Goal: Task Accomplishment & Management: Manage account settings

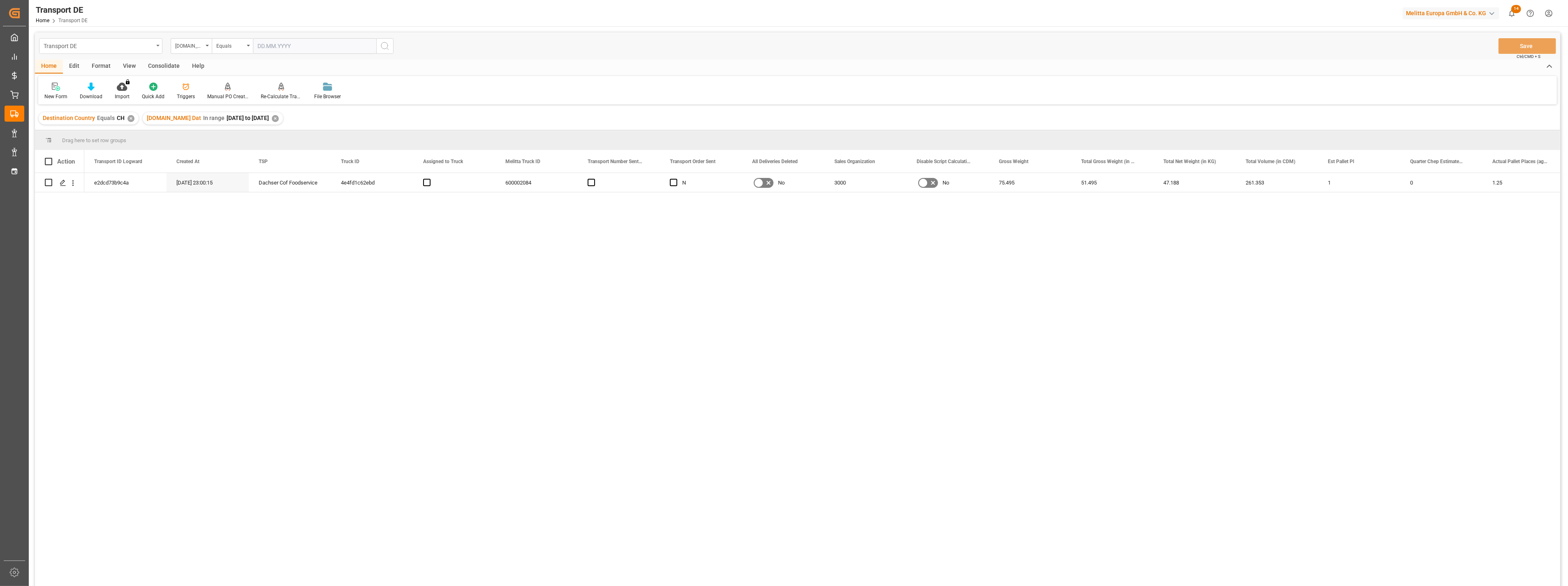
click at [133, 47] on div "Transport DE" at bounding box center [99, 45] width 110 height 10
click at [70, 103] on div "delivery" at bounding box center [100, 101] width 122 height 17
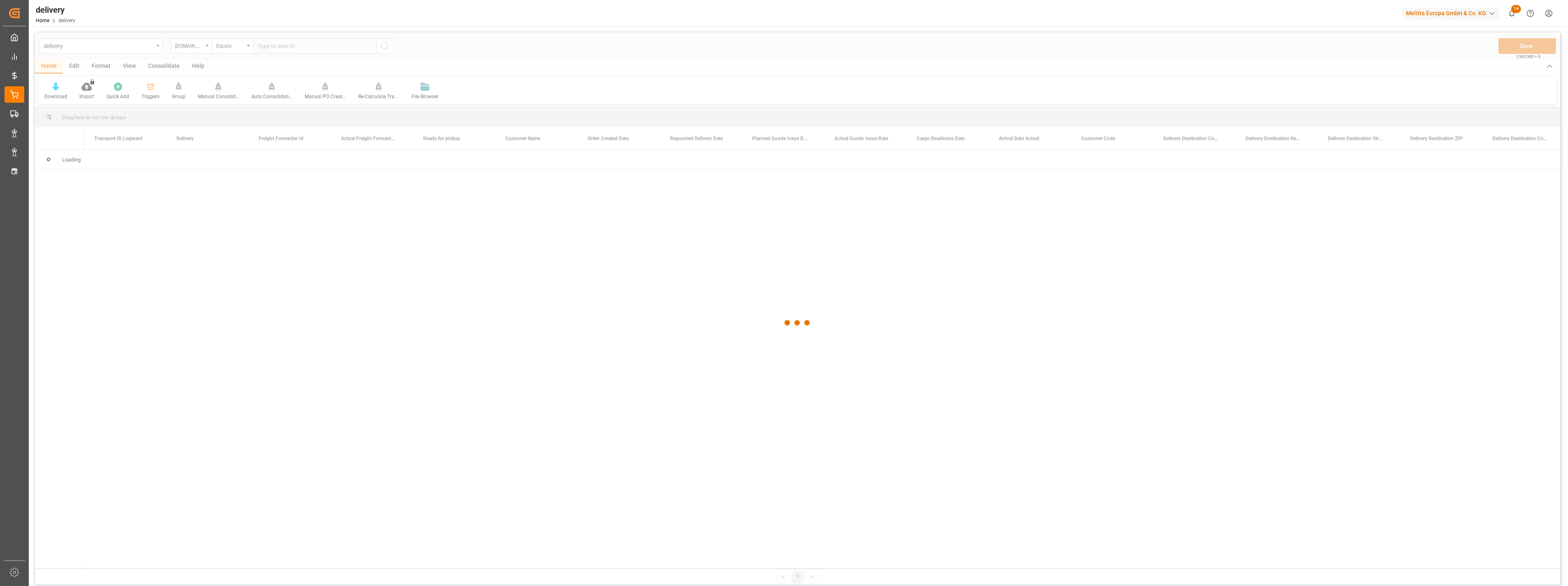
click at [91, 47] on div at bounding box center [797, 323] width 1525 height 581
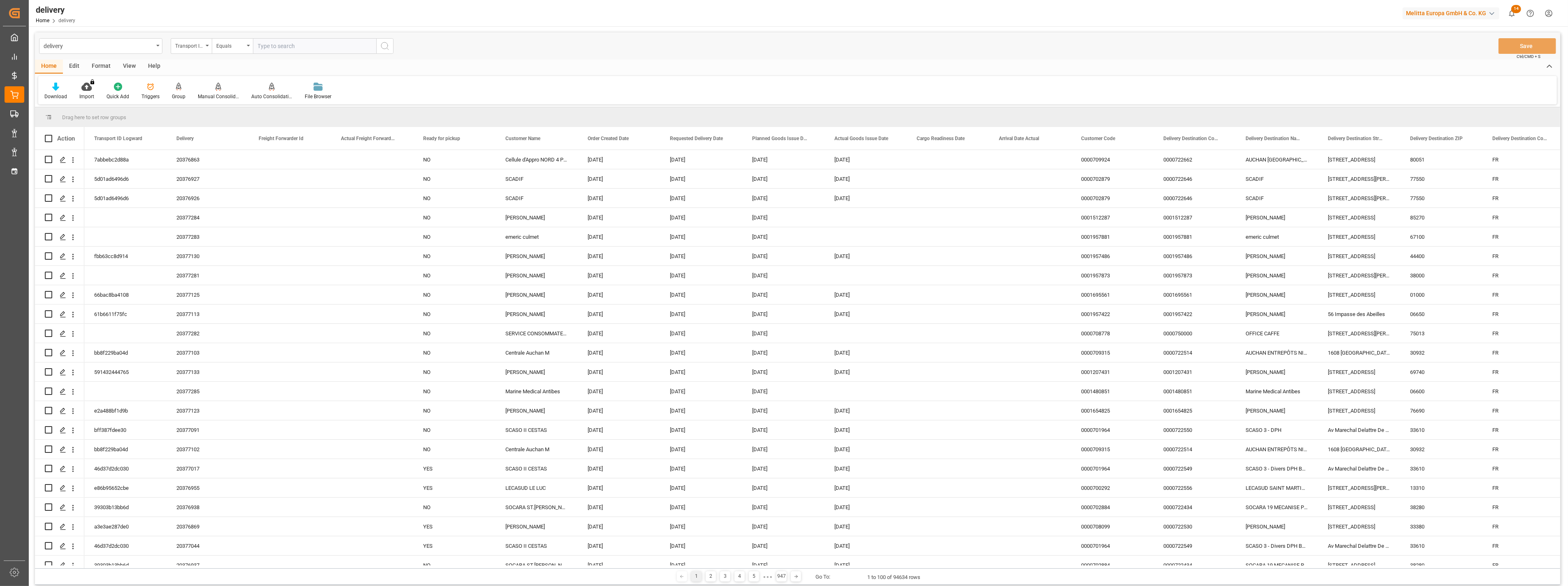
click at [269, 43] on input "text" at bounding box center [314, 46] width 124 height 16
paste input "80002640"
type input "80002640"
click at [387, 44] on circle "search button" at bounding box center [384, 46] width 7 height 7
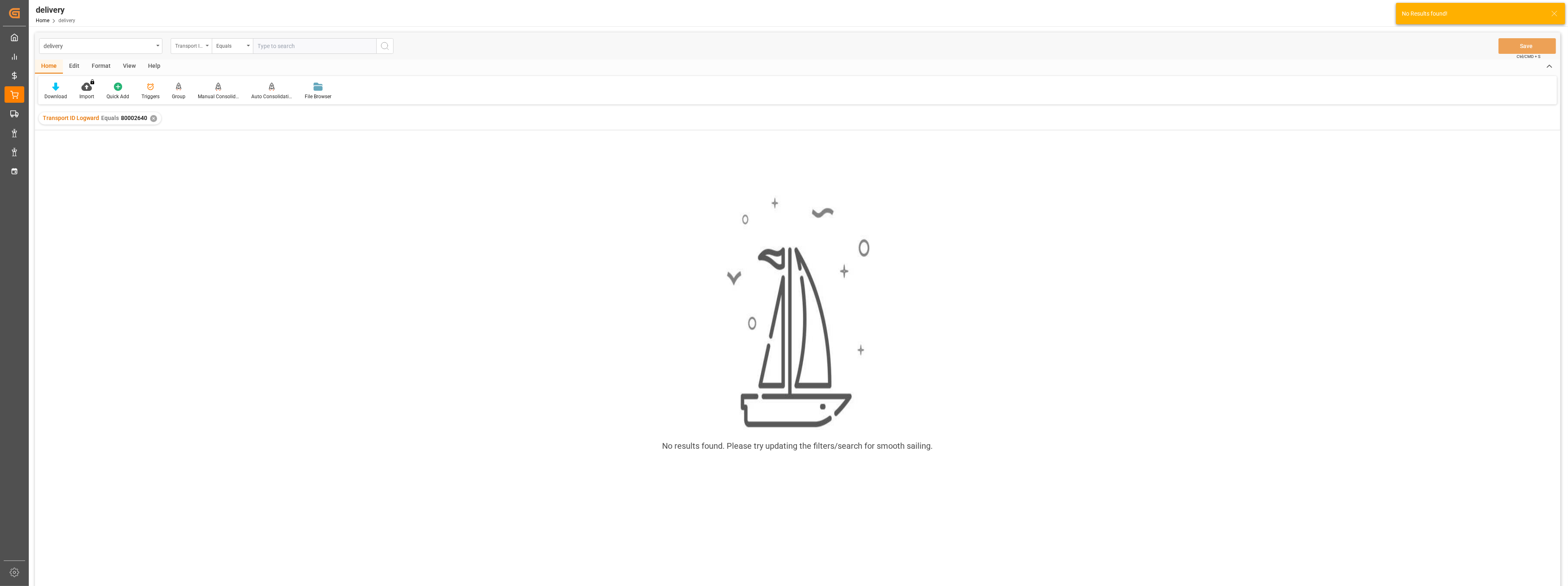
click at [192, 44] on div "Transport ID Logward" at bounding box center [189, 45] width 28 height 10
click at [205, 94] on div "Delivery" at bounding box center [232, 101] width 122 height 17
click at [282, 45] on input "text" at bounding box center [314, 46] width 124 height 16
paste input "80002640"
type input "80002640"
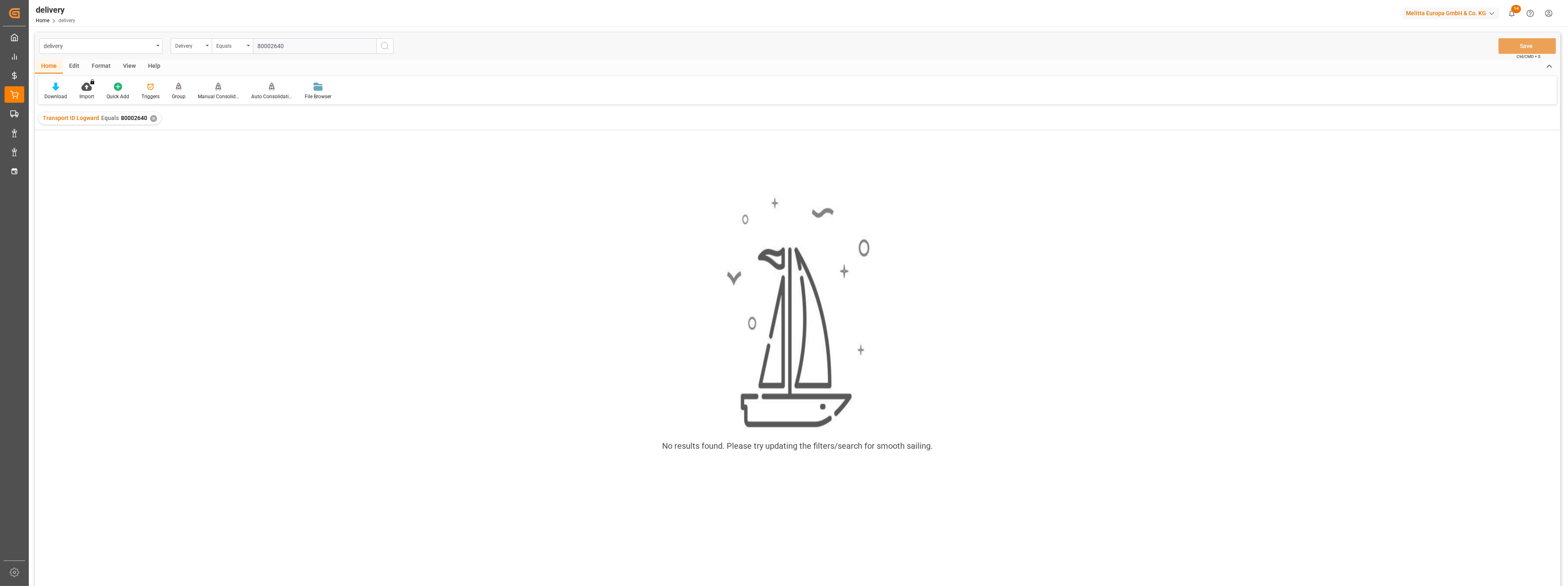
click at [385, 51] on icon "search button" at bounding box center [385, 46] width 10 height 10
click at [153, 117] on div "✕" at bounding box center [153, 118] width 7 height 7
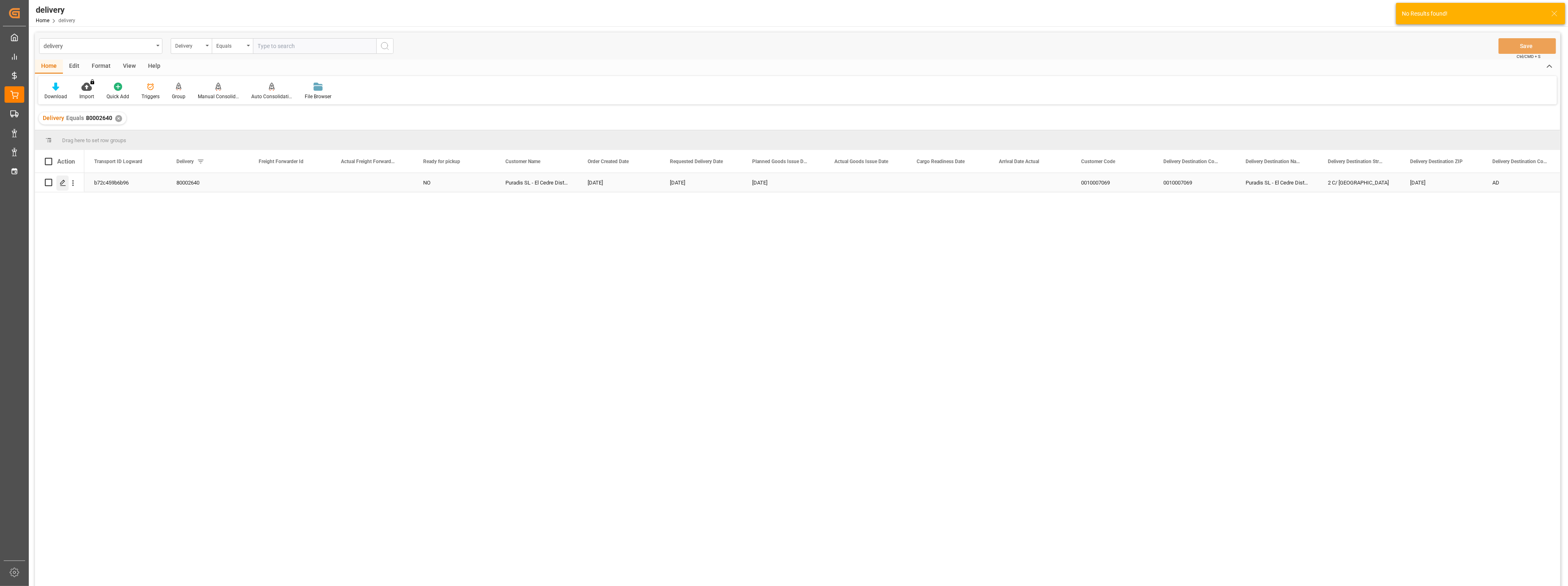
click at [63, 181] on icon "Press SPACE to select this row." at bounding box center [63, 183] width 7 height 7
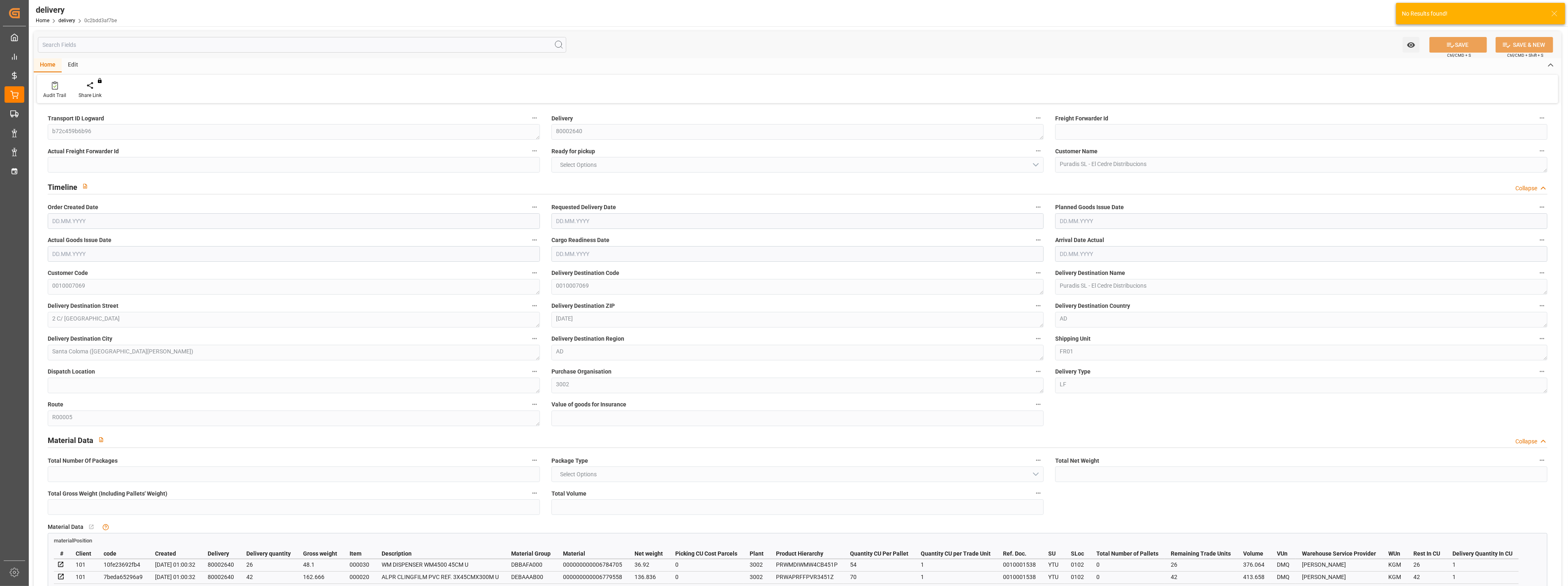
type input "254.756"
type input "318.246"
type input "1020.962"
type input "78"
type input "1"
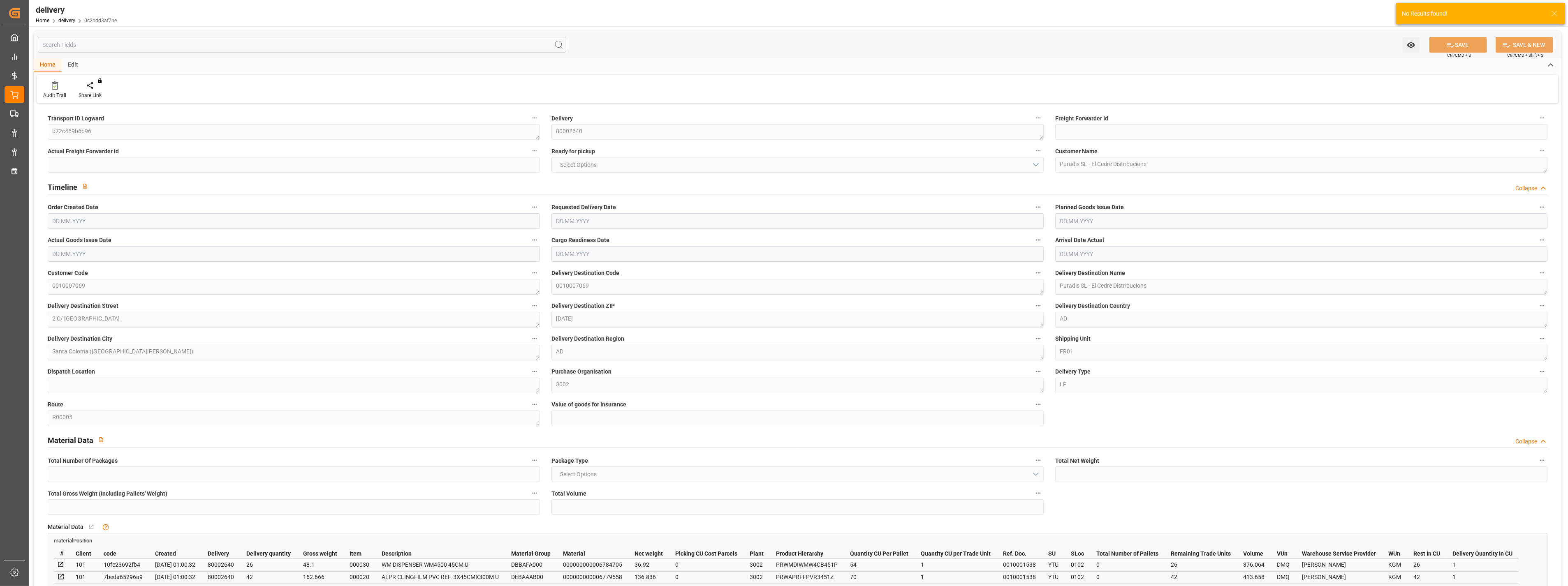
type input "0"
type input "1"
type input "0"
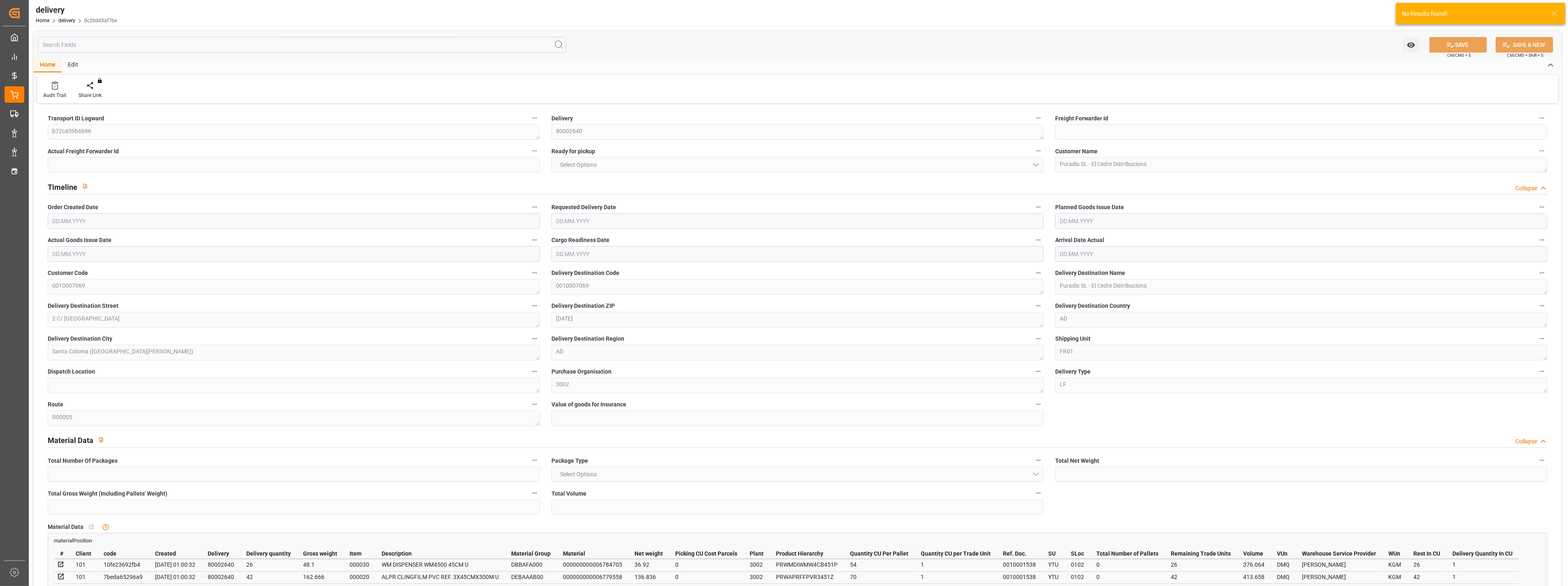
type input "0"
type input "28.08"
type input "1.5"
type input "1.3"
type input "0"
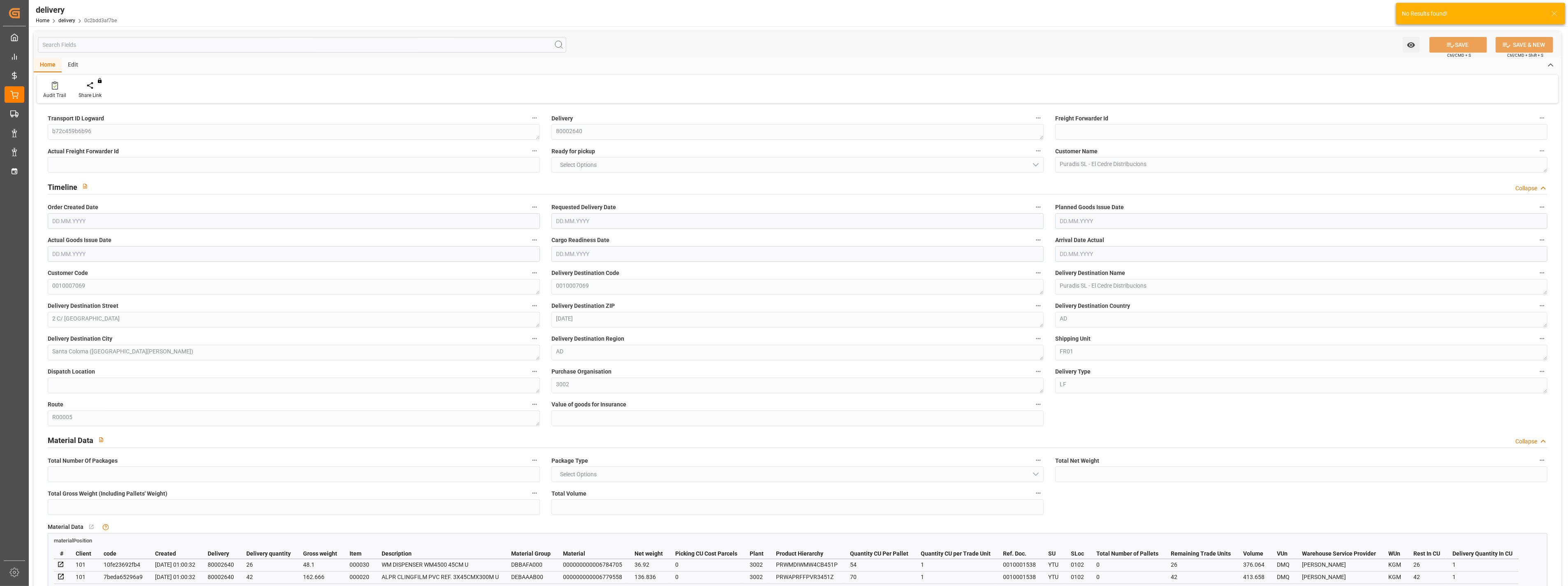
type input "1.5"
type input "294.246"
type input "101"
type input "0"
type input "[DATE]"
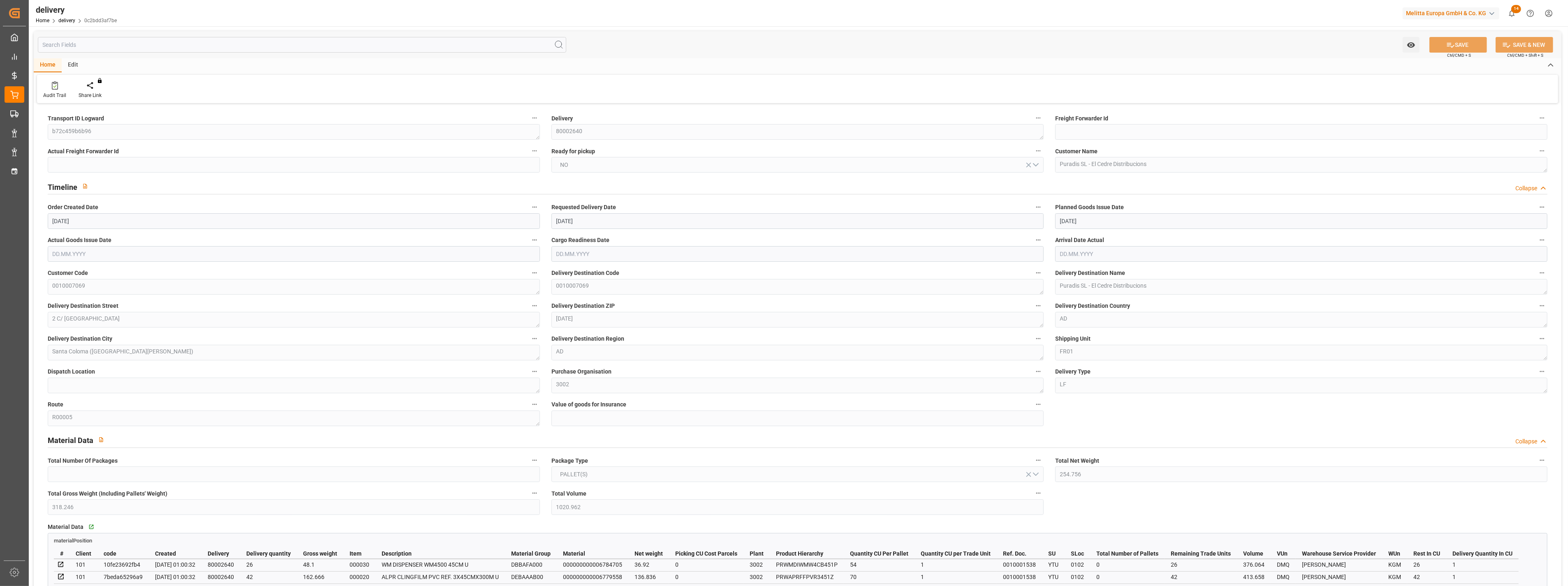
type input "[DATE]"
type input "[DATE] 01:00"
click at [78, 63] on div "Edit" at bounding box center [72, 65] width 23 height 14
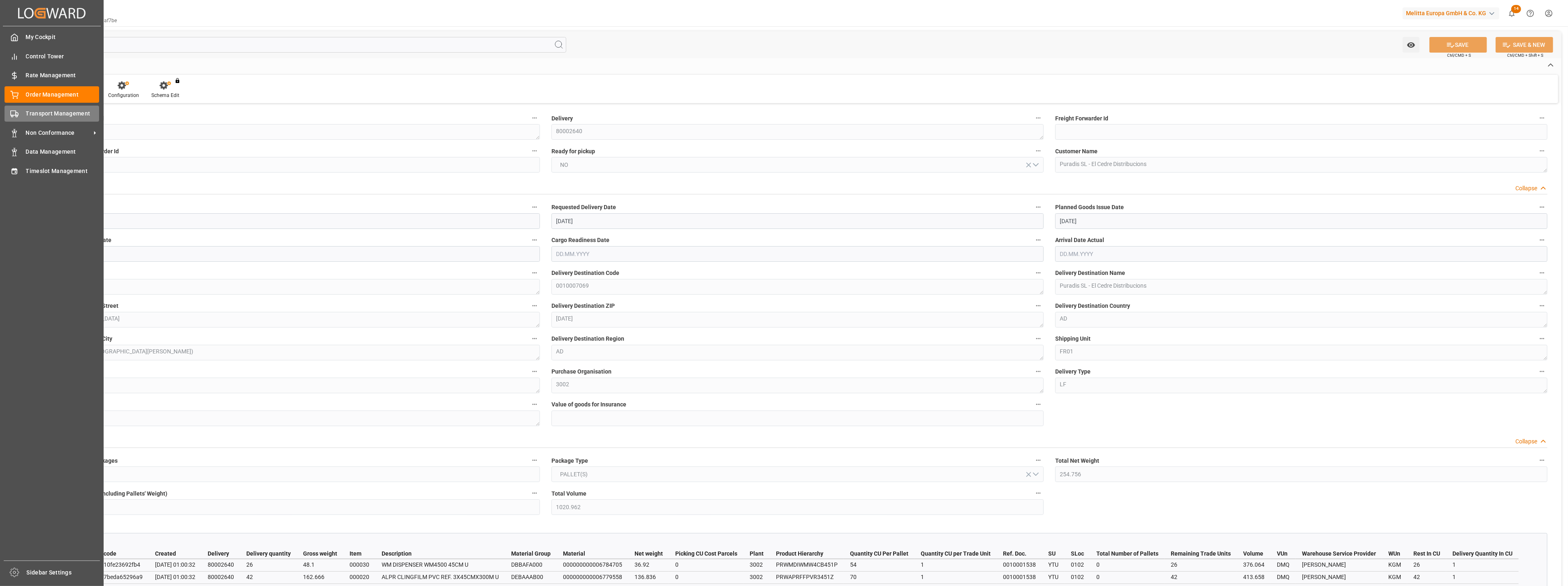
click at [50, 113] on span "Transport Management" at bounding box center [63, 114] width 74 height 9
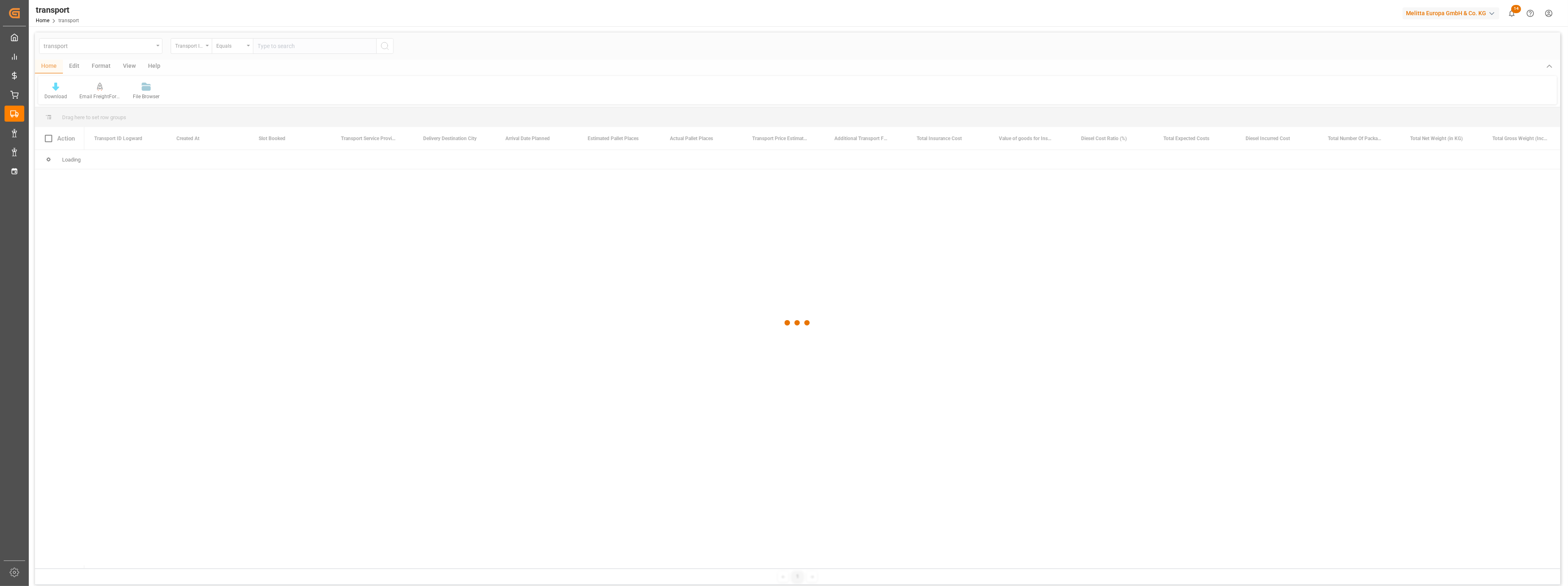
click at [195, 46] on div at bounding box center [797, 323] width 1525 height 581
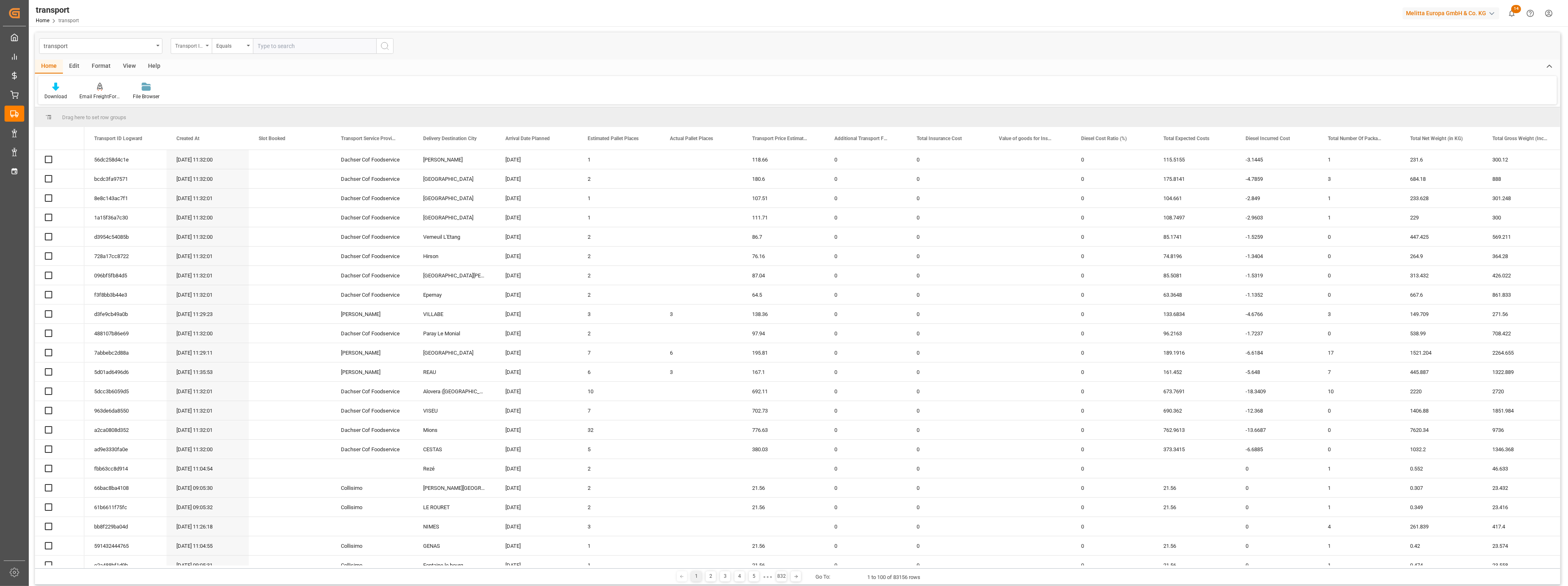
click at [197, 47] on div "Transport ID Logward" at bounding box center [189, 45] width 28 height 10
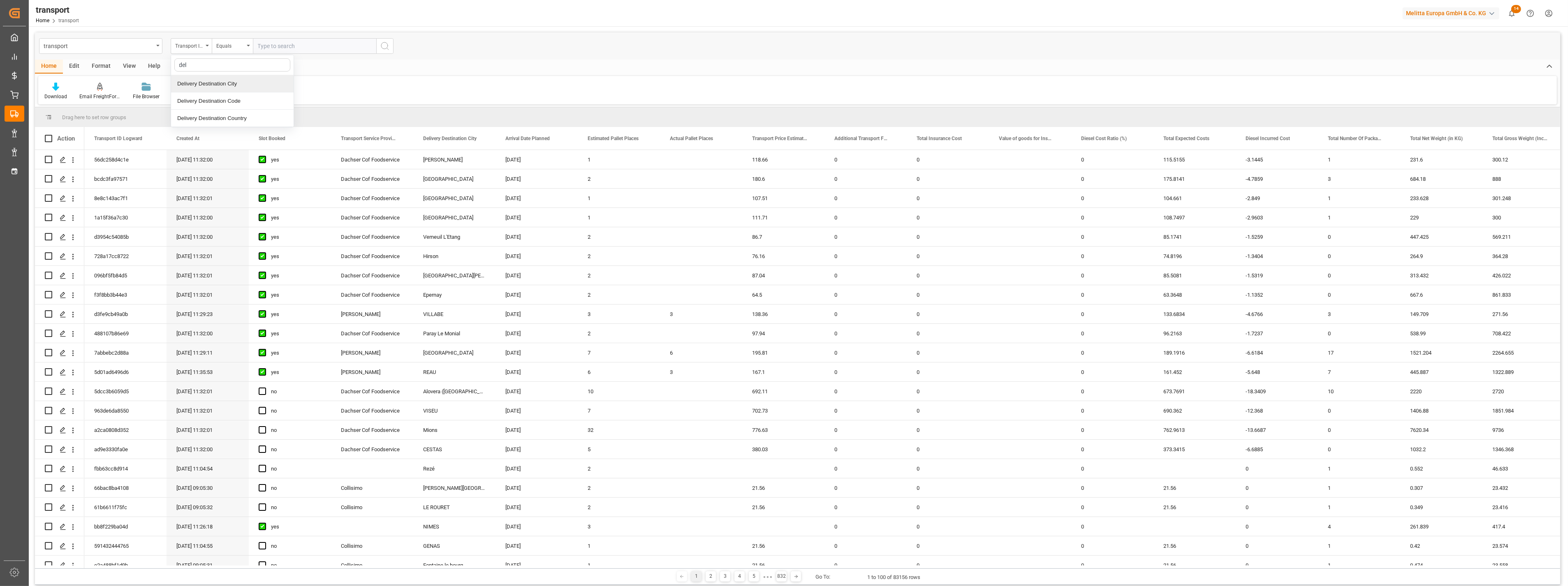
type input "deli"
click at [208, 43] on div "Transport ID Logward" at bounding box center [191, 46] width 41 height 16
click at [198, 47] on div "Transport ID Logward" at bounding box center [189, 45] width 28 height 10
click at [206, 67] on input "text" at bounding box center [232, 65] width 116 height 13
type input "deli"
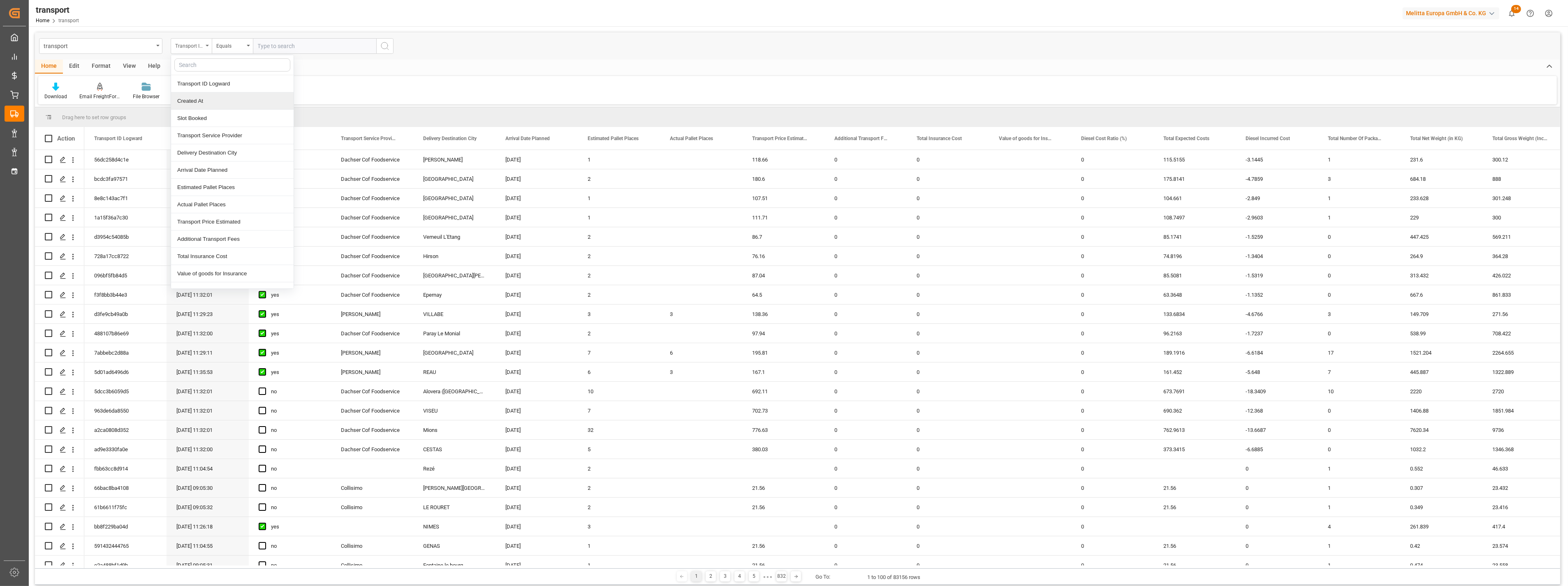
click at [196, 46] on div "Transport ID Logward" at bounding box center [189, 45] width 28 height 10
click at [197, 46] on div "Transport ID Logward" at bounding box center [189, 45] width 28 height 10
click at [206, 82] on div "Transport ID Logward" at bounding box center [232, 84] width 122 height 17
click at [303, 48] on input "text" at bounding box center [314, 46] width 124 height 16
drag, startPoint x: 267, startPoint y: 42, endPoint x: 272, endPoint y: 44, distance: 5.4
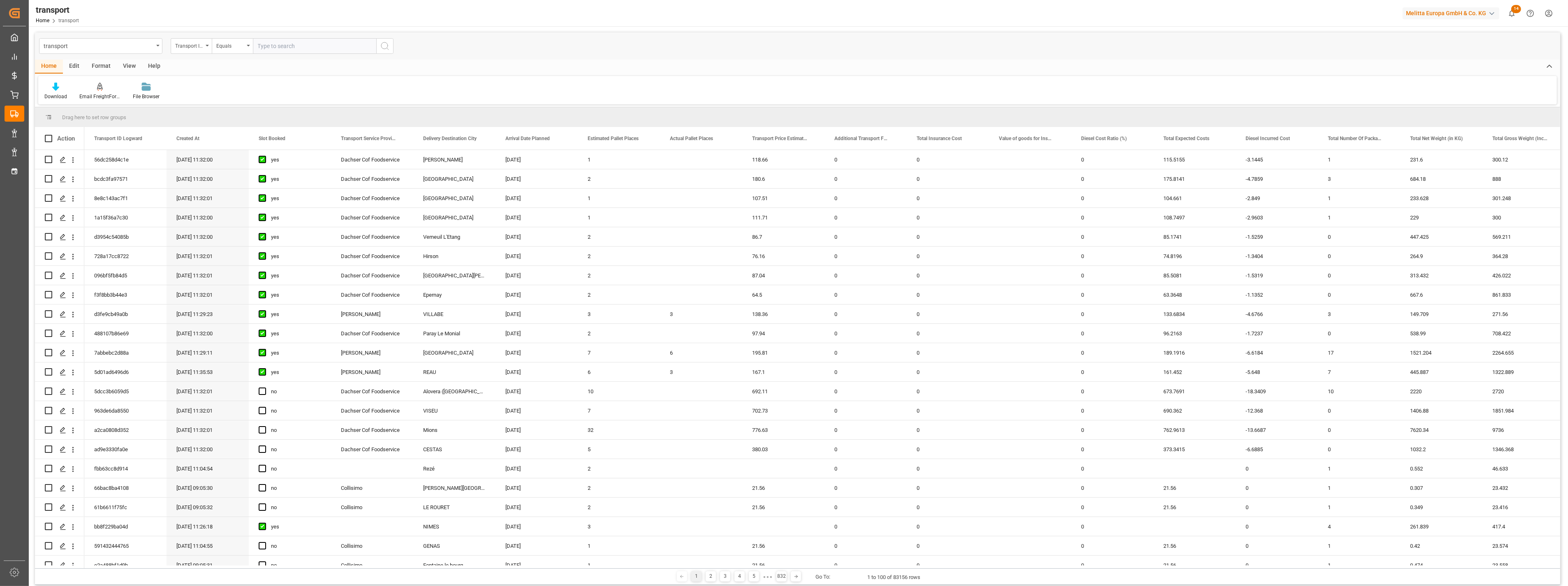
click at [267, 42] on input "text" at bounding box center [314, 46] width 124 height 16
paste input "b72c459b6b96"
type input "b72c459b6b96"
click at [380, 46] on button "search button" at bounding box center [385, 46] width 17 height 16
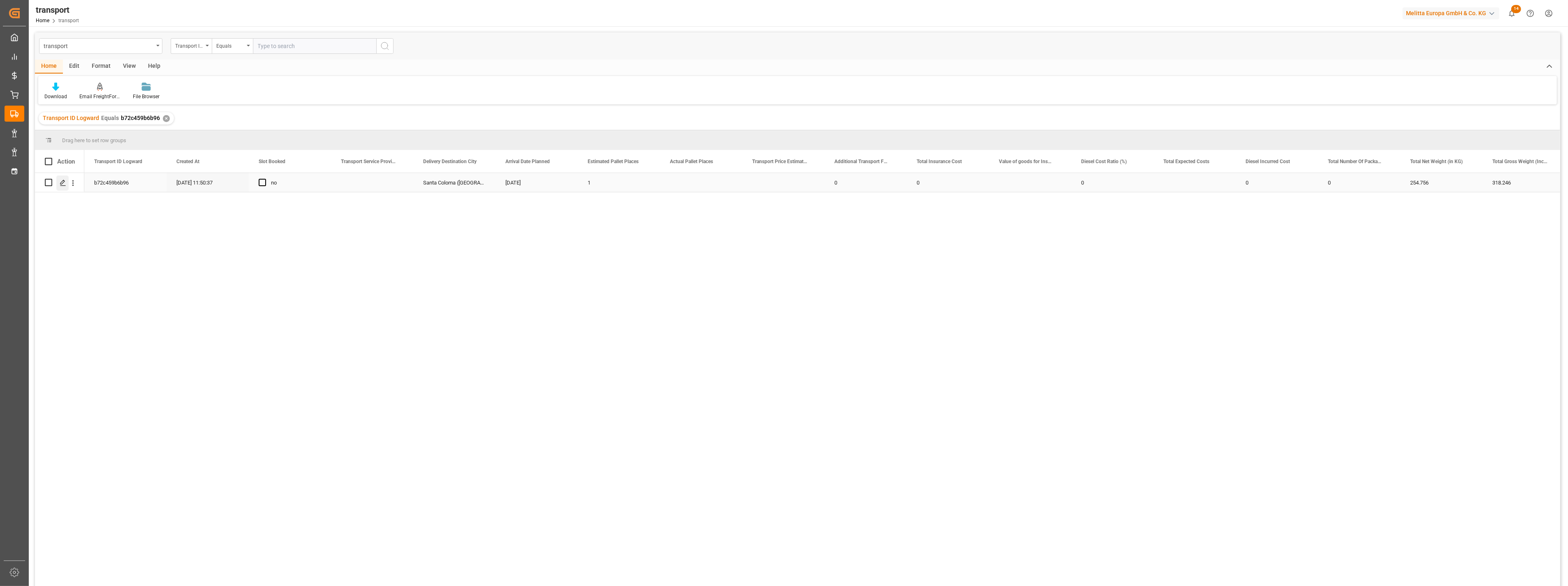
click at [62, 181] on icon "Press SPACE to select this row." at bounding box center [63, 183] width 7 height 7
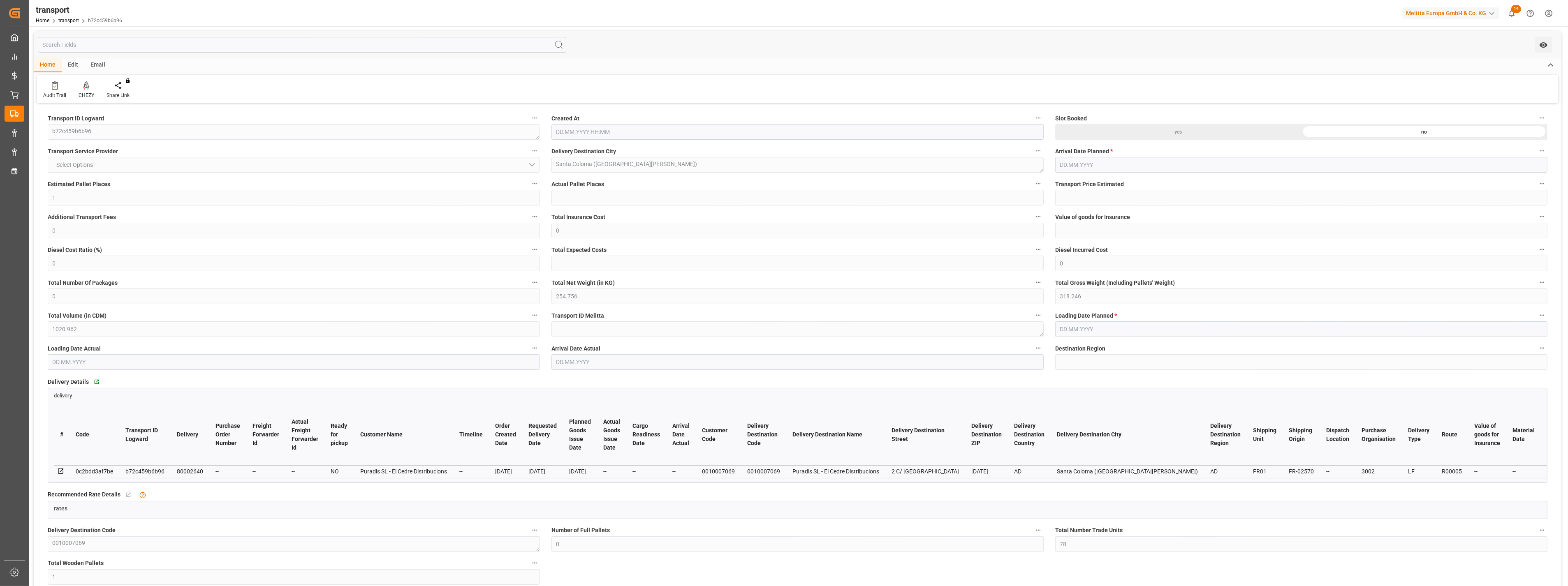
type input "1"
type input "0"
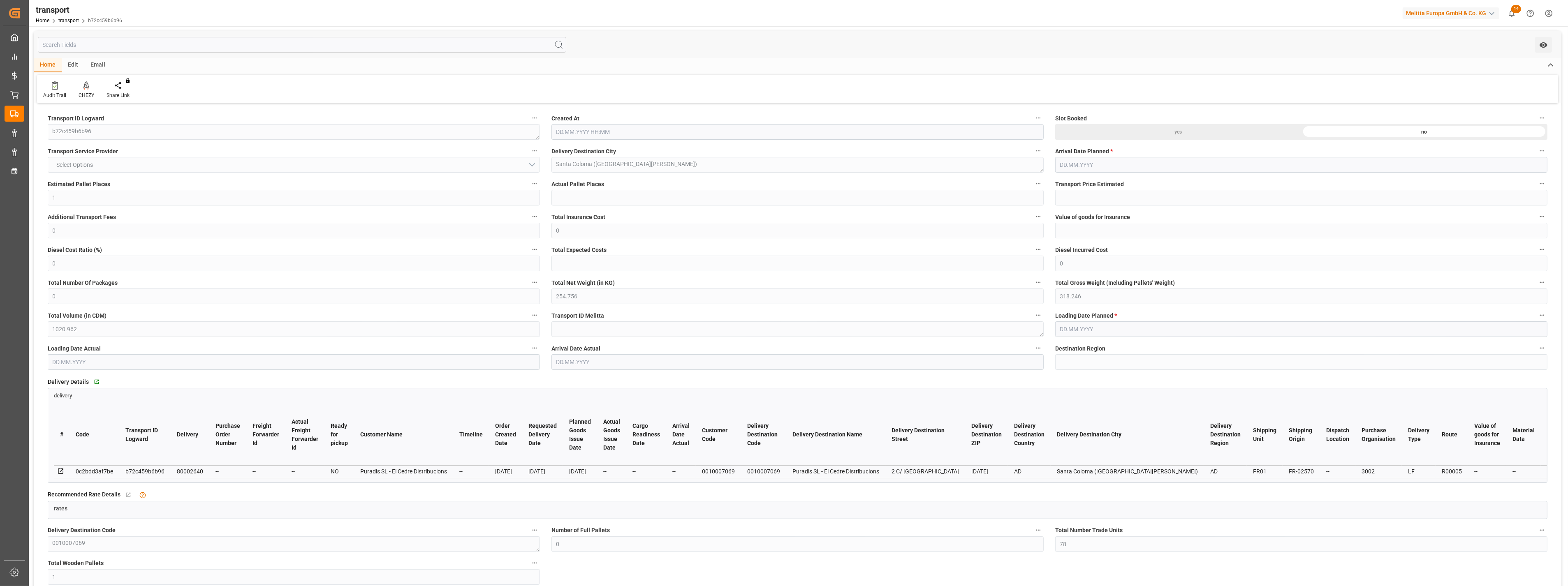
type input "0"
type input "254.756"
type input "318.246"
type input "1020.962"
type input "0"
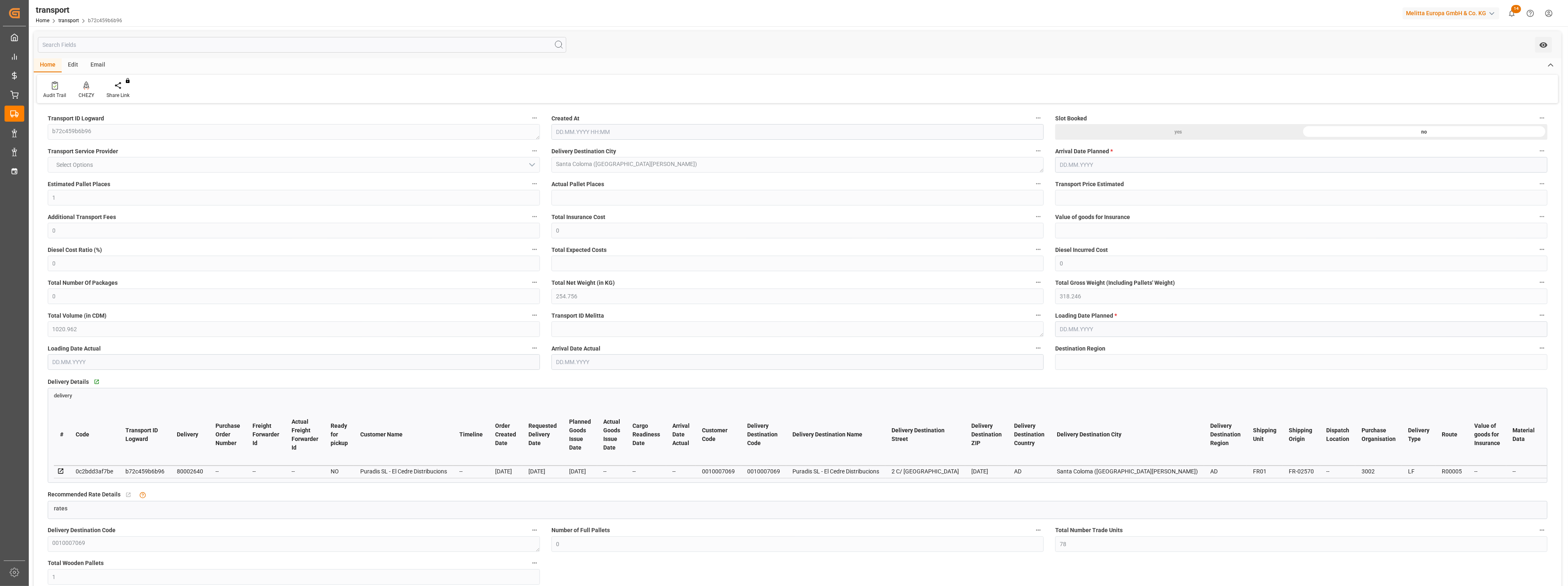
type input "78"
type input "1"
type input "101"
type input "294.246"
type input "0"
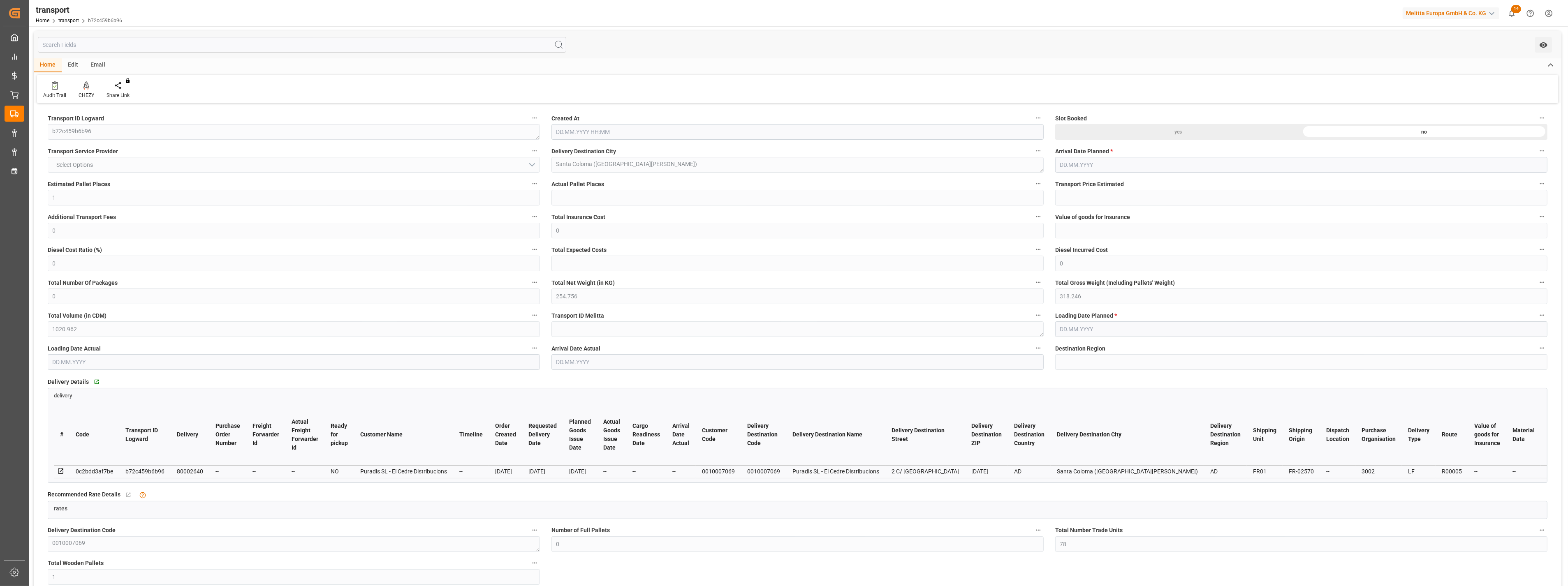
type input "4710.8598"
type input "0"
type input "21"
type input "35"
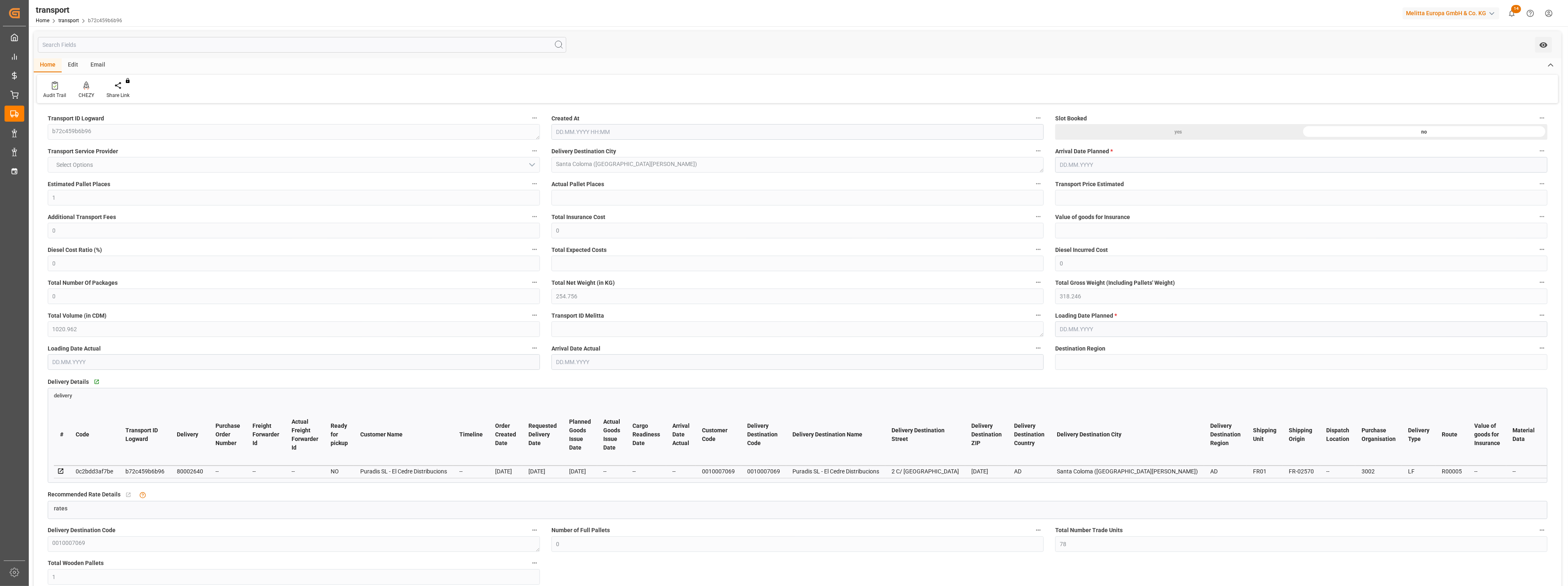
type input "[DATE] 11:50"
type input "[DATE]"
click at [1187, 131] on div "yes no" at bounding box center [1301, 132] width 492 height 16
click at [1366, 133] on div at bounding box center [1424, 131] width 242 height 11
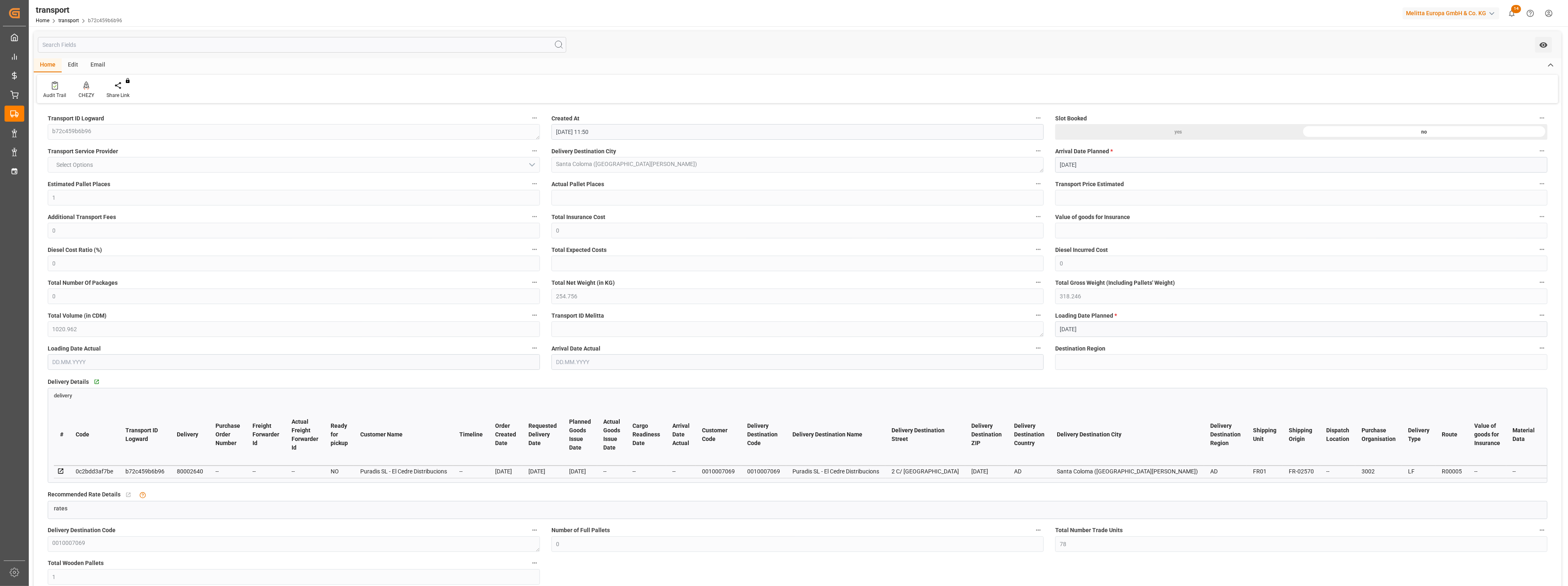
click at [1212, 134] on div "yes no" at bounding box center [1301, 132] width 492 height 16
click at [1541, 44] on icon "open menu" at bounding box center [1543, 45] width 8 height 5
click at [837, 274] on div "Total Net Weight (in KG) 254.756" at bounding box center [797, 291] width 504 height 33
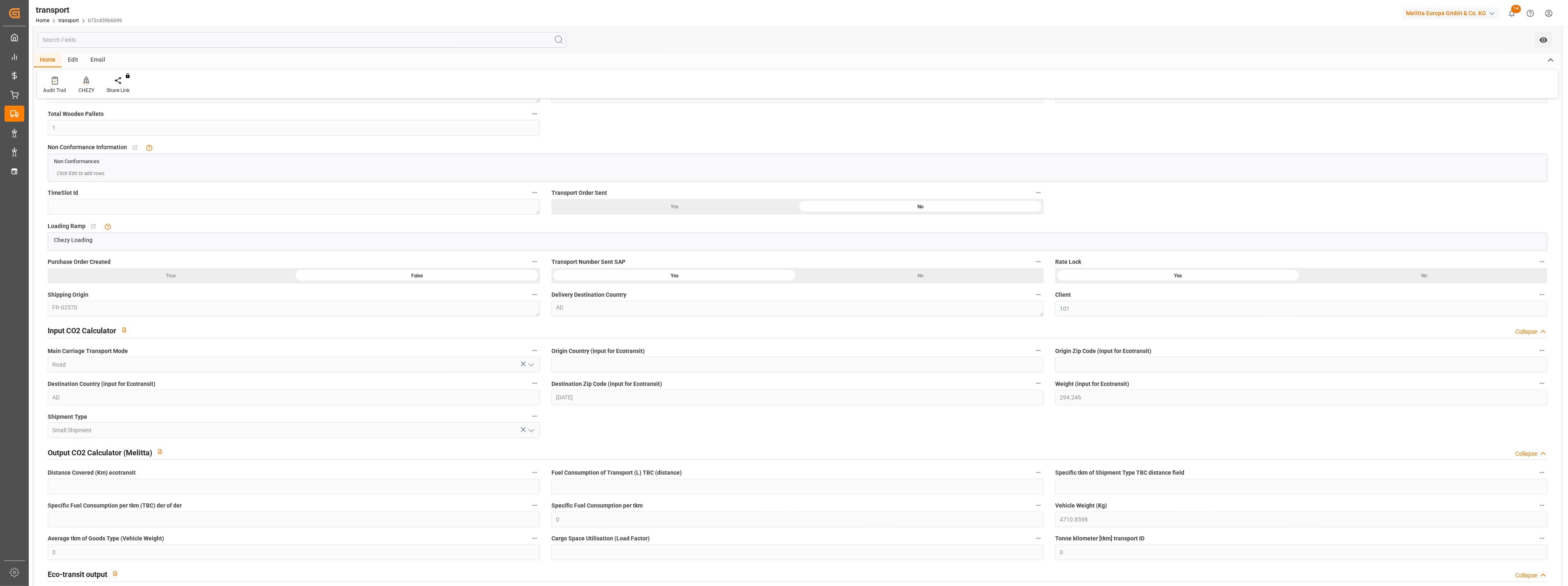
scroll to position [457, 0]
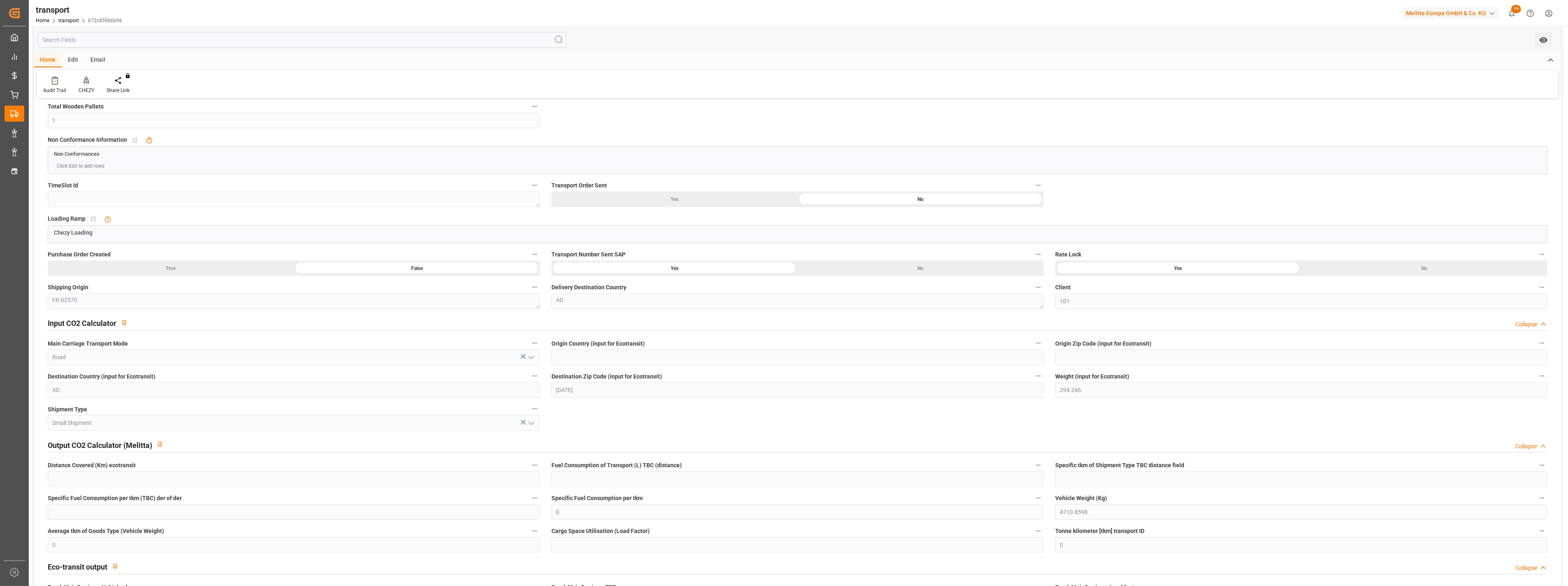
click at [444, 272] on div at bounding box center [416, 268] width 242 height 11
click at [248, 274] on div "True False" at bounding box center [293, 268] width 492 height 16
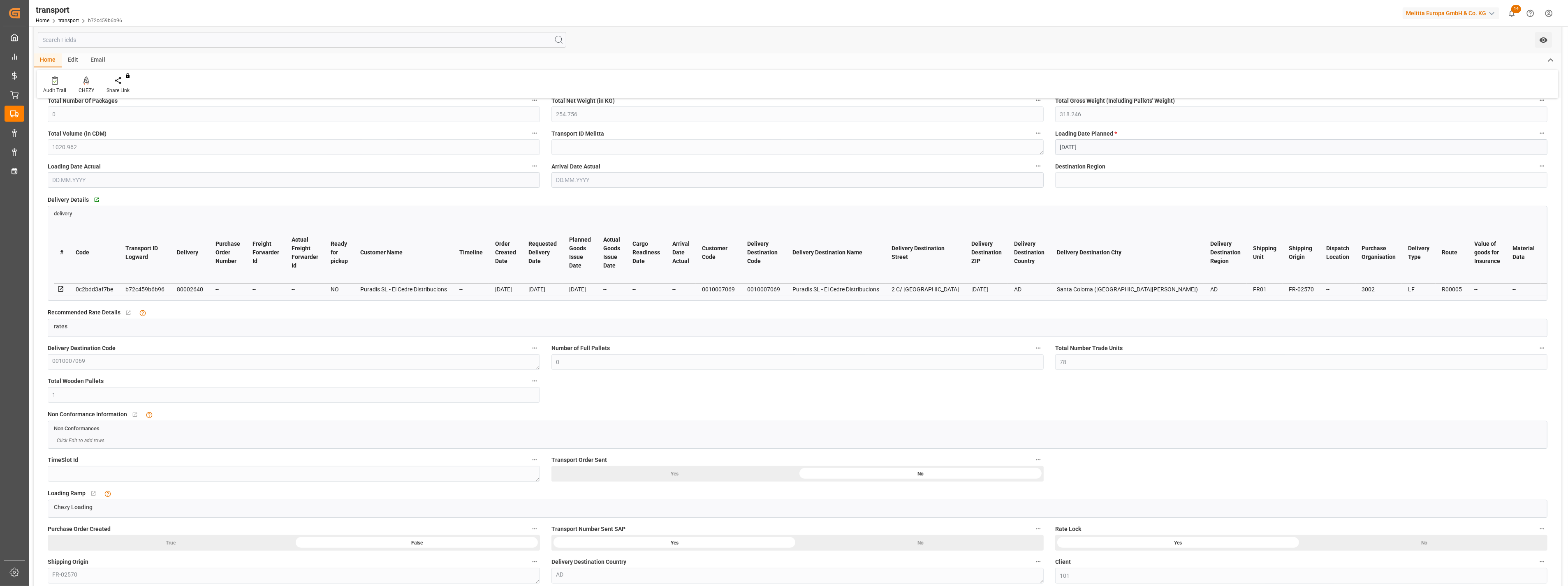
scroll to position [0, 0]
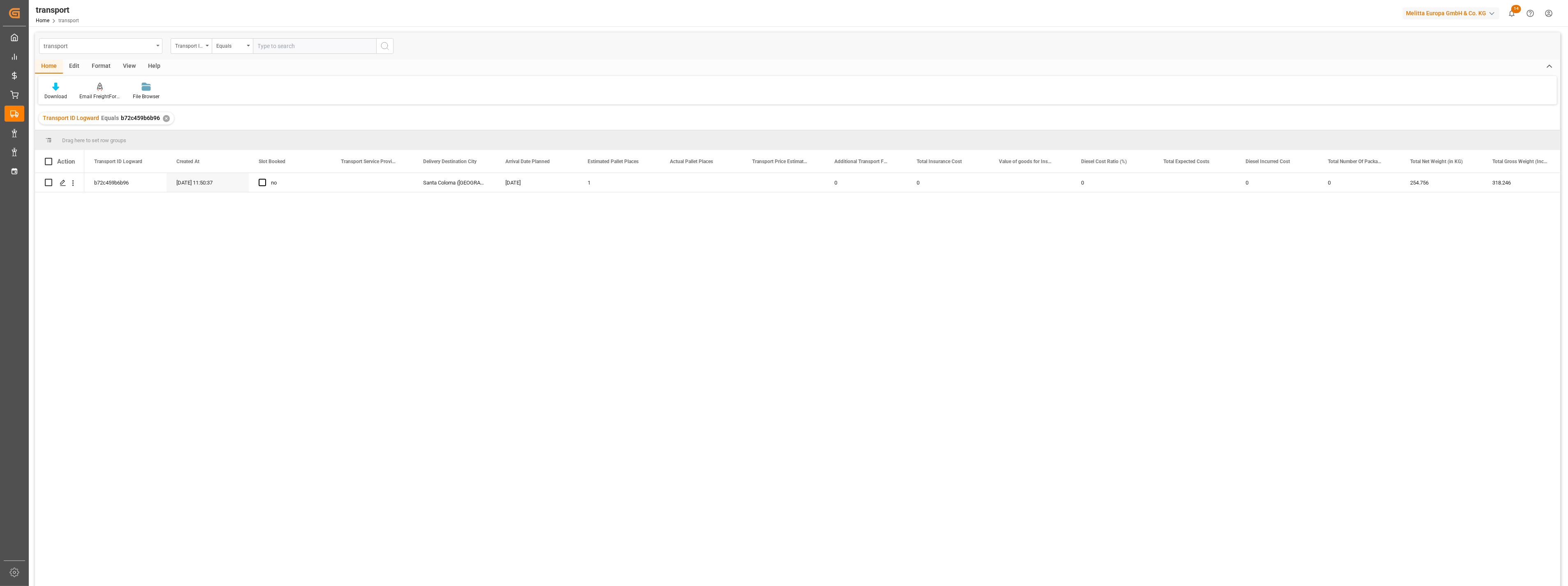
click at [119, 41] on div "transport" at bounding box center [99, 45] width 110 height 10
click at [75, 103] on div "delivery" at bounding box center [100, 101] width 122 height 17
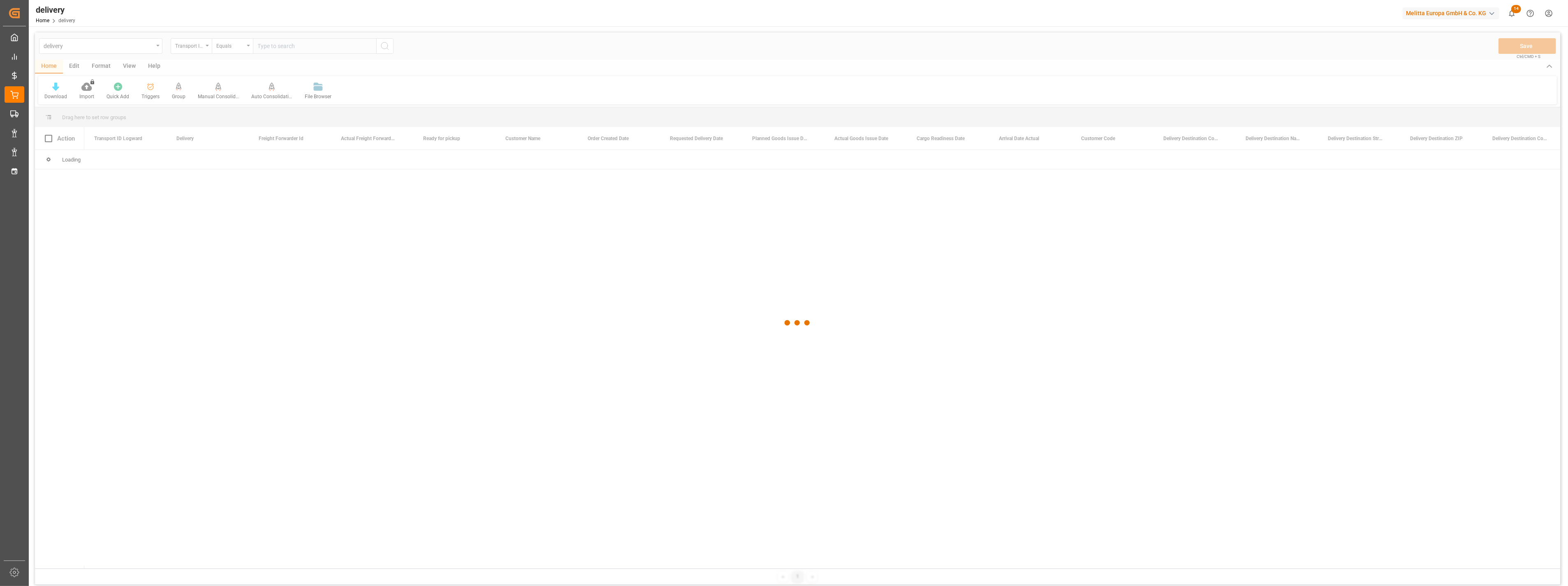
click at [195, 49] on div at bounding box center [797, 323] width 1525 height 581
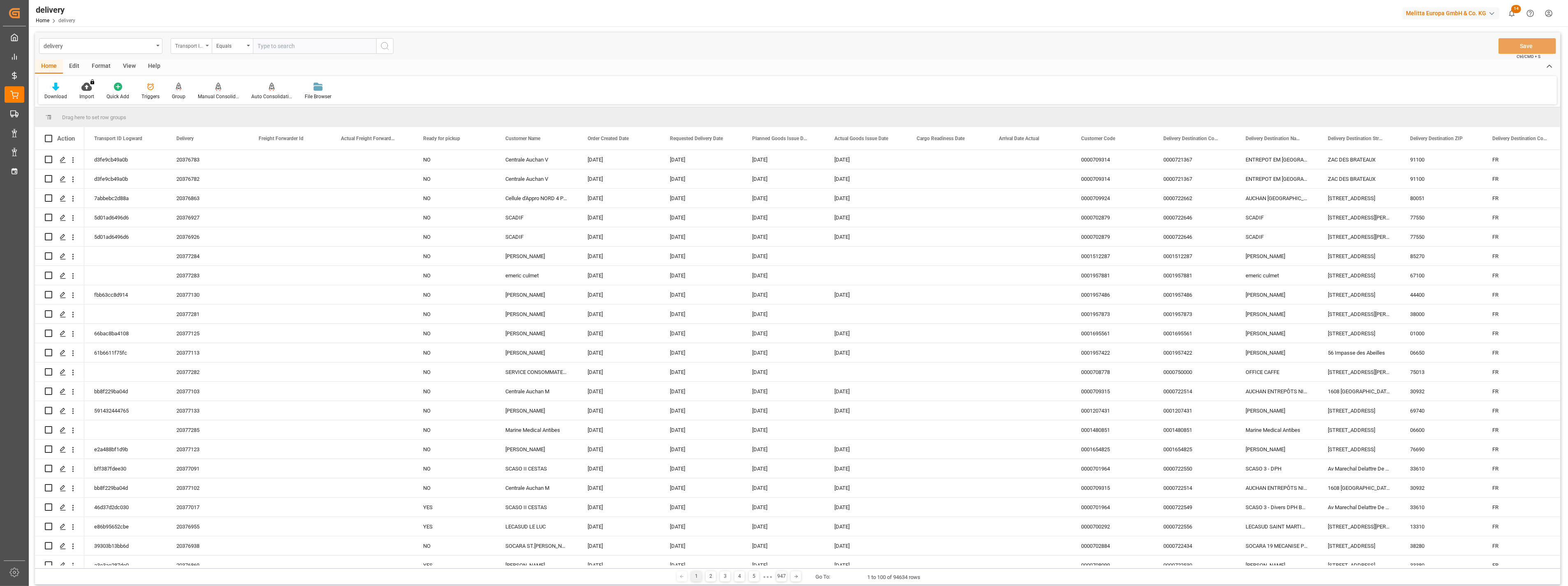
click at [207, 43] on div "Transport ID Logward" at bounding box center [191, 46] width 41 height 16
click at [197, 102] on div "Delivery" at bounding box center [232, 101] width 122 height 17
click at [276, 47] on input "text" at bounding box center [314, 46] width 124 height 16
paste input "80002640"
type input "80002640"
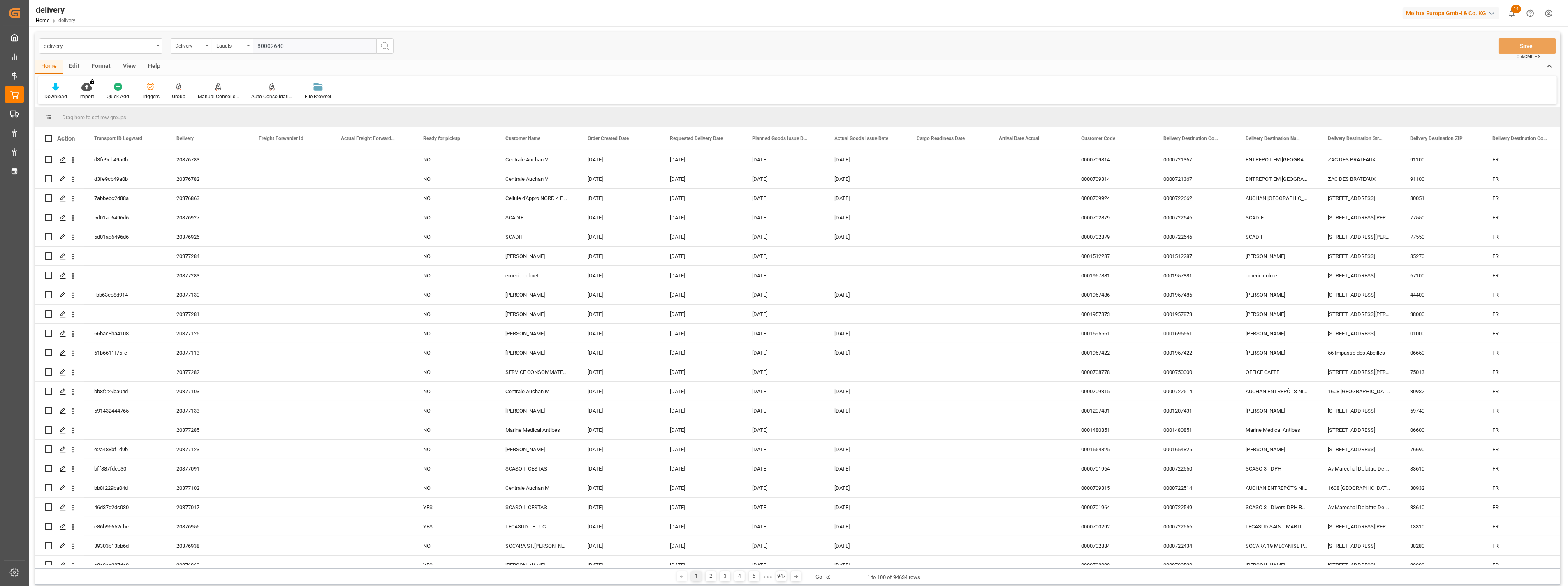
click at [381, 49] on icon "search button" at bounding box center [385, 46] width 10 height 10
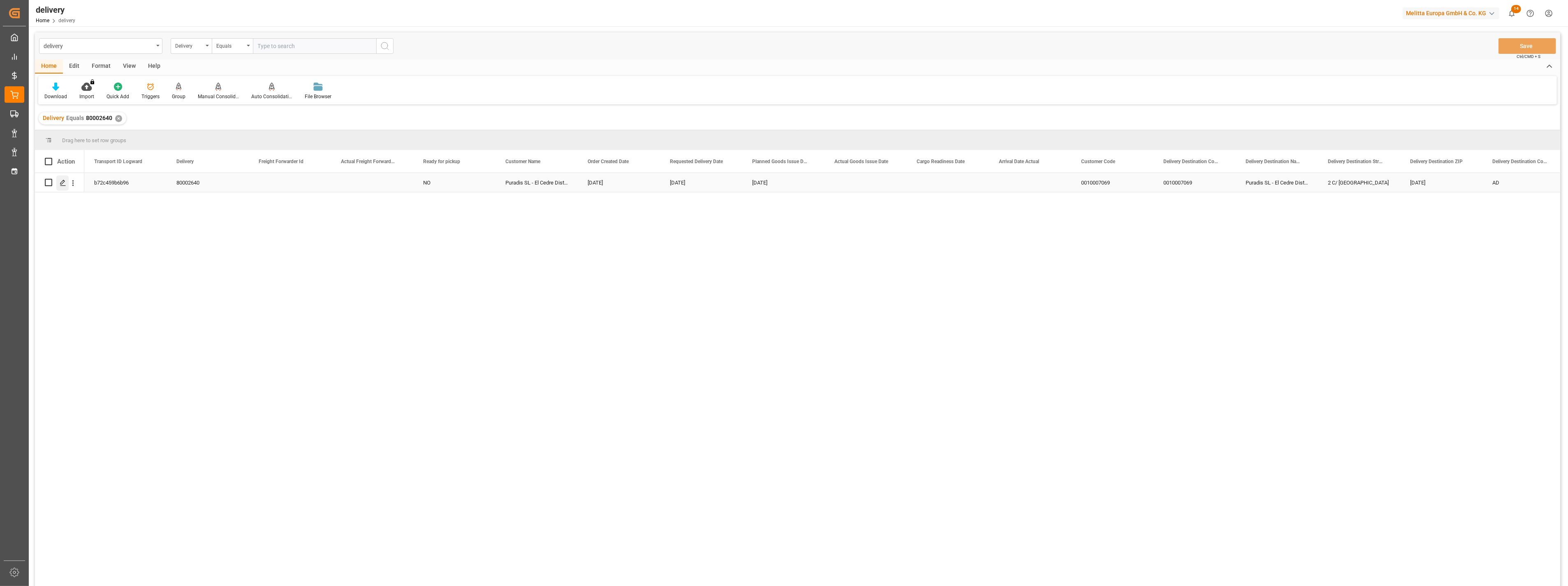
click at [64, 184] on icon "Press SPACE to select this row." at bounding box center [63, 183] width 7 height 7
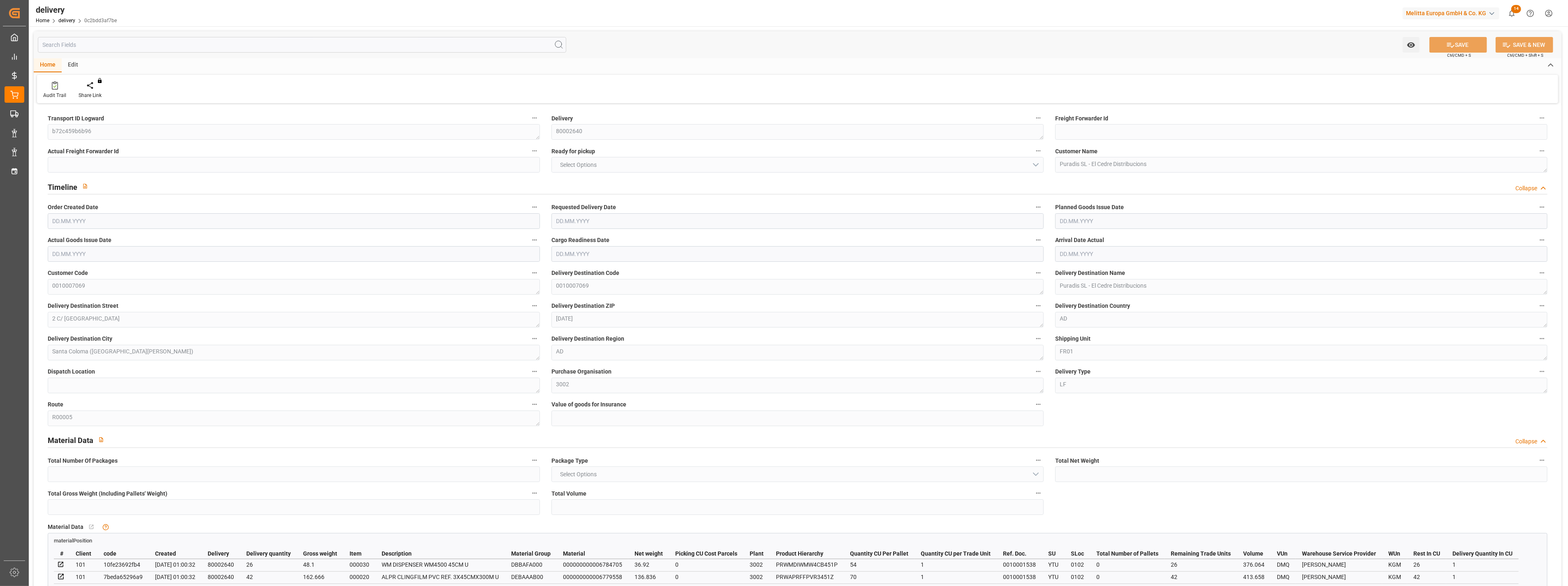
type input "254.756"
type input "318.246"
type input "1020.962"
type input "78"
type input "1"
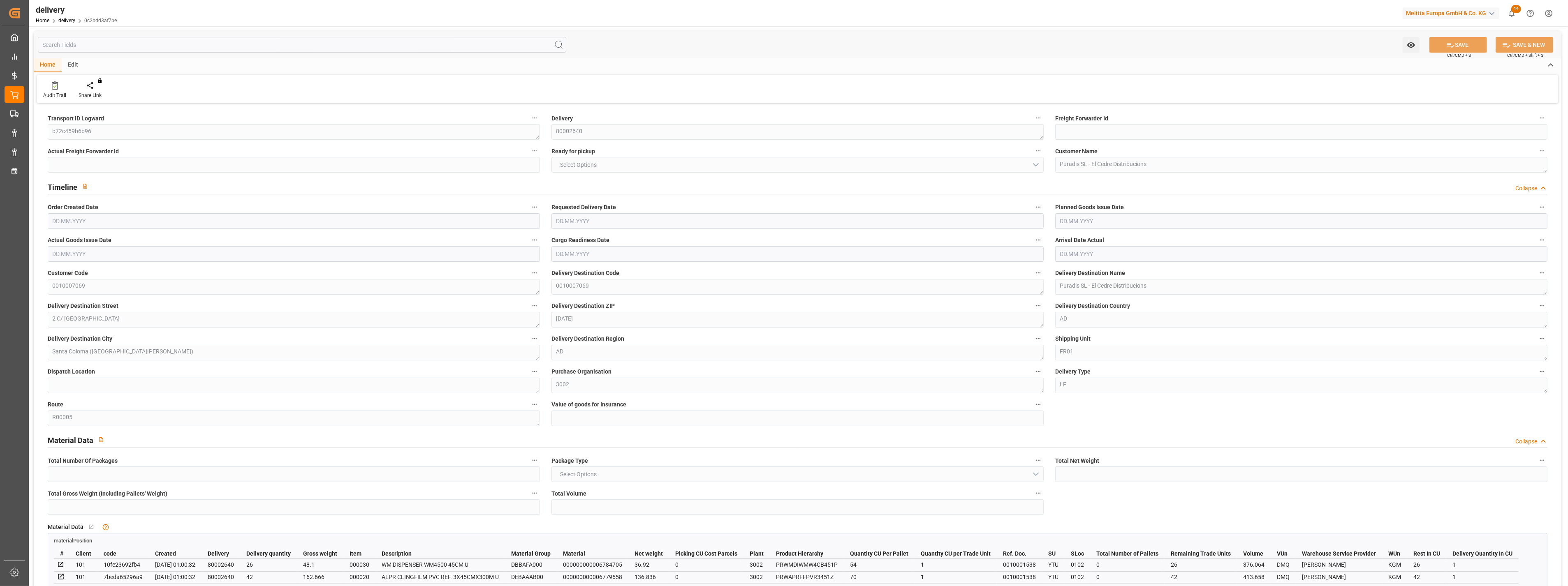
type input "0"
type input "1"
type input "0"
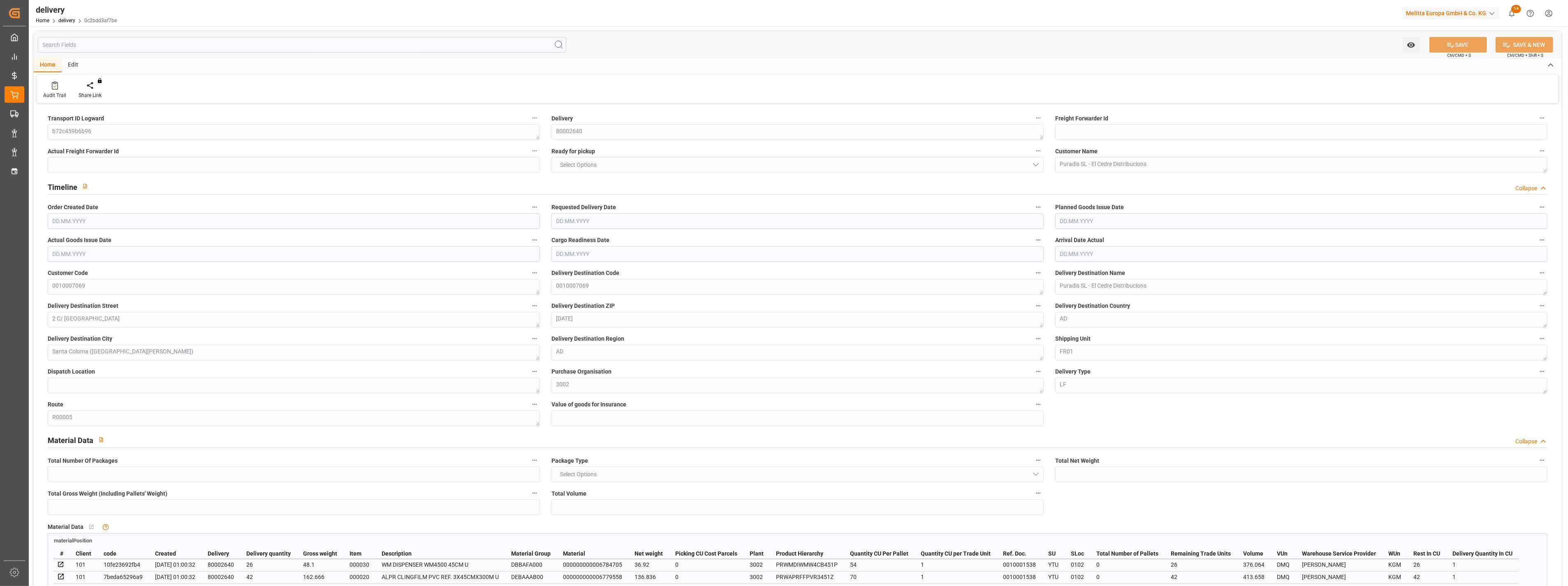
type input "0"
type input "28.08"
type input "1.5"
type input "1.3"
type input "0"
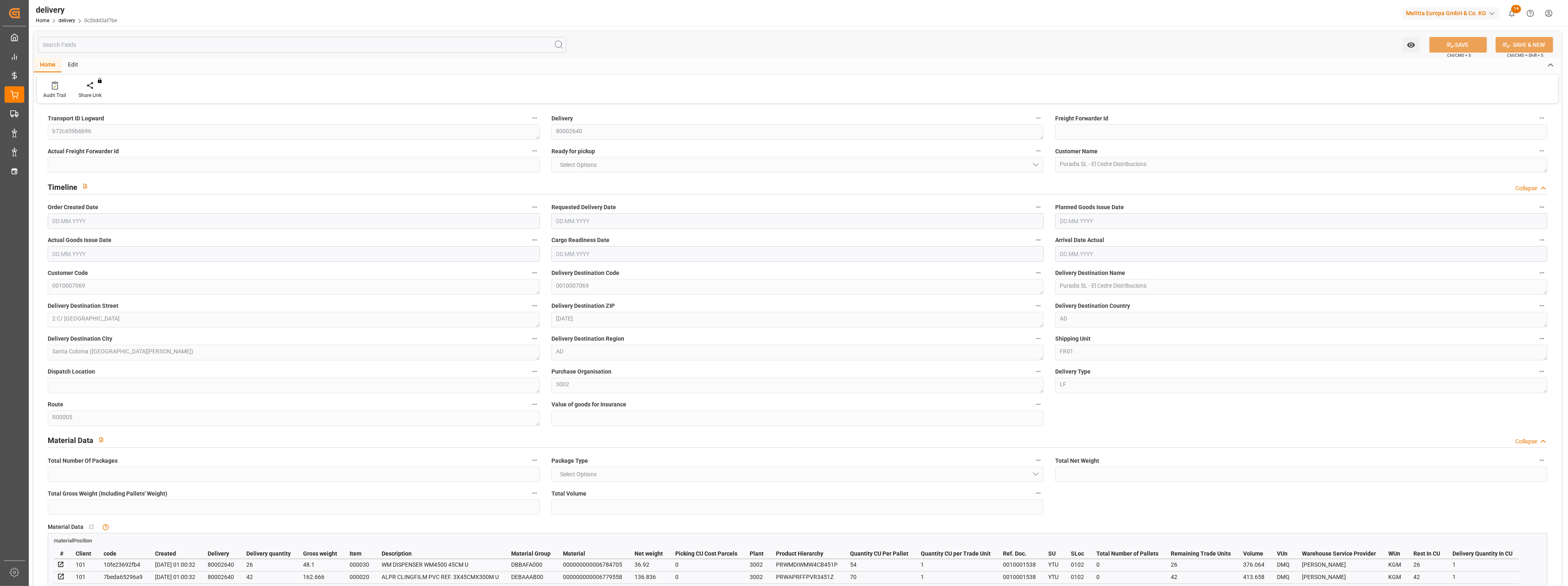
type input "1.5"
type input "294.246"
type input "101"
type input "0"
type input "[DATE]"
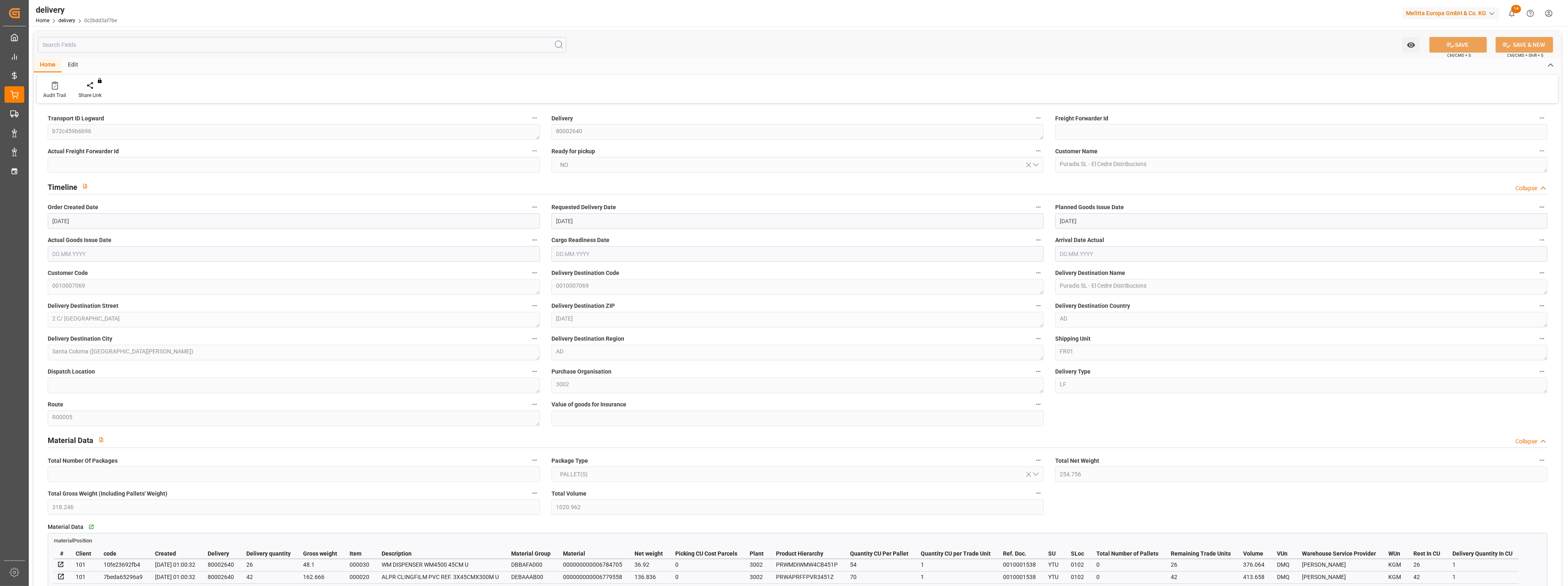
type input "[DATE]"
type input "[DATE] 01:00"
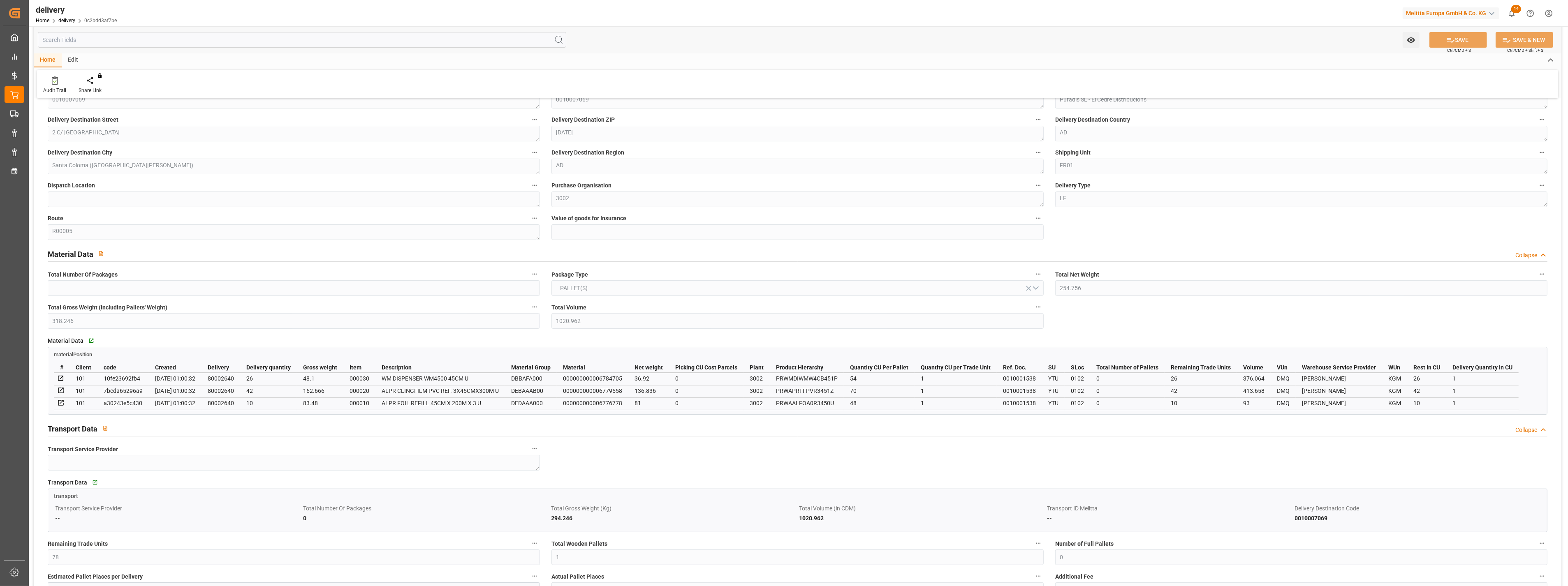
scroll to position [228, 0]
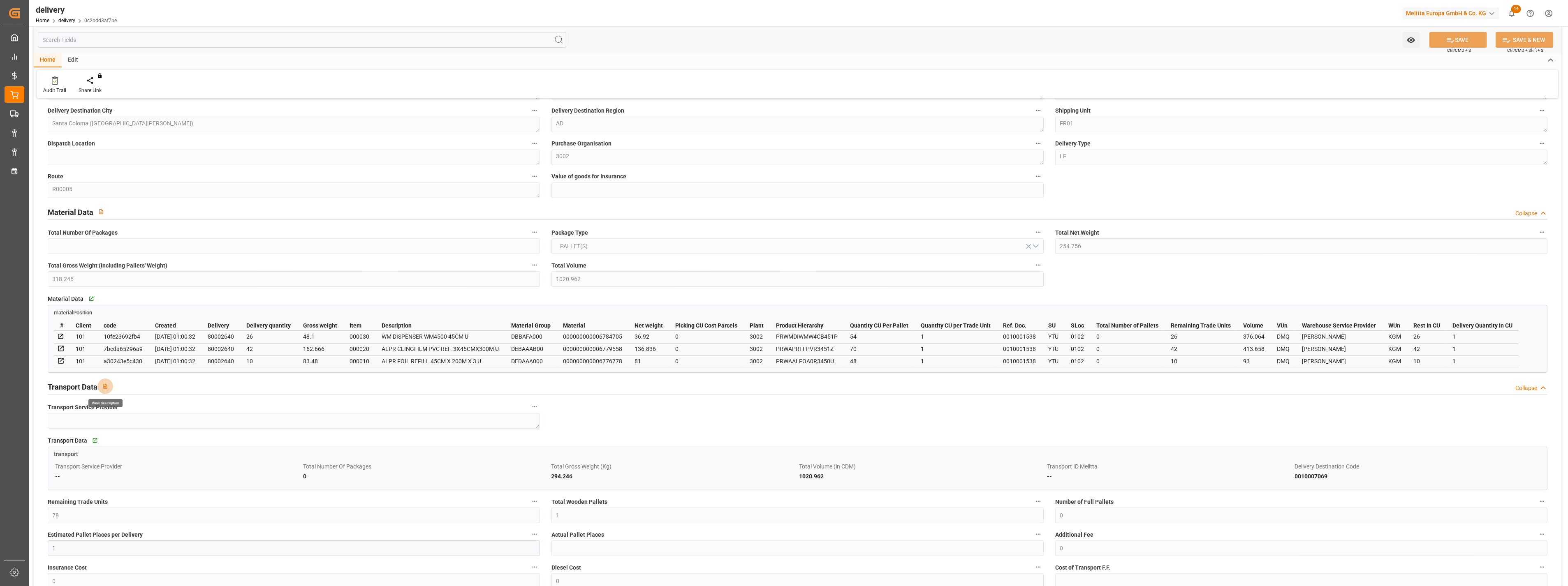
click at [103, 386] on icon "button" at bounding box center [105, 386] width 5 height 5
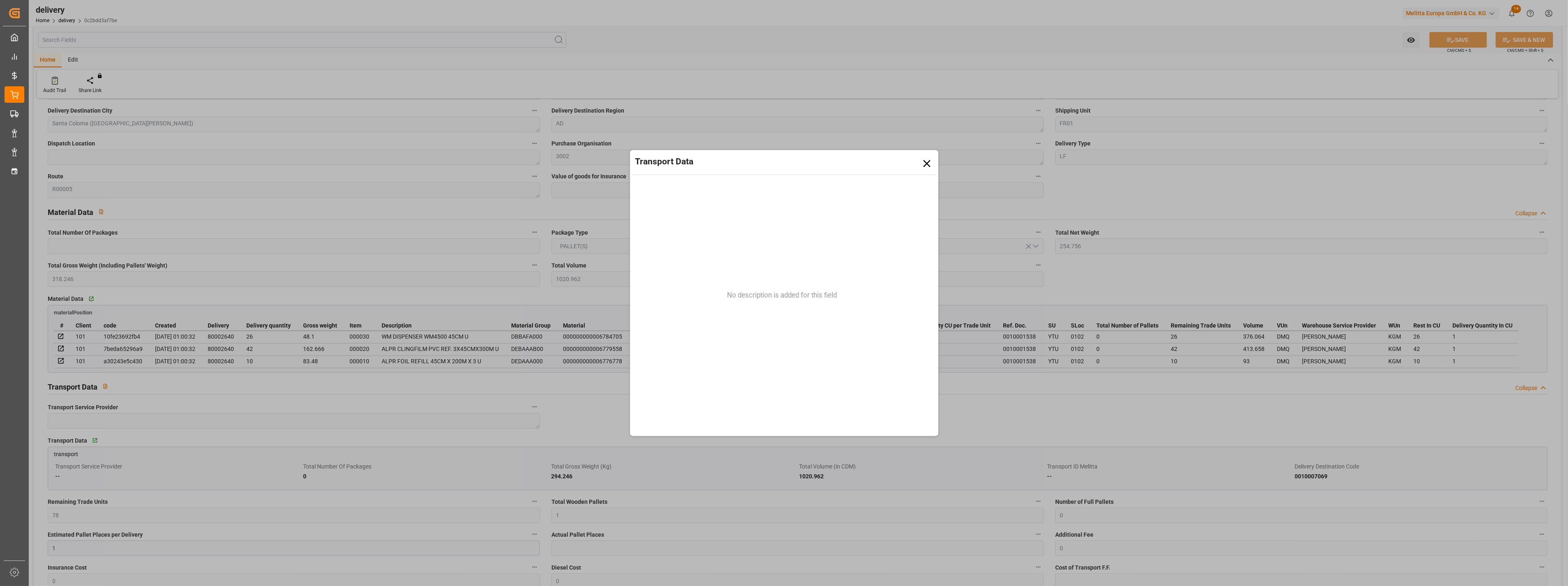
click at [932, 162] on icon at bounding box center [927, 164] width 12 height 12
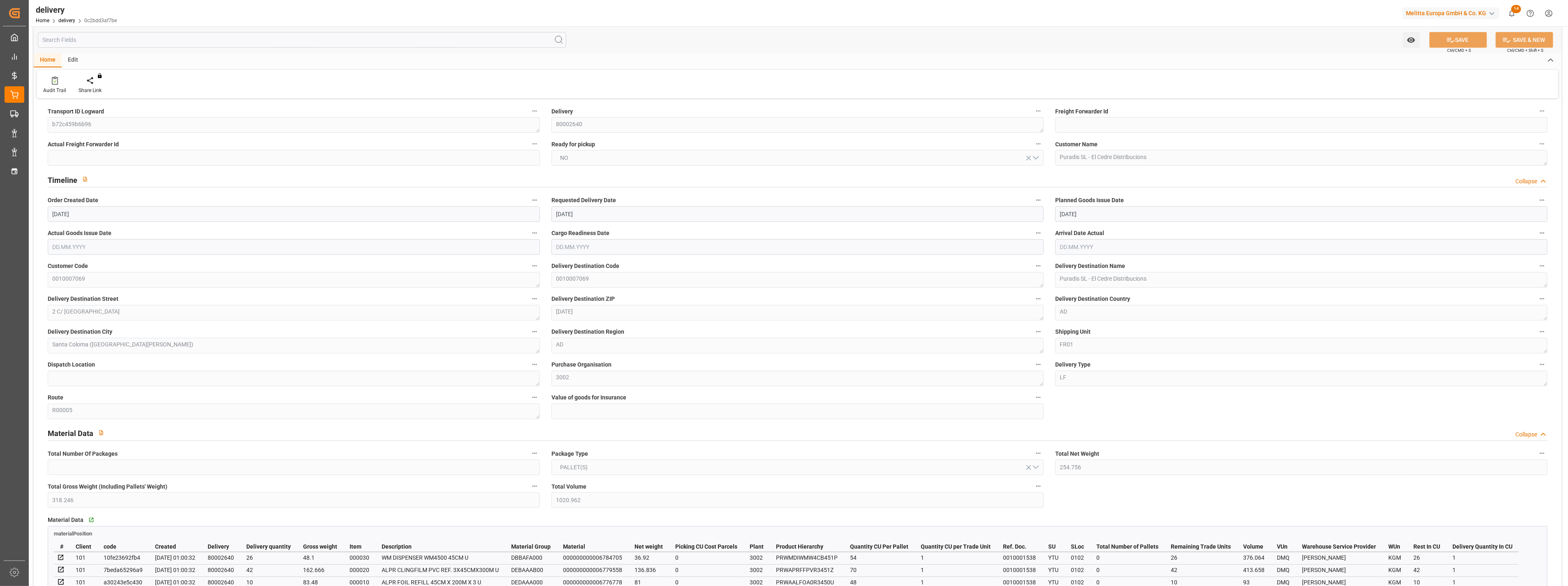
scroll to position [0, 0]
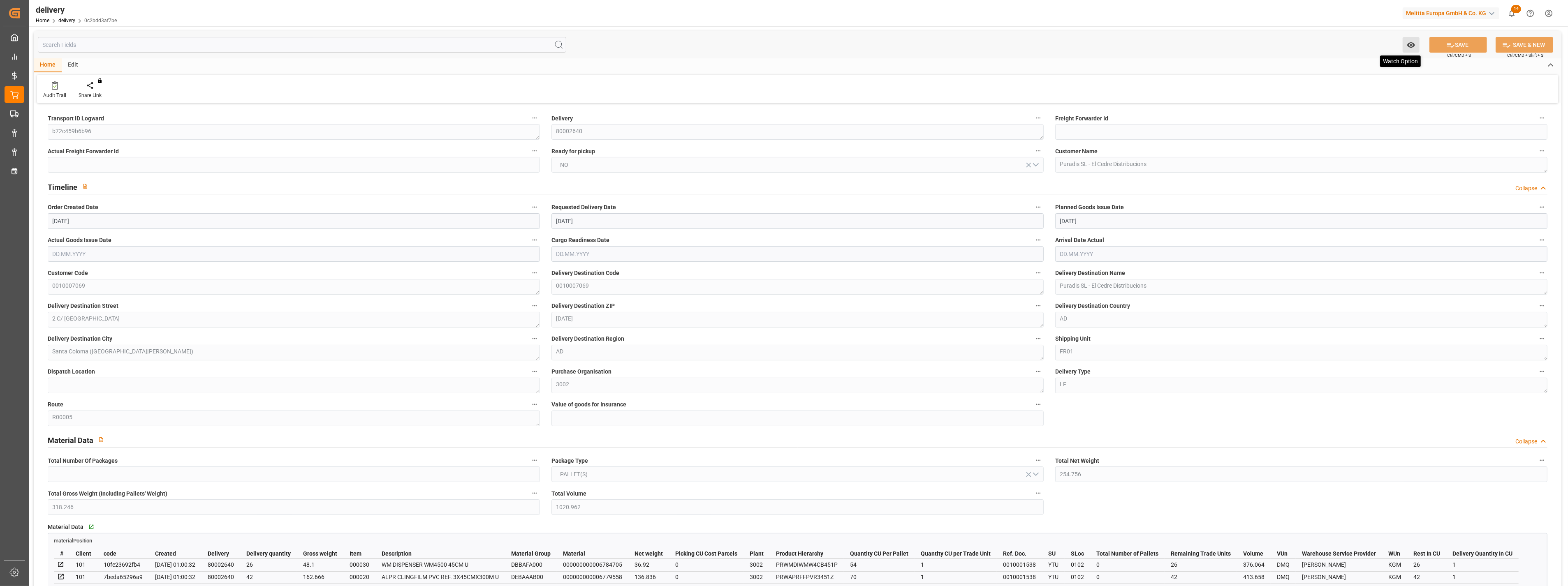
click at [1409, 45] on icon "open menu" at bounding box center [1411, 45] width 9 height 9
click at [44, 128] on div "Transport ID Logward b72c459b6b96" at bounding box center [294, 126] width 504 height 33
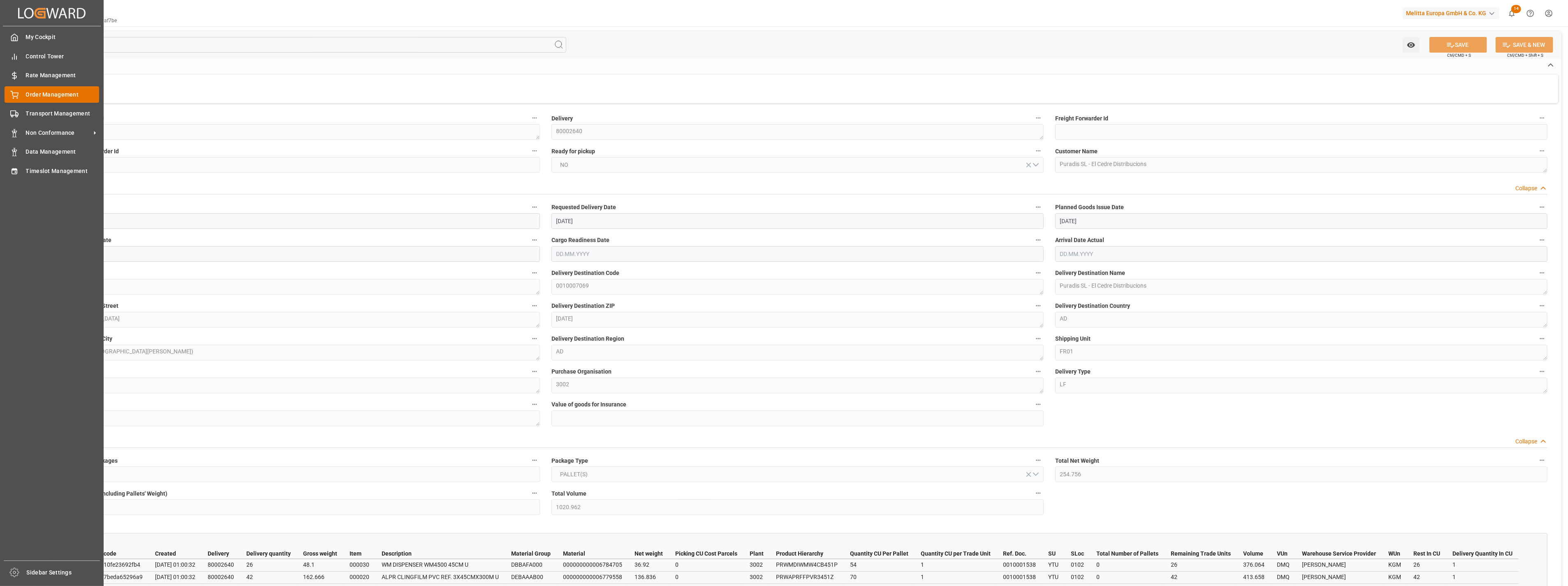
click at [18, 94] on div "Order Management Order Management" at bounding box center [51, 94] width 94 height 16
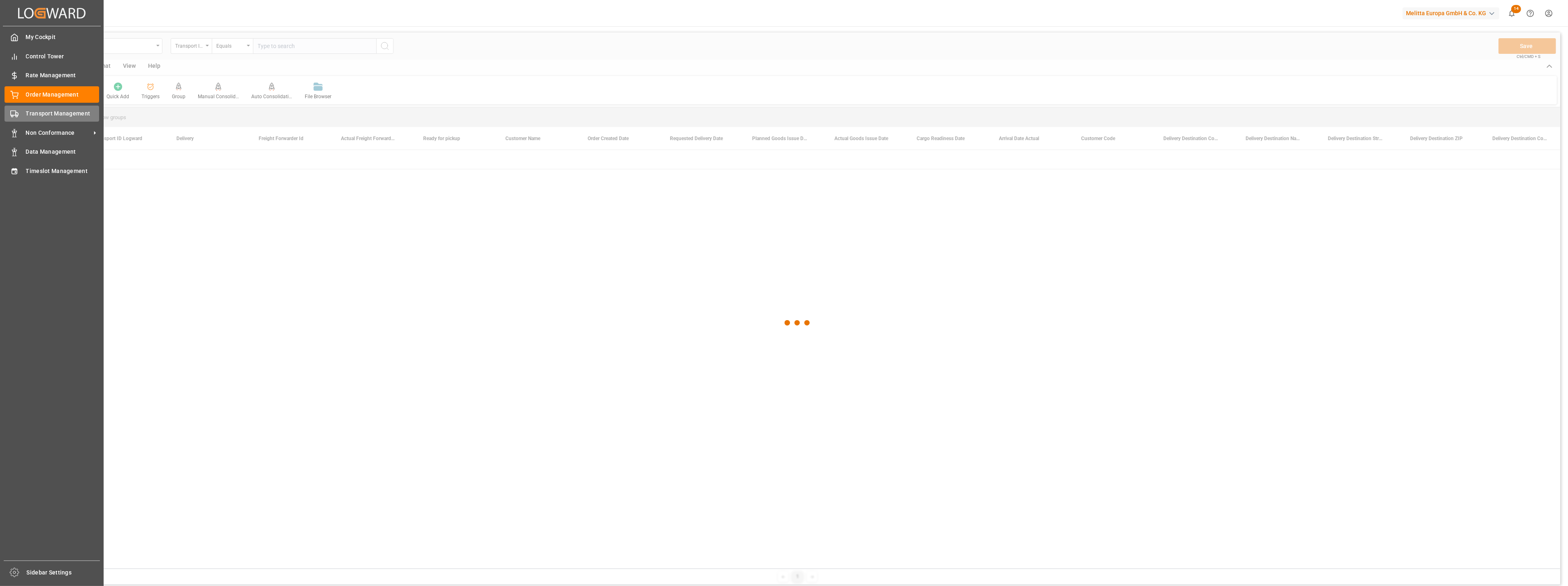
click at [36, 113] on span "Transport Management" at bounding box center [63, 114] width 74 height 9
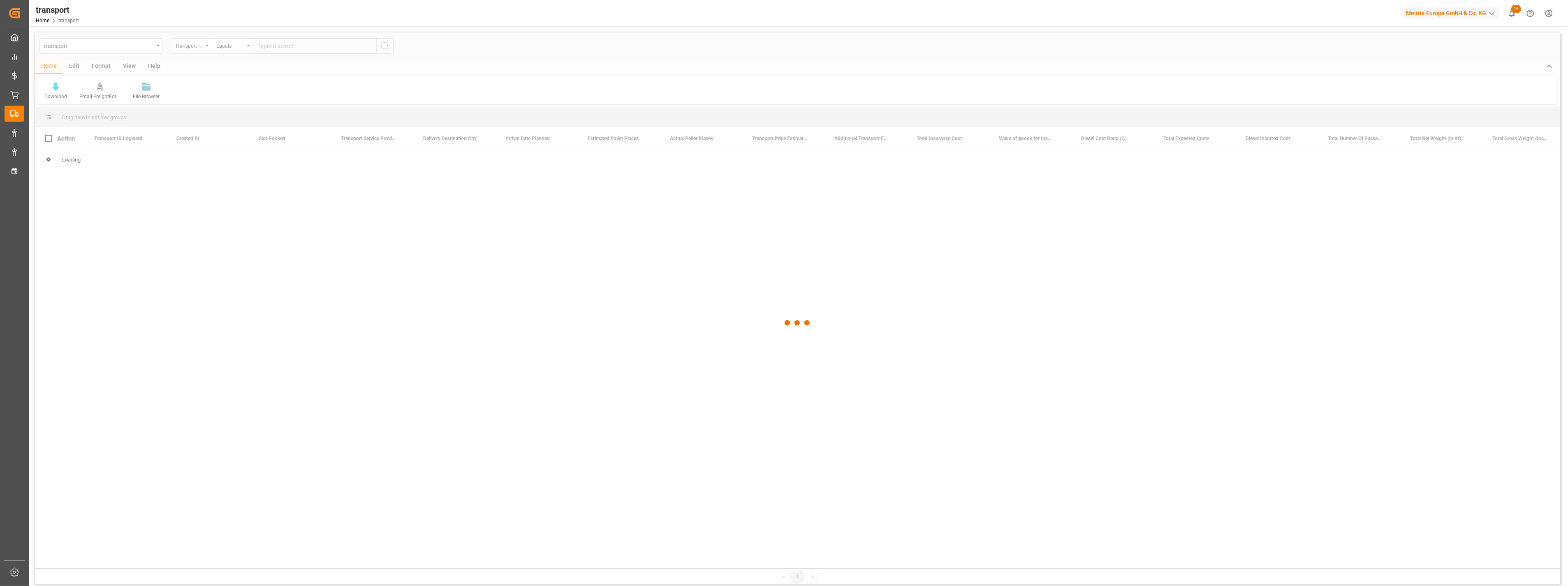
click at [127, 50] on div at bounding box center [797, 323] width 1525 height 581
click at [127, 50] on div "transport" at bounding box center [99, 45] width 110 height 10
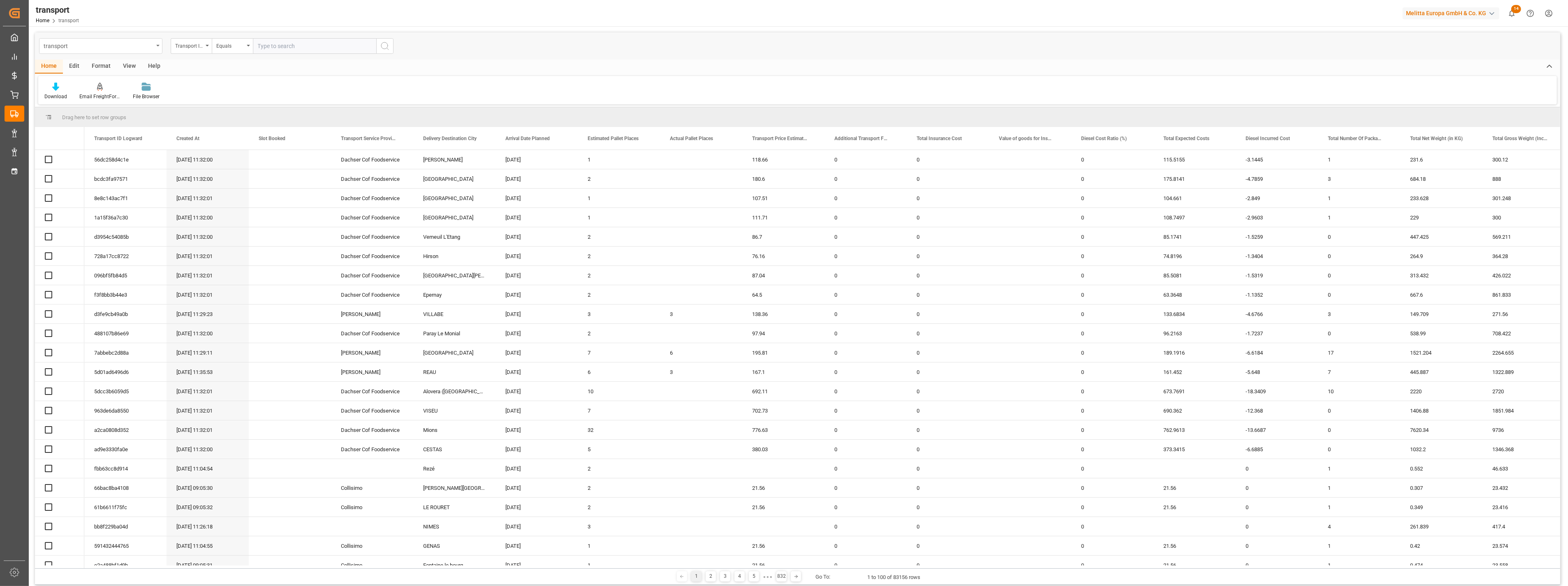
click at [140, 48] on div "transport" at bounding box center [99, 45] width 110 height 10
click at [128, 47] on div "transport" at bounding box center [99, 45] width 110 height 10
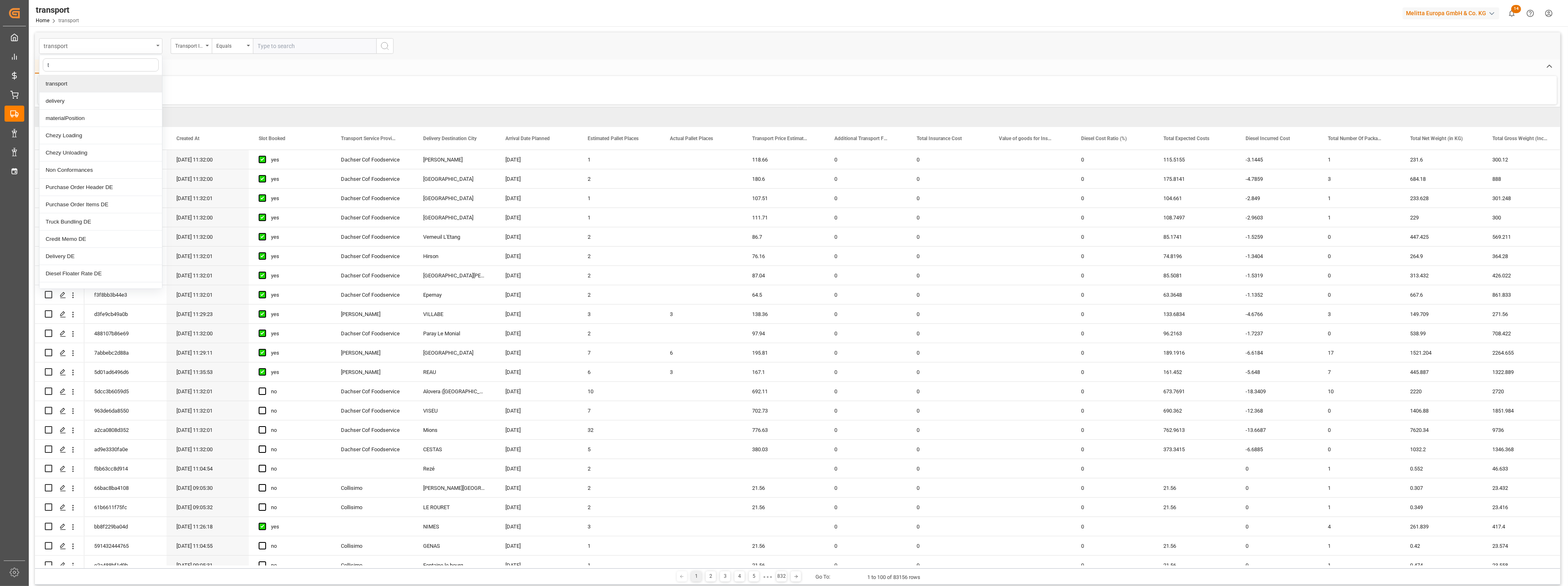
type input "tr"
click at [126, 101] on div "Truck Bundling DE" at bounding box center [100, 101] width 122 height 17
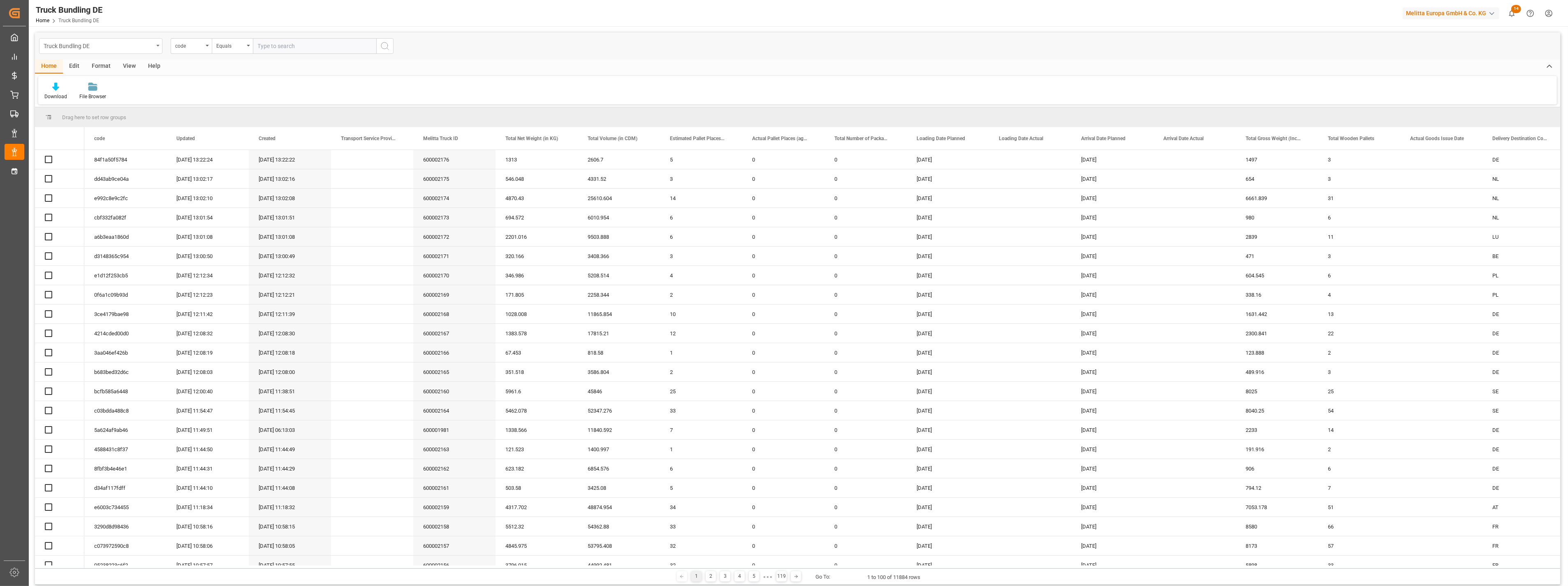
click at [138, 46] on div "Truck Bundling DE" at bounding box center [99, 45] width 110 height 10
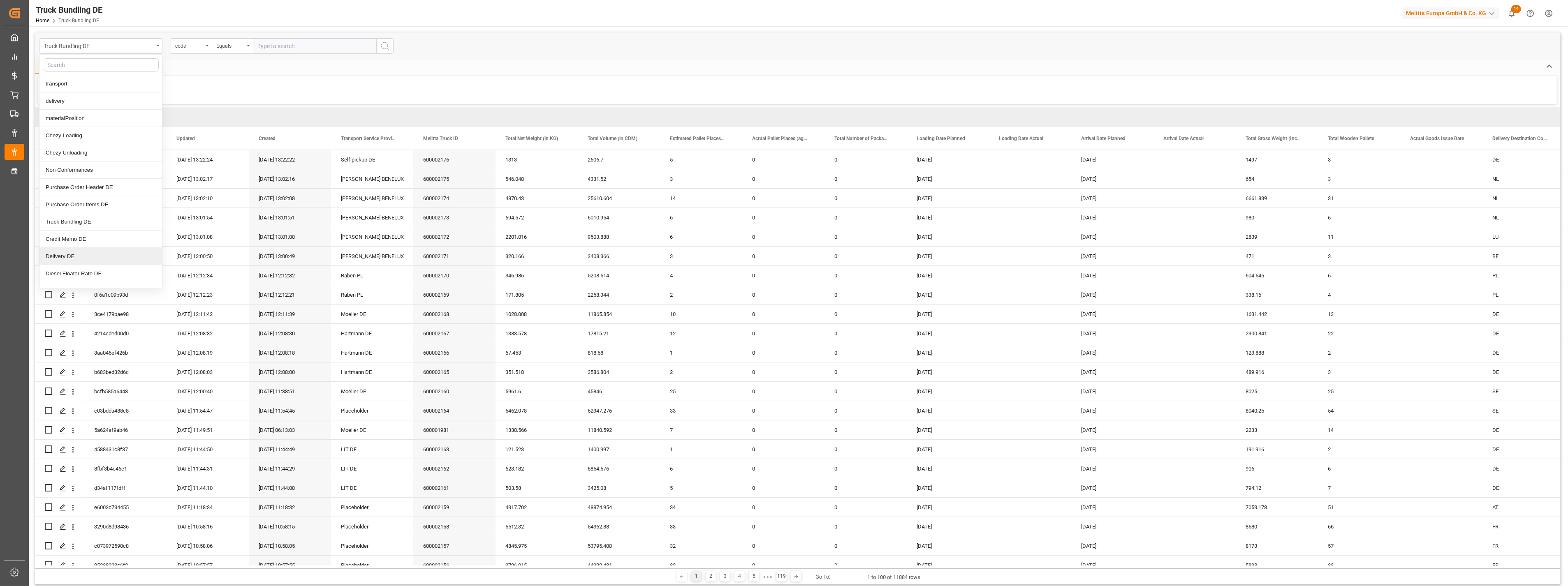
click at [94, 258] on div "Delivery DE" at bounding box center [100, 256] width 122 height 17
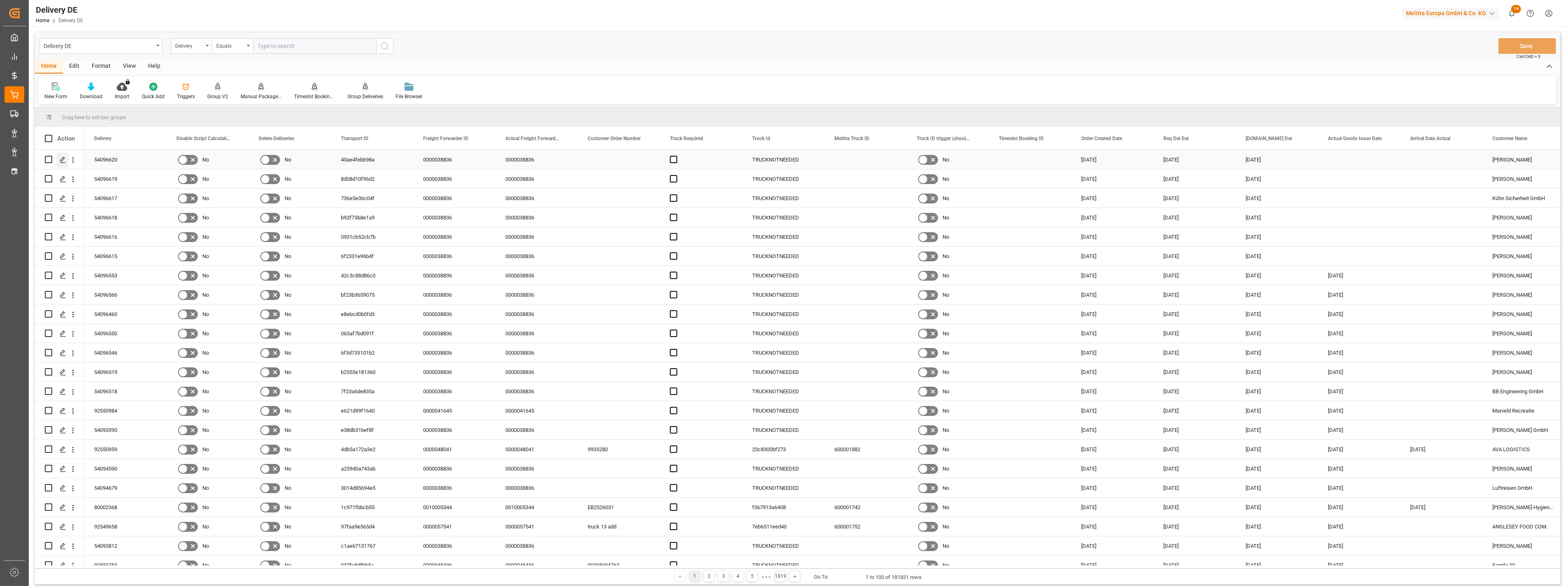
click at [64, 162] on icon "Press SPACE to select this row." at bounding box center [63, 159] width 7 height 7
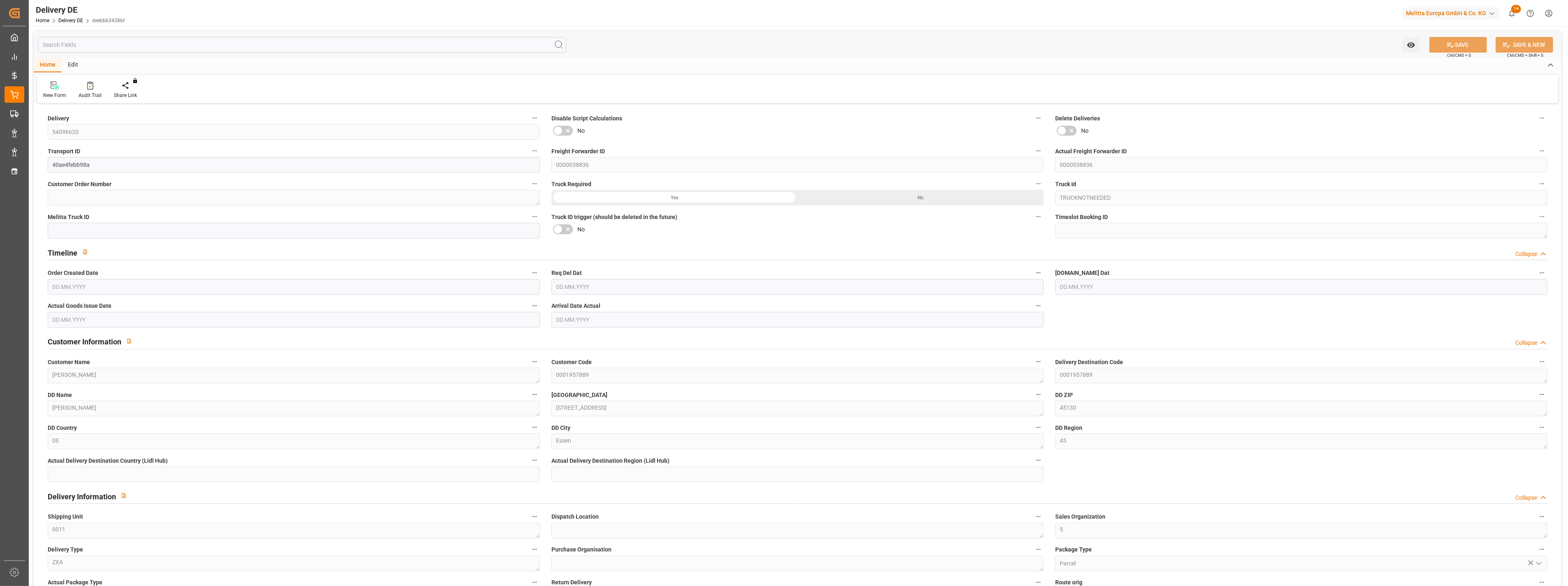
type input "0"
type input "0.013"
type input "0.024"
type input "0.283"
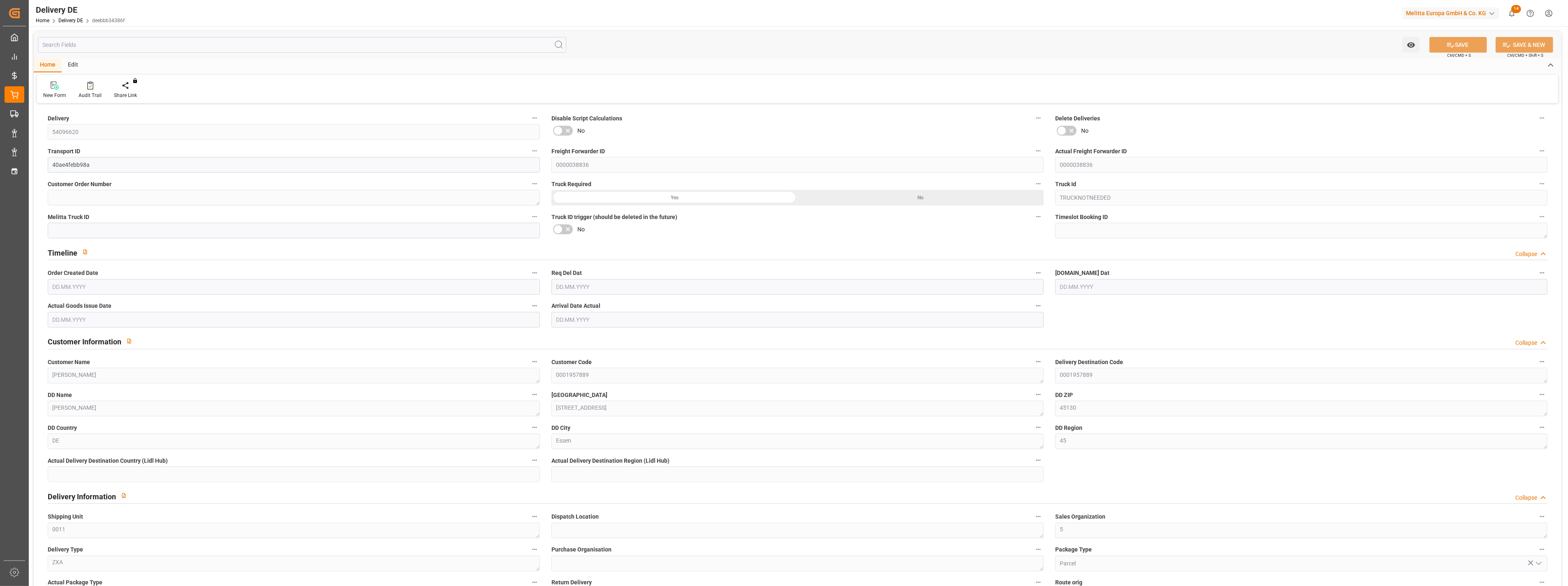
type input "0"
type input "0.555"
type input "0"
type input "0.299"
type input "0.854"
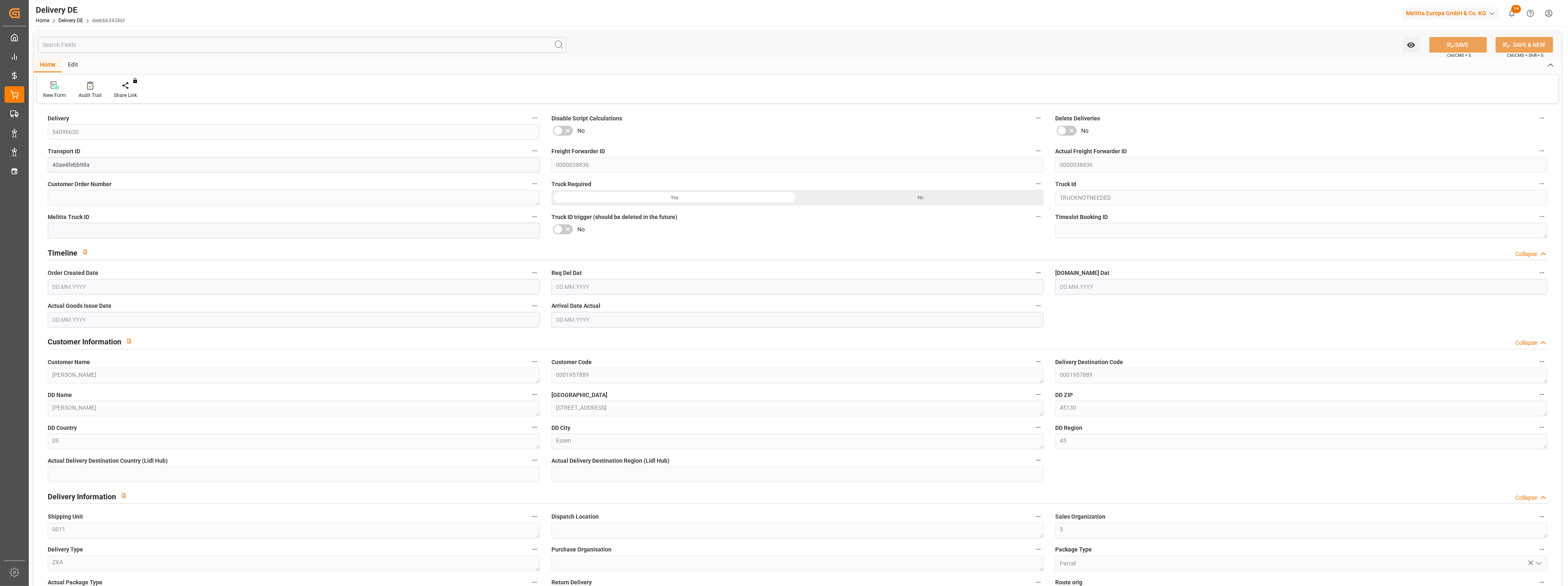
type input "0"
type input "[DATE]"
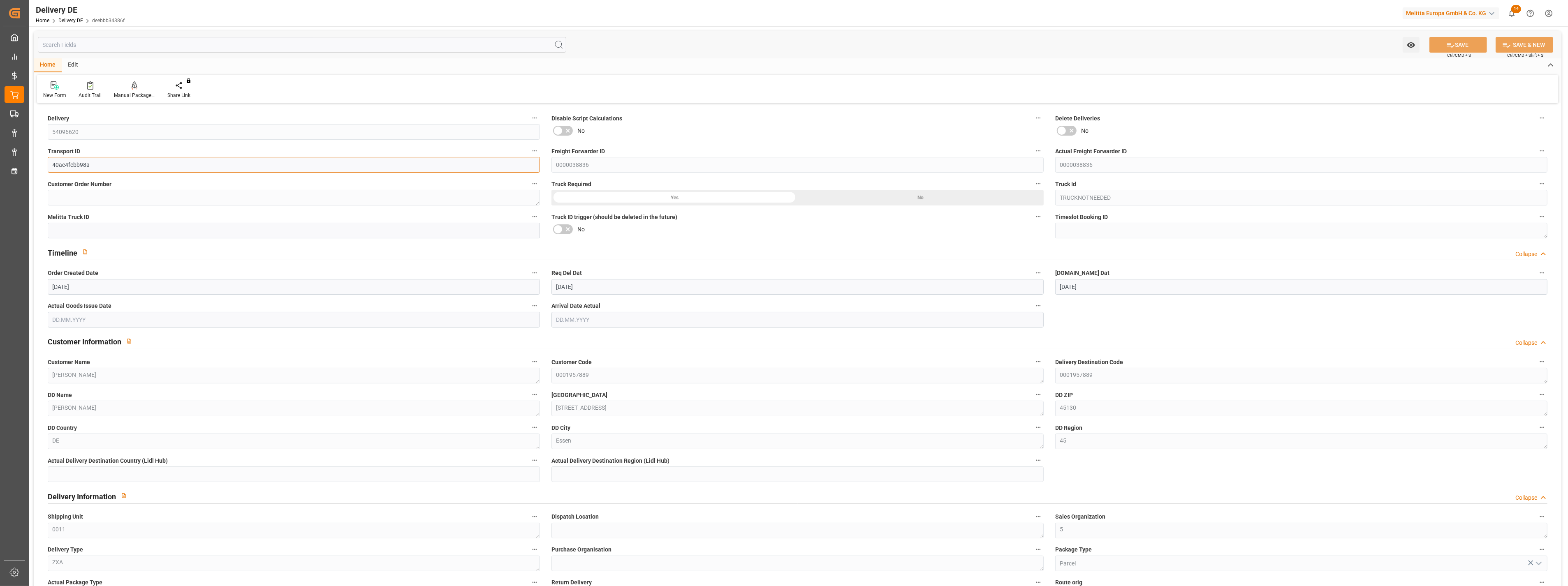
drag, startPoint x: 49, startPoint y: 138, endPoint x: 43, endPoint y: 162, distance: 24.7
click at [43, 162] on div "Transport ID 40ae4febb98a" at bounding box center [294, 159] width 504 height 33
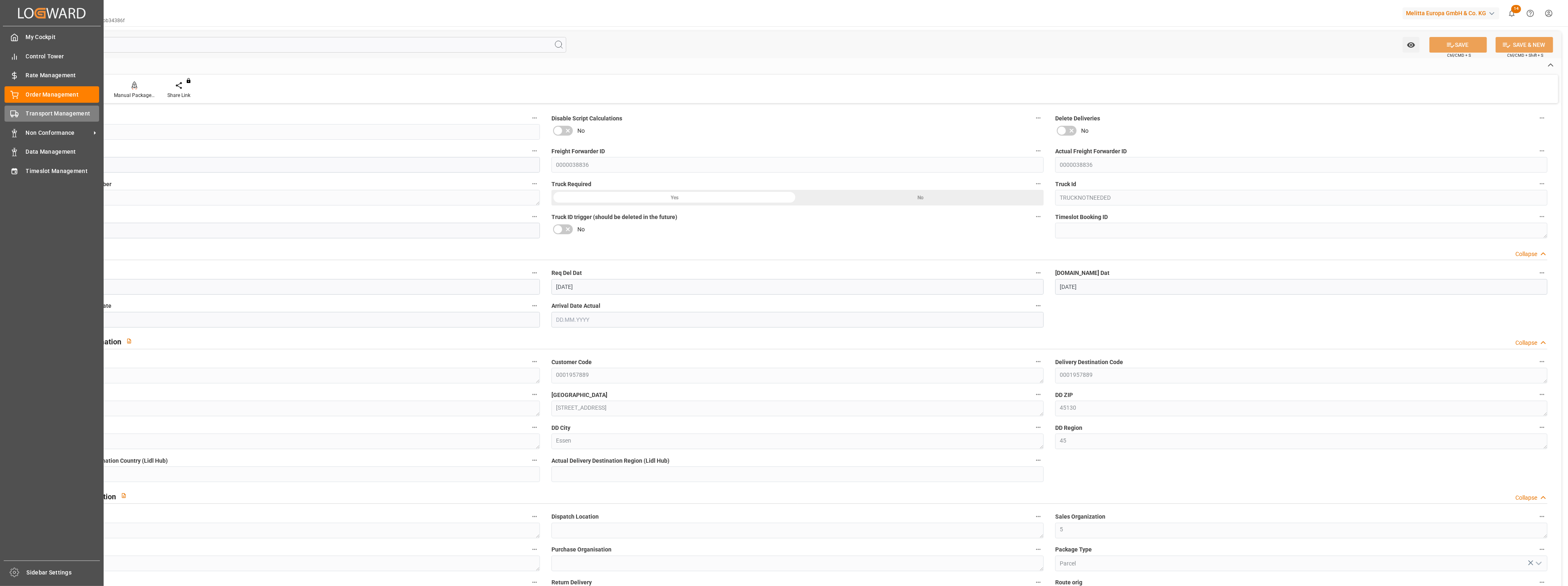
click at [66, 111] on span "Transport Management" at bounding box center [63, 114] width 74 height 9
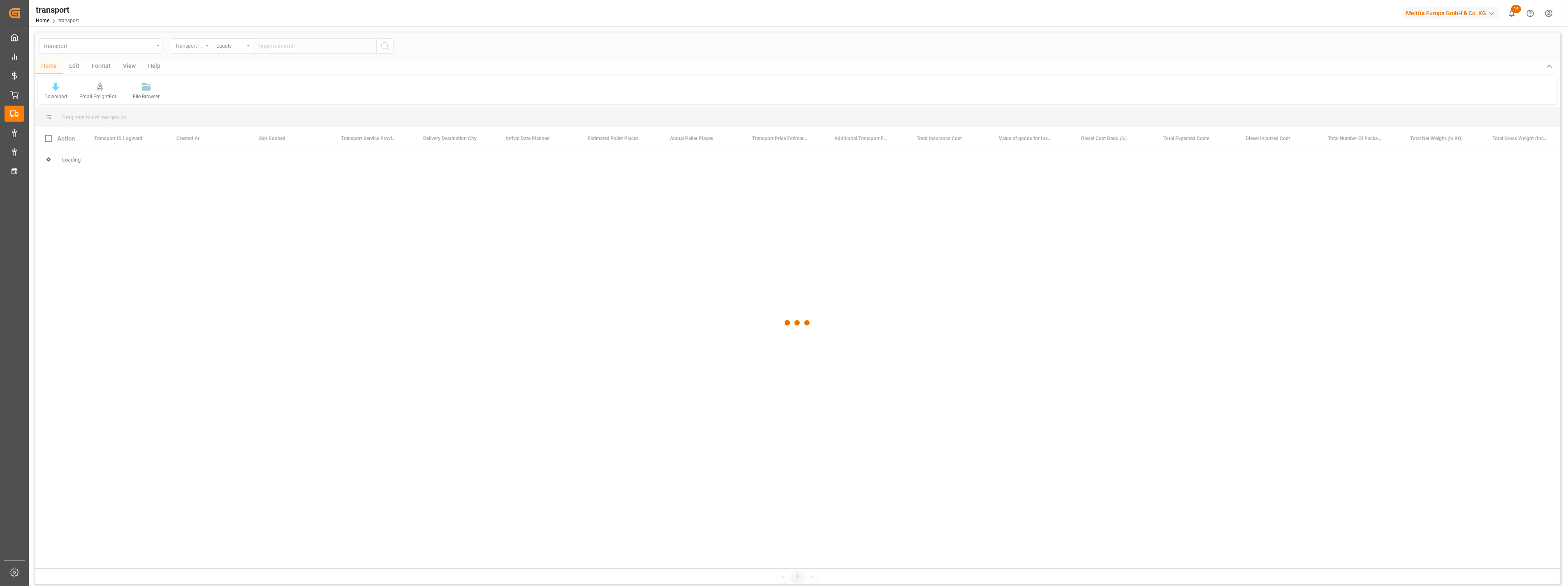
click at [71, 50] on div at bounding box center [797, 323] width 1525 height 581
click at [111, 47] on div at bounding box center [797, 323] width 1525 height 581
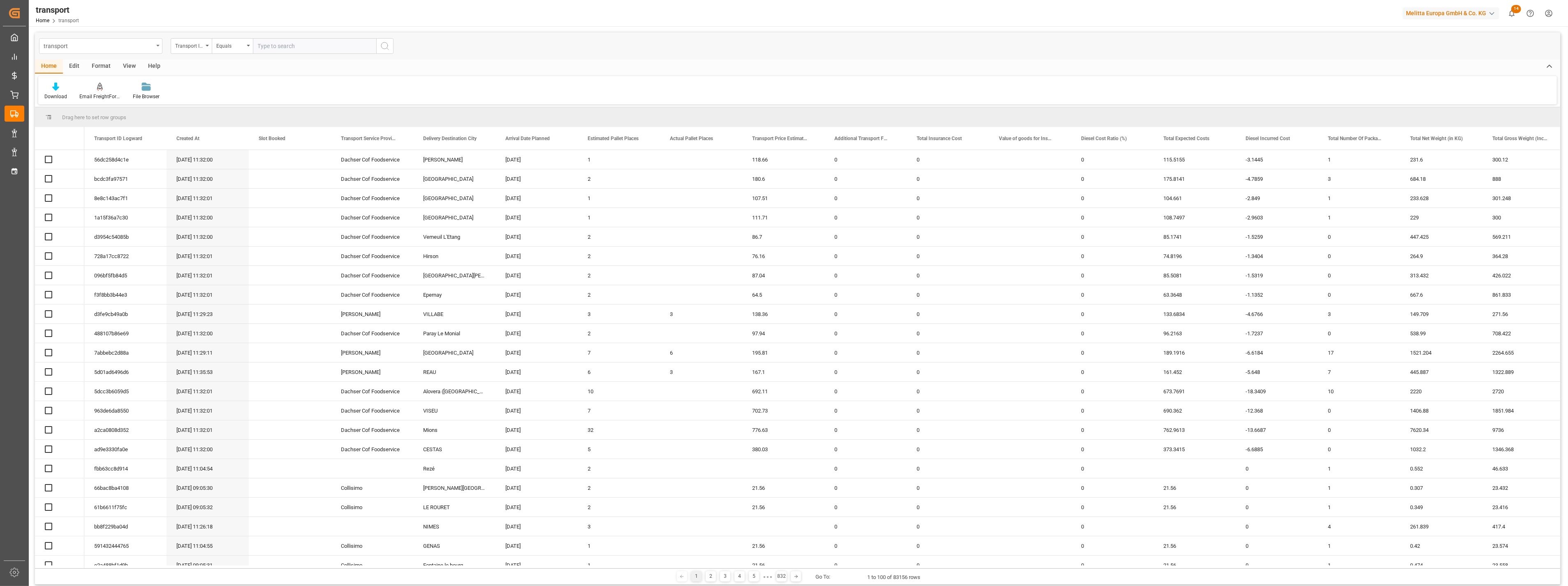
click at [114, 47] on div "transport" at bounding box center [99, 45] width 110 height 10
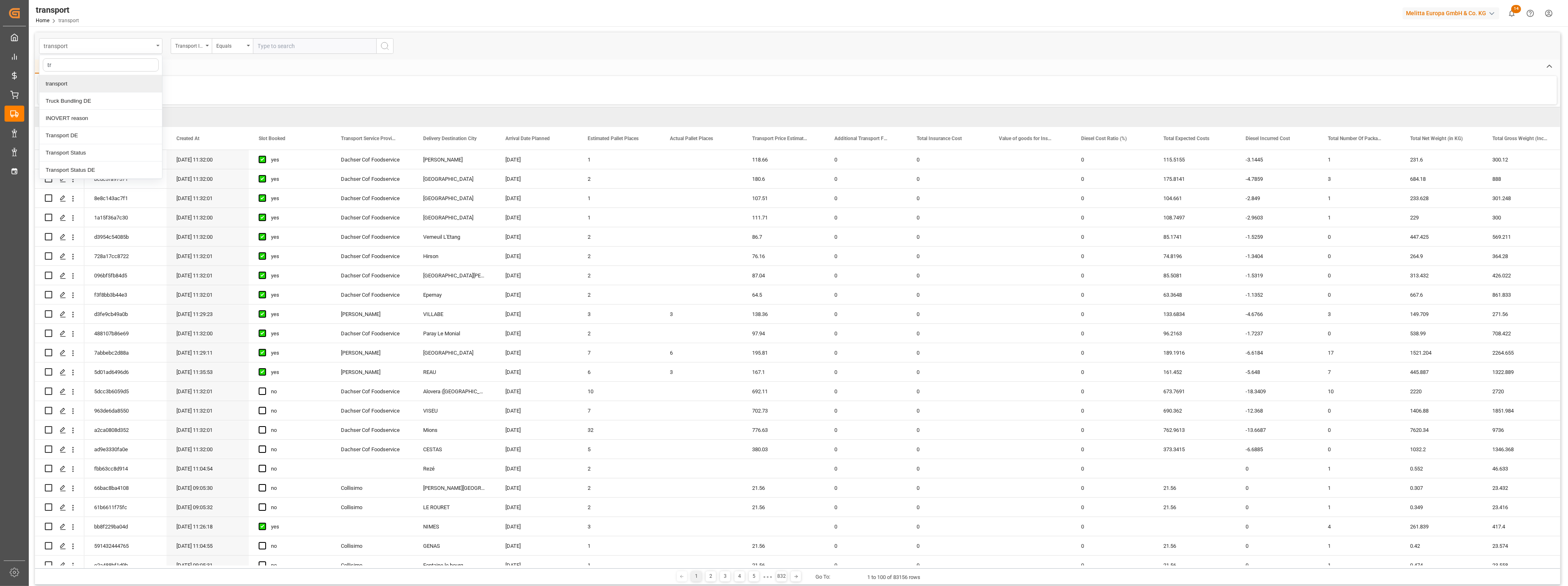
type input "tra"
click at [96, 98] on div "Transport DE" at bounding box center [100, 101] width 122 height 17
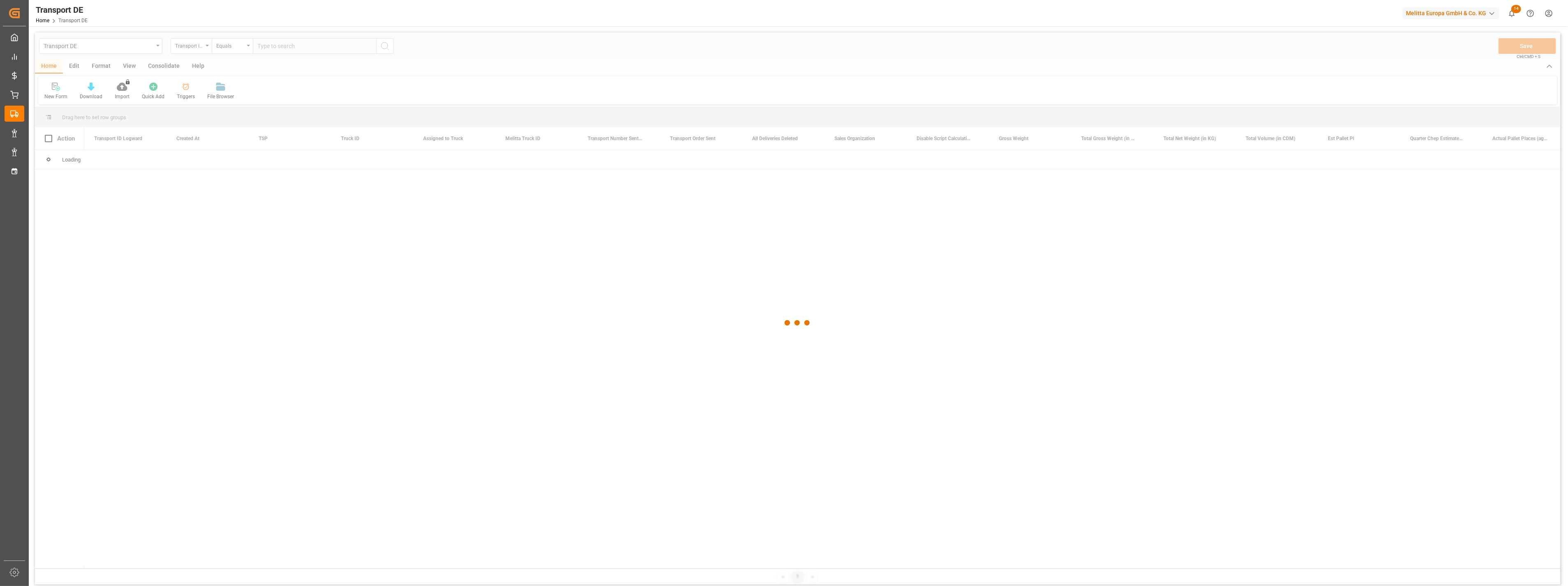
click at [286, 43] on div at bounding box center [797, 323] width 1525 height 581
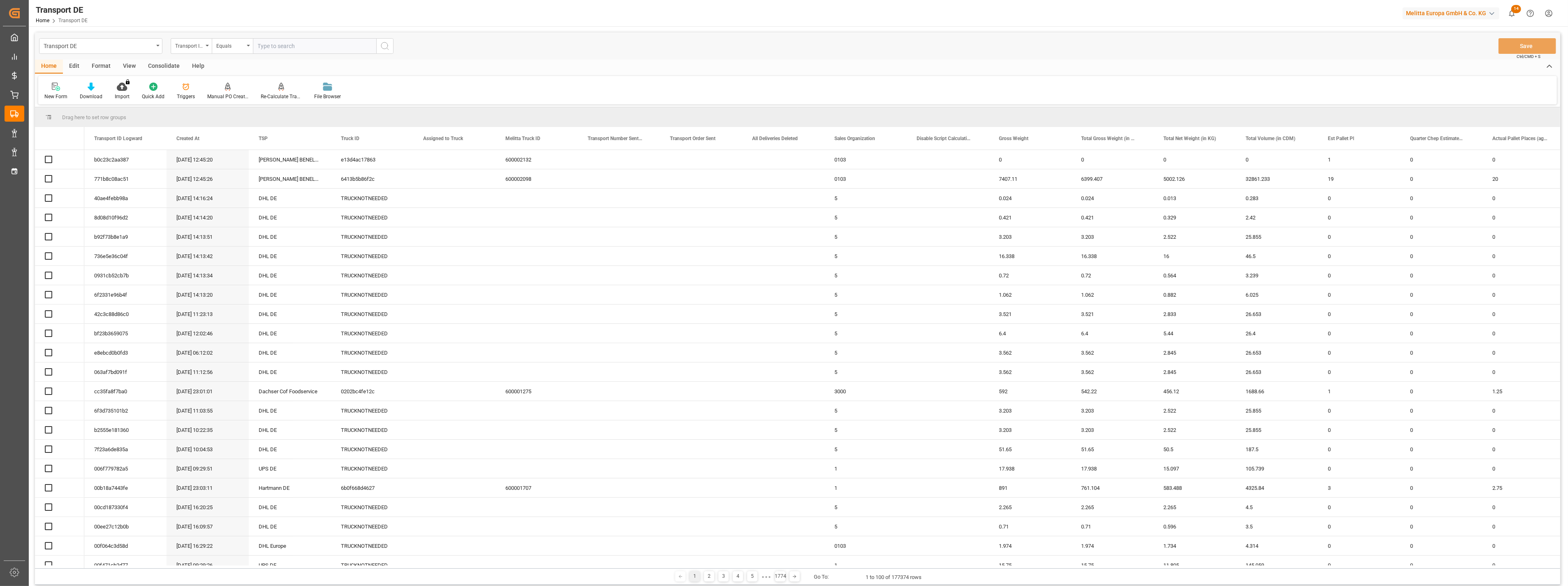
click at [295, 45] on input "text" at bounding box center [314, 46] width 124 height 16
paste input "40ae4febb98a"
type input "40ae4febb98a"
click at [388, 44] on icon "search button" at bounding box center [385, 46] width 10 height 10
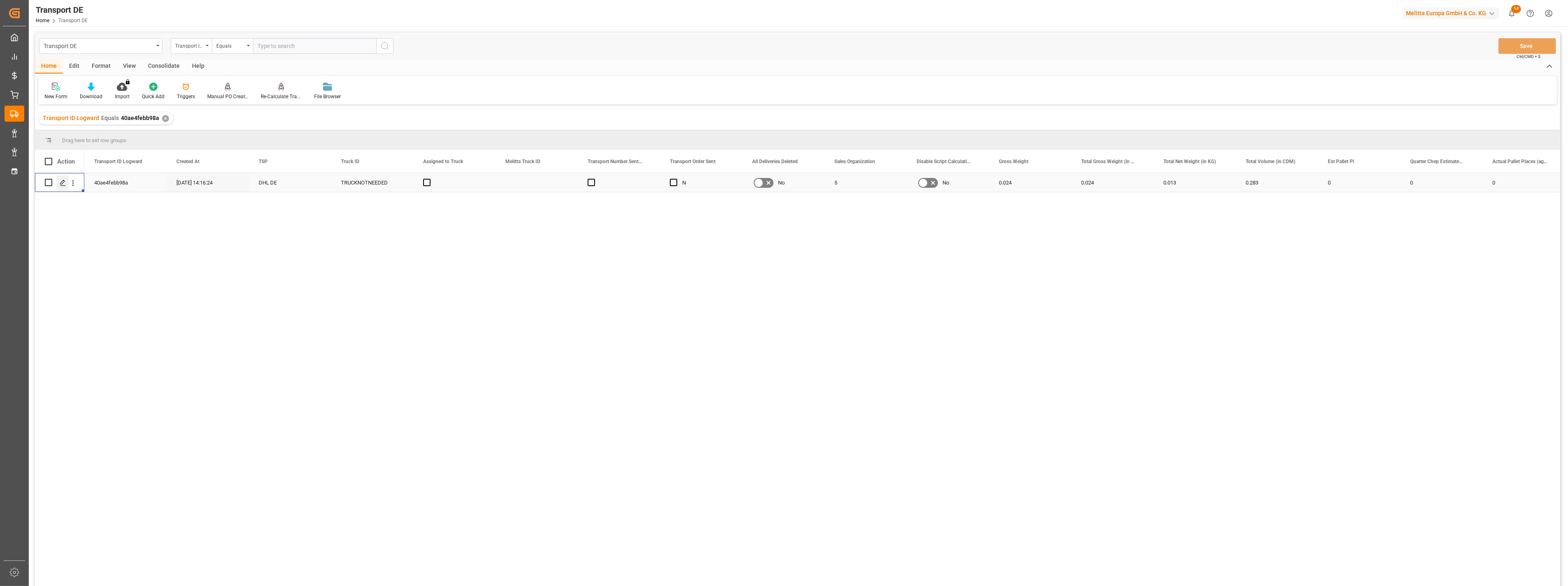
click at [61, 182] on icon "Press SPACE to select this row." at bounding box center [63, 183] width 7 height 7
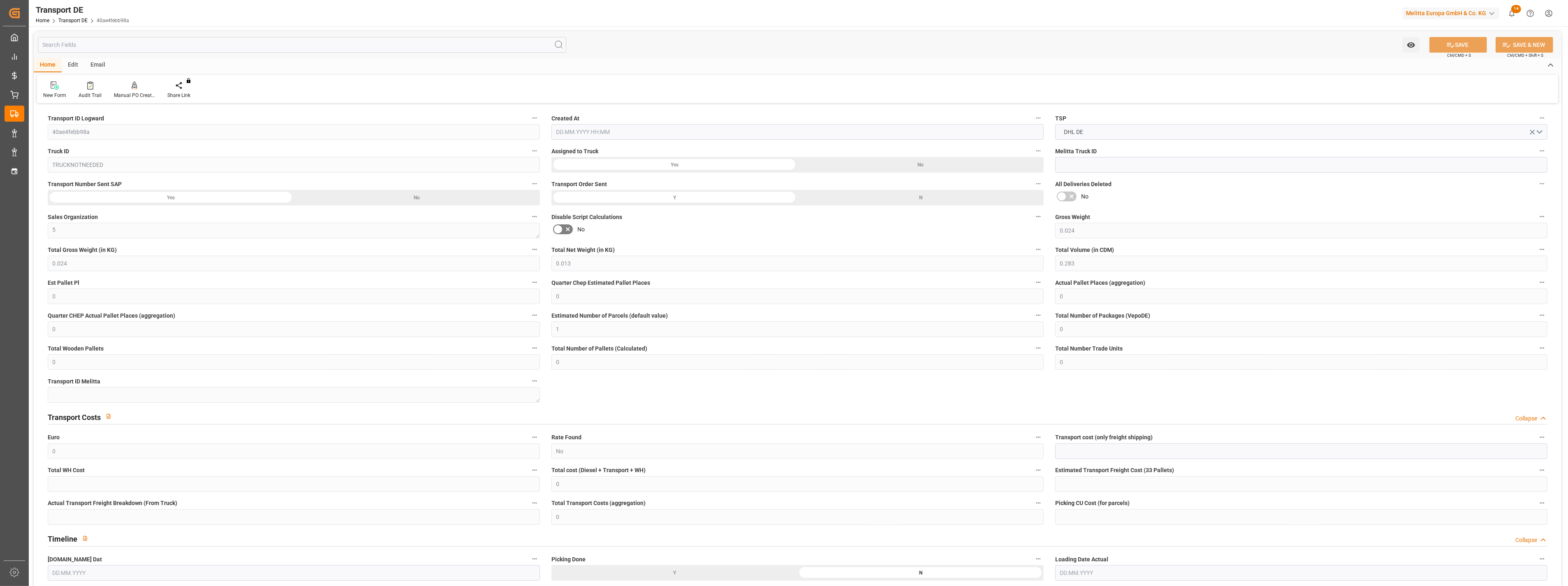
type input "0.024"
type input "0.013"
type input "0.283"
type input "0"
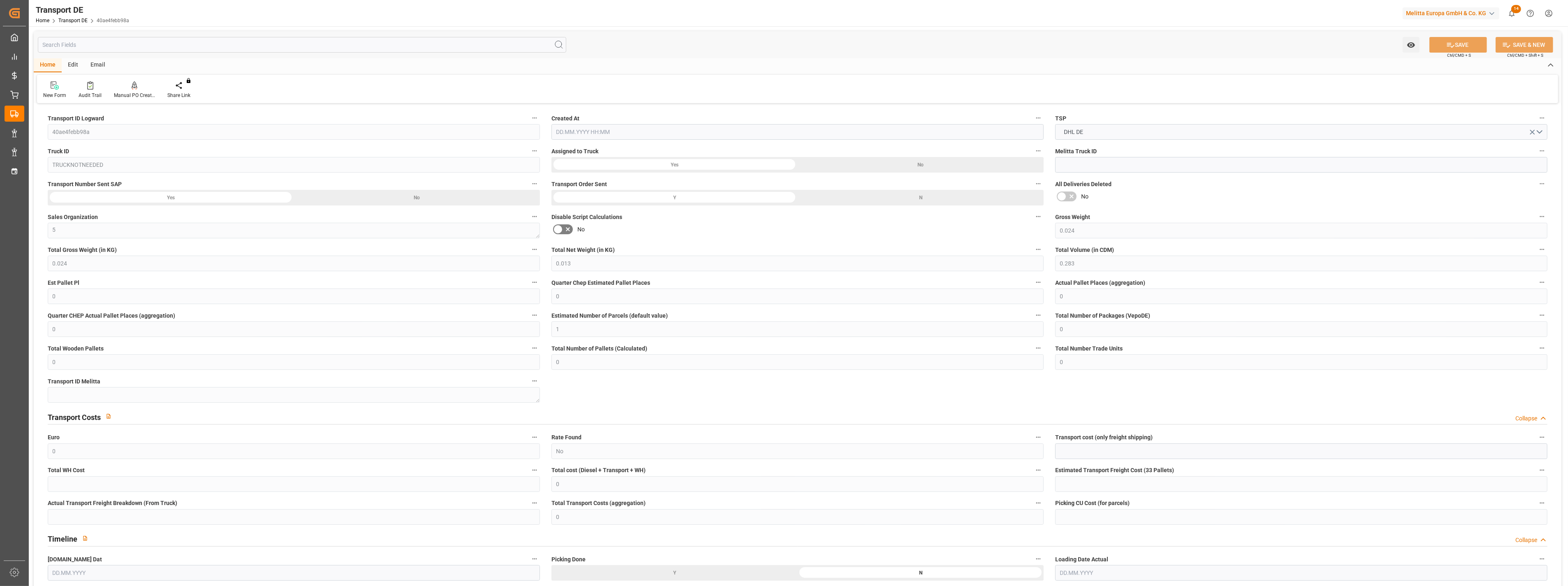
type input "0"
type input "1"
type input "0"
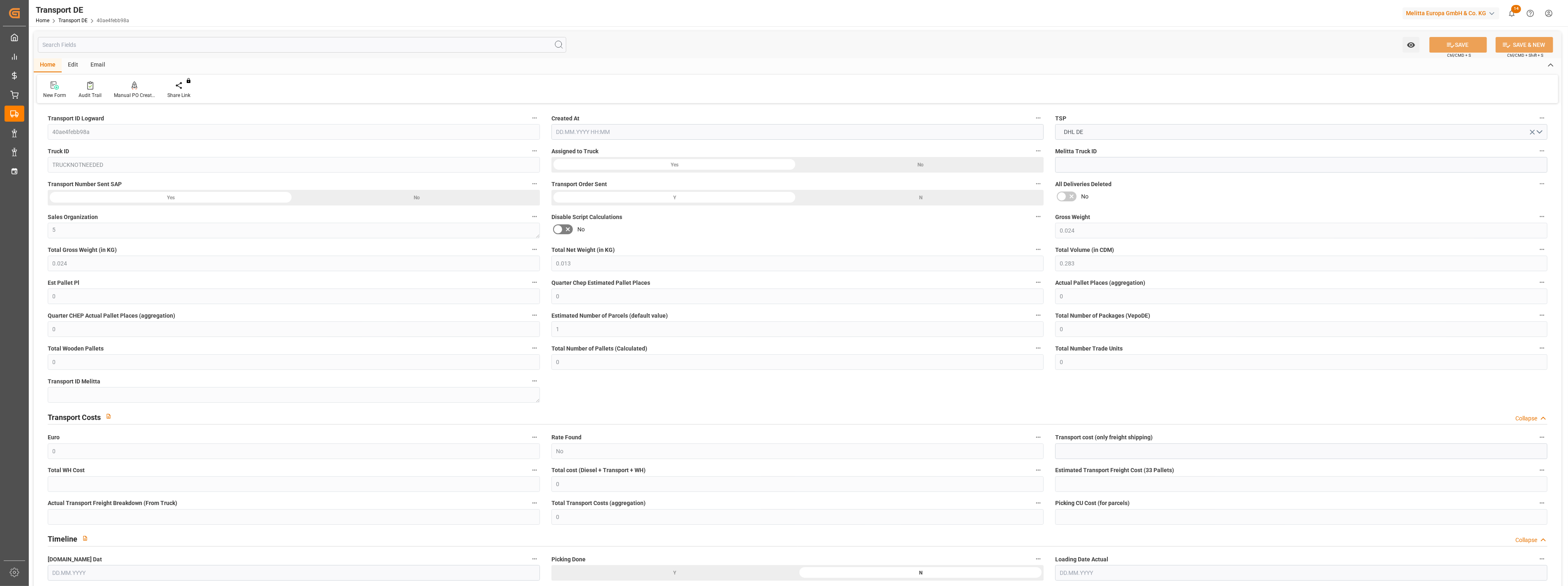
type input "0"
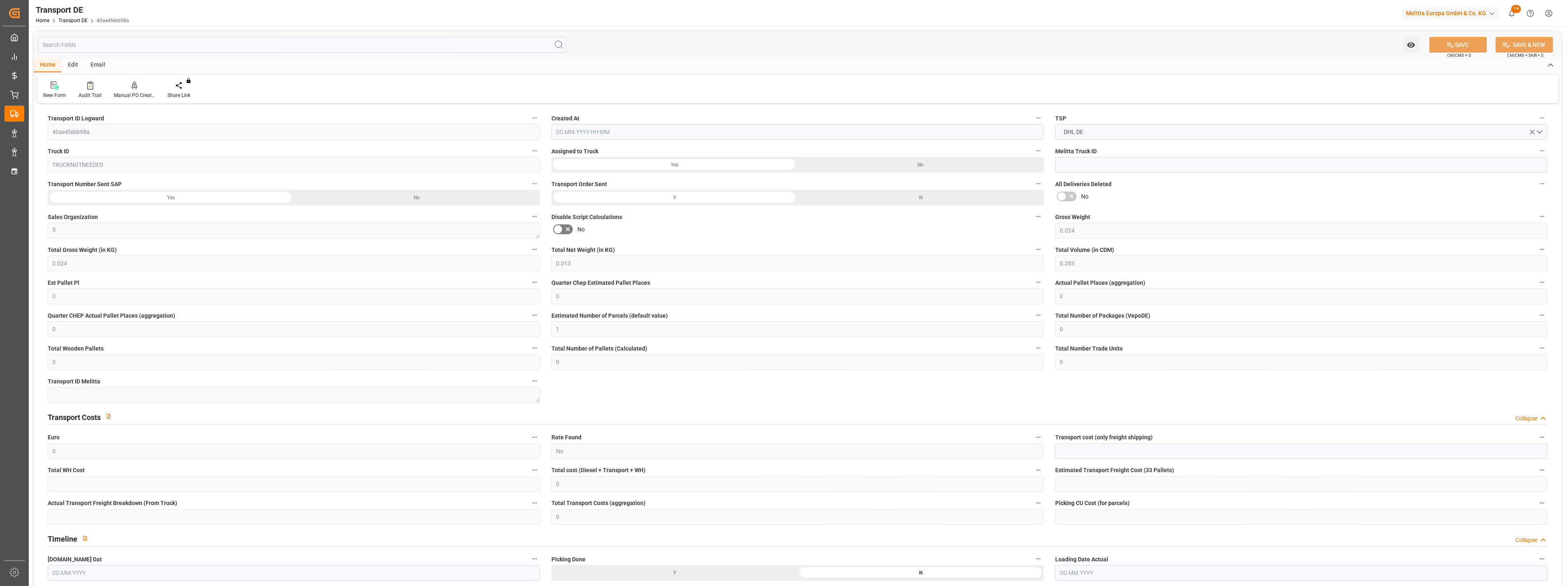
type input "45"
type input "0"
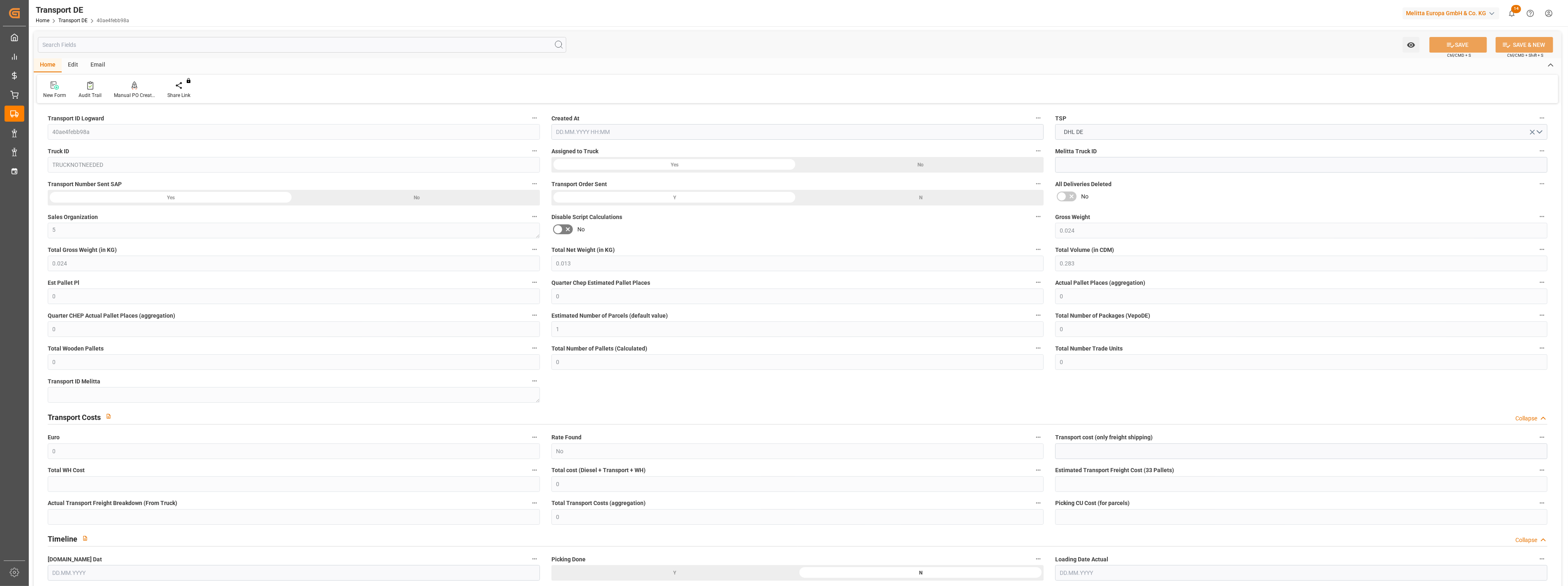
type input "0"
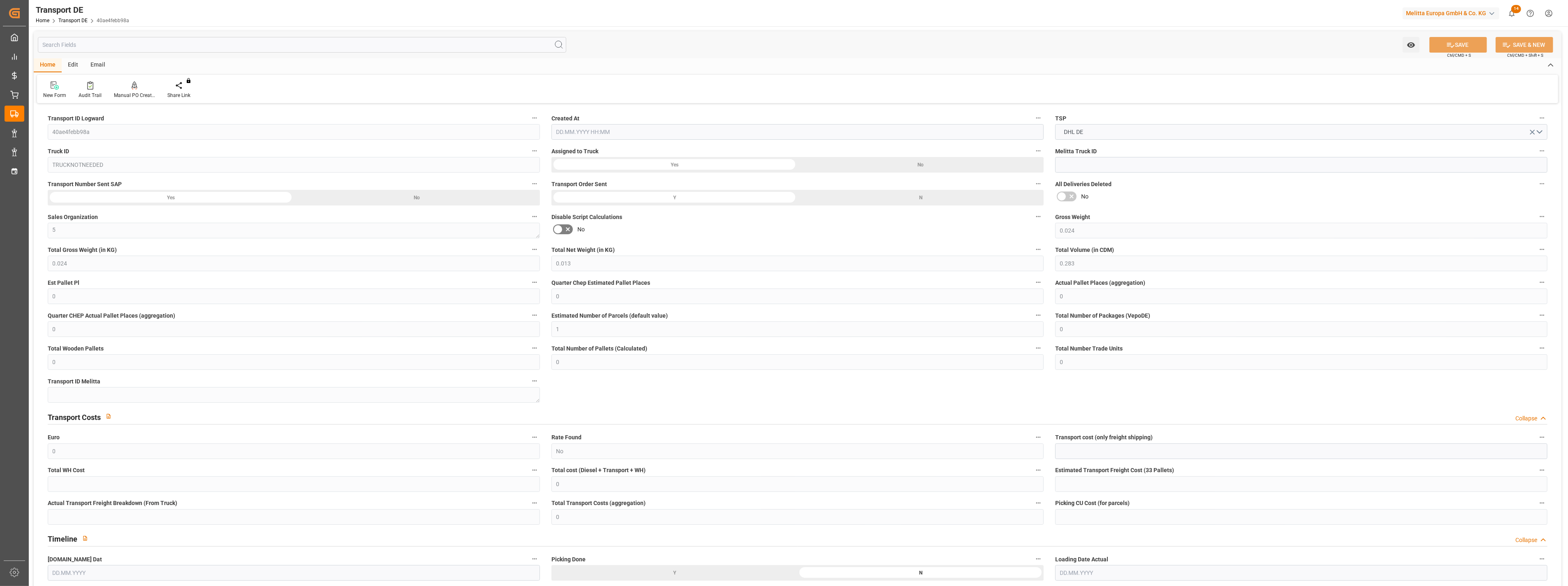
type input "0"
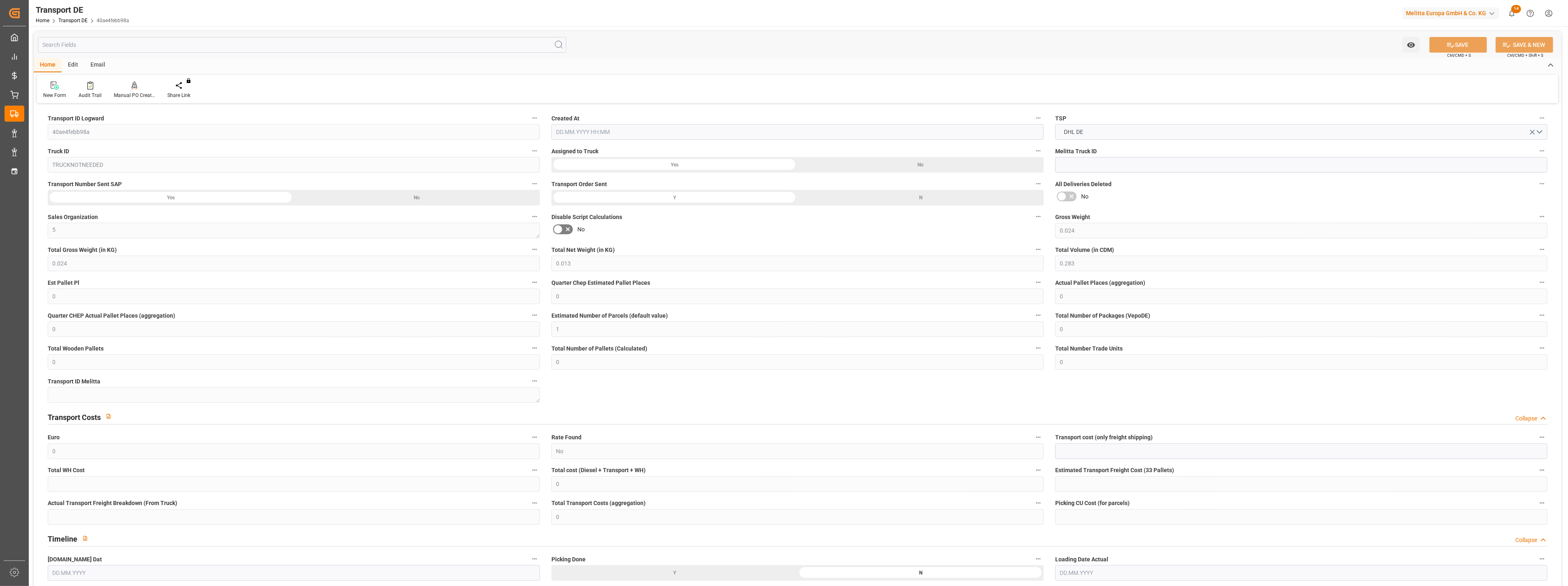
type input "0"
type input "0.024"
type input "2800"
type input "21"
type input "80"
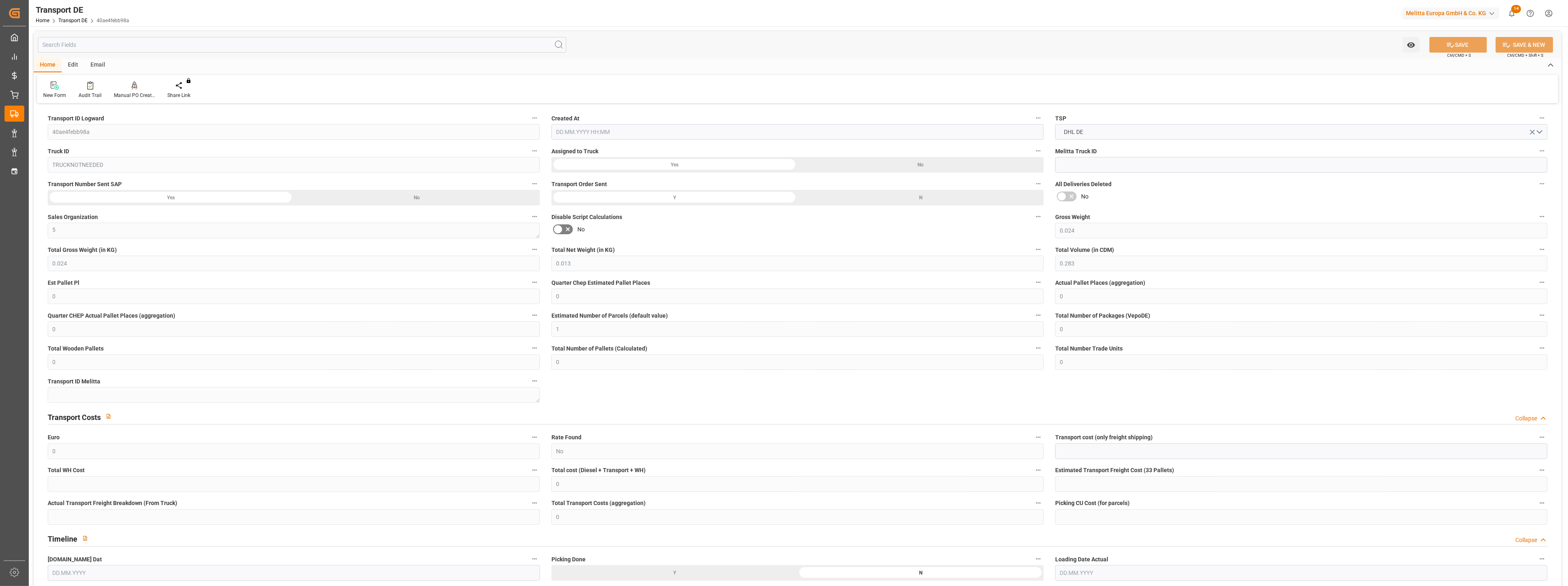
type input "0"
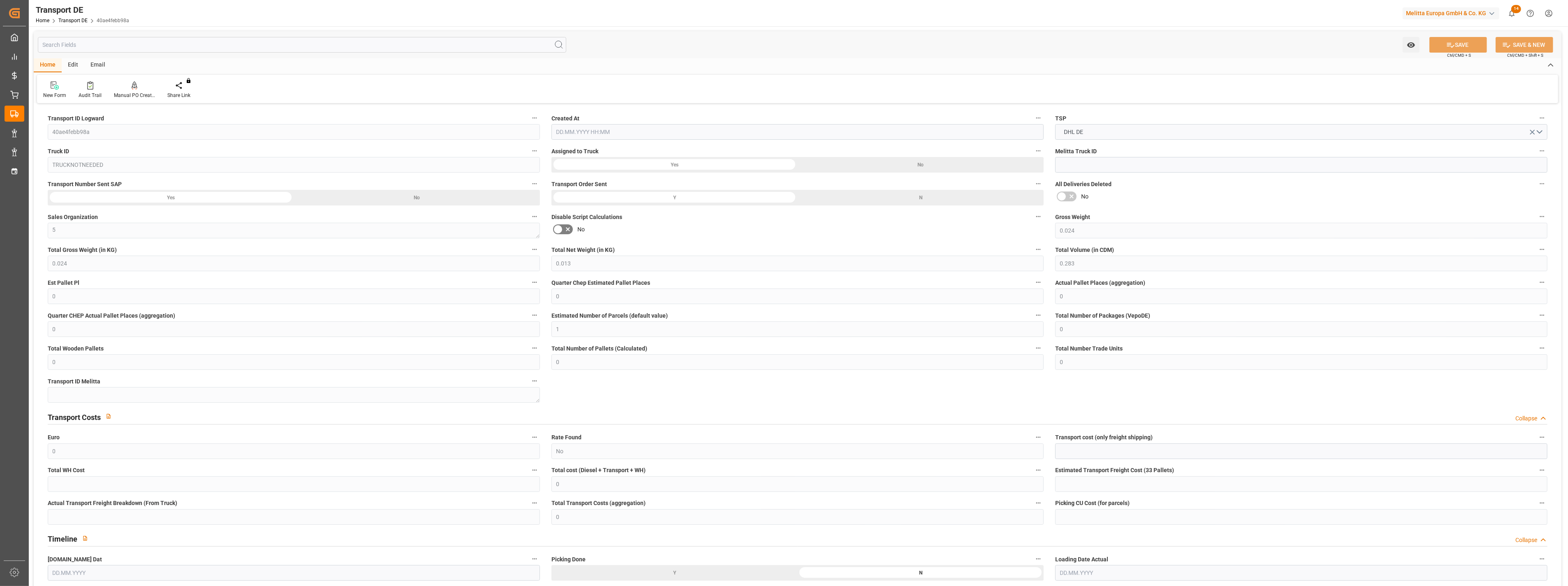
type input "0"
type input "1"
type input "0"
type input "0.0556"
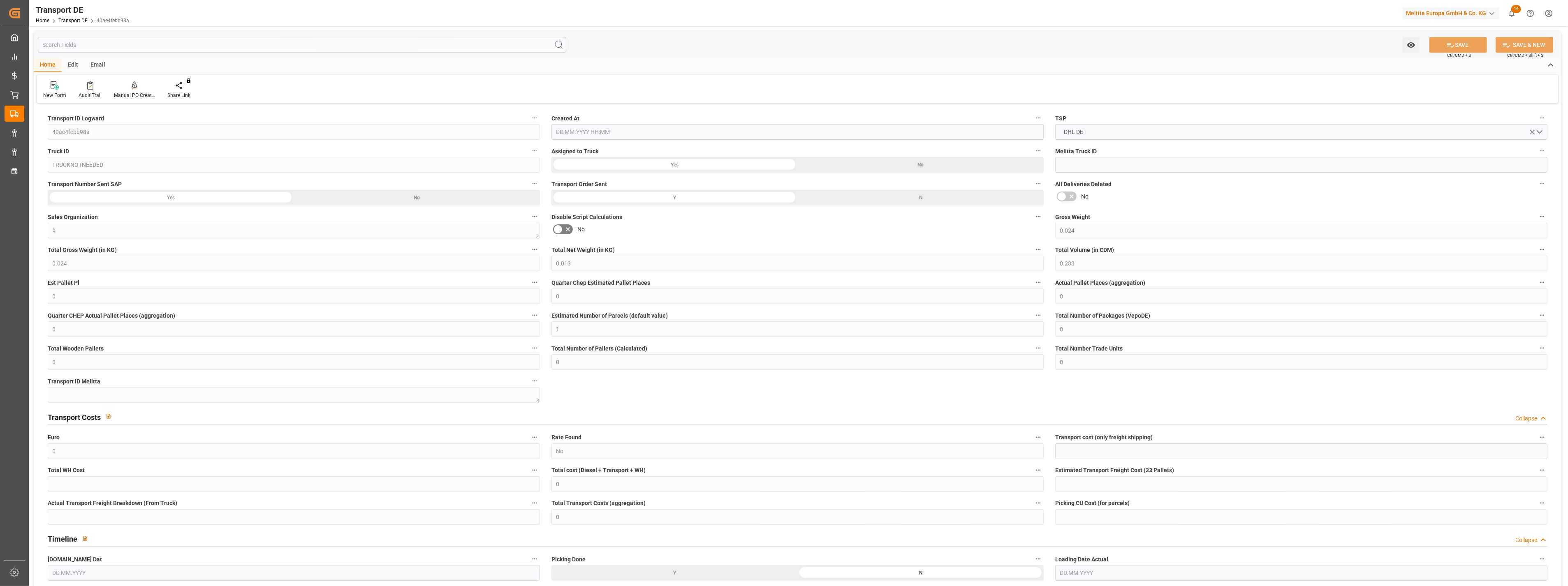
type input "0"
type input "[DATE] 12:16"
type input "[DATE]"
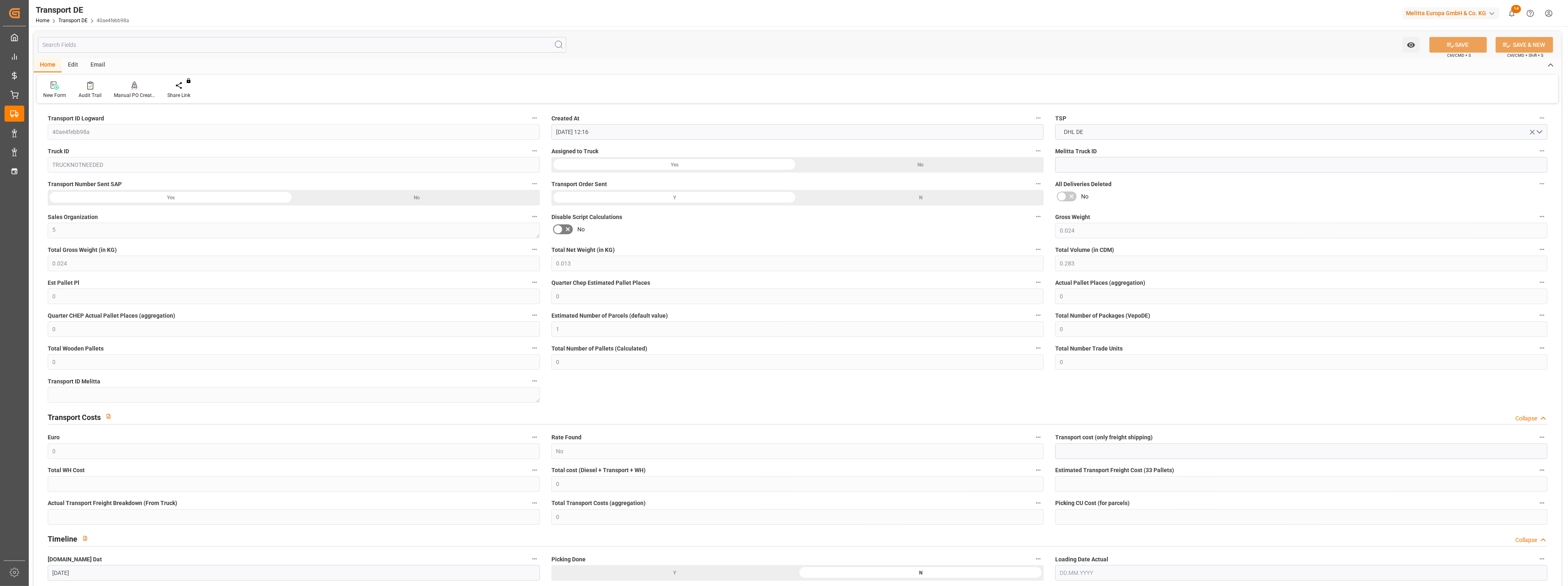
click at [559, 229] on icon at bounding box center [558, 229] width 10 height 10
click at [0, 0] on input "checkbox" at bounding box center [0, 0] width 0 height 0
click at [564, 229] on icon at bounding box center [568, 229] width 10 height 10
click at [0, 0] on input "checkbox" at bounding box center [0, 0] width 0 height 0
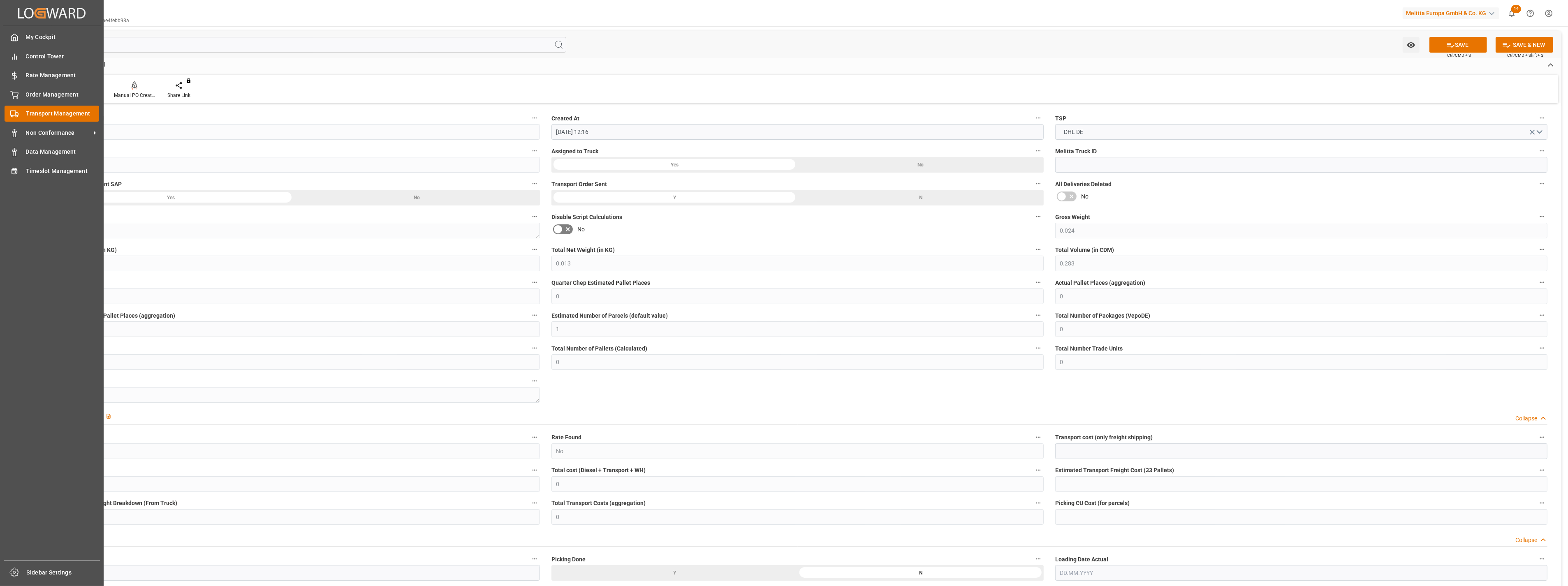
click at [60, 112] on span "Transport Management" at bounding box center [63, 114] width 74 height 9
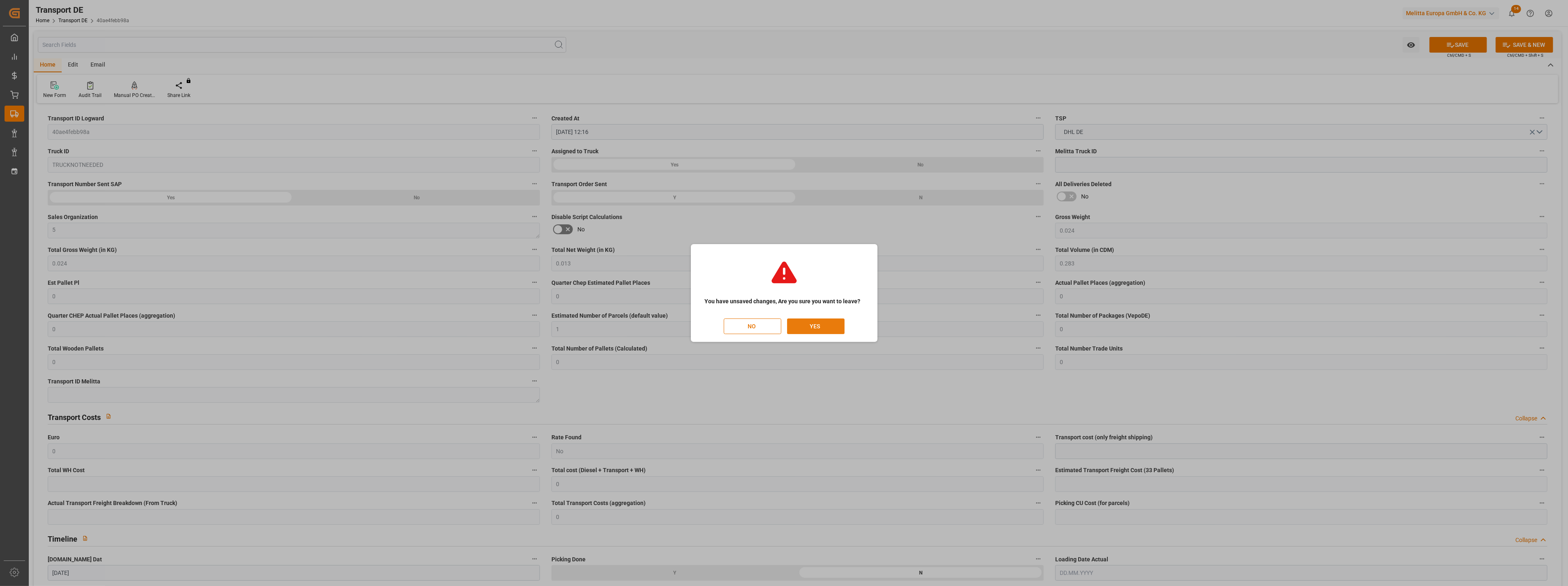
click at [812, 325] on button "YES" at bounding box center [816, 327] width 58 height 16
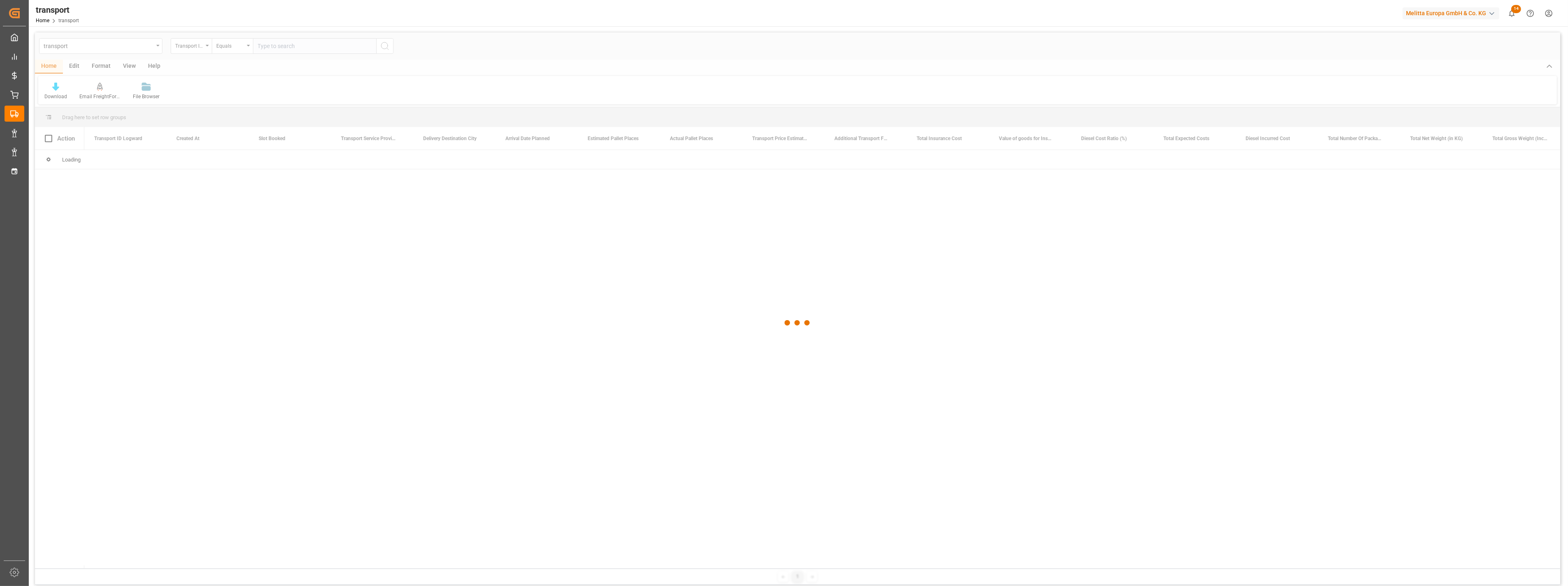
click at [134, 47] on div at bounding box center [797, 323] width 1525 height 581
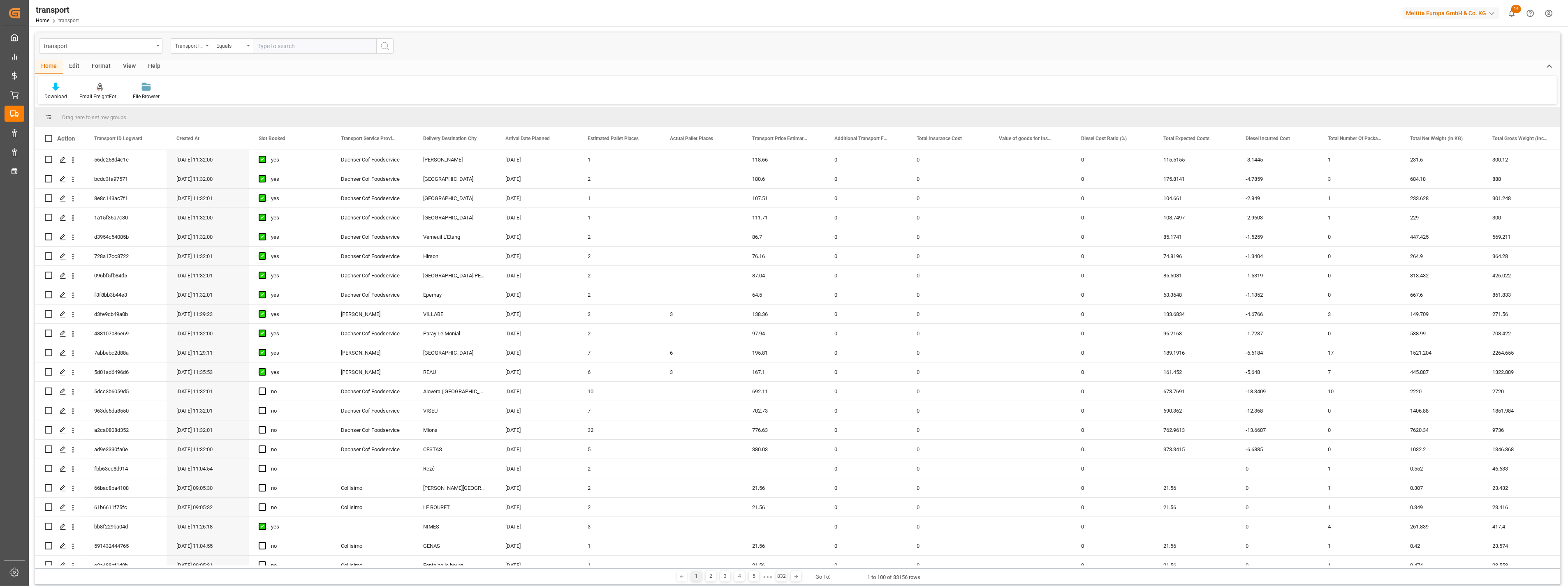
click at [270, 52] on input "text" at bounding box center [314, 46] width 124 height 16
paste input "b72c459b6b96"
type input "b72c459b6b96"
click at [397, 44] on div "transport Transport ID Logward Equals b72c459b6b96" at bounding box center [797, 46] width 1525 height 27
click at [387, 46] on icon "search button" at bounding box center [385, 46] width 10 height 10
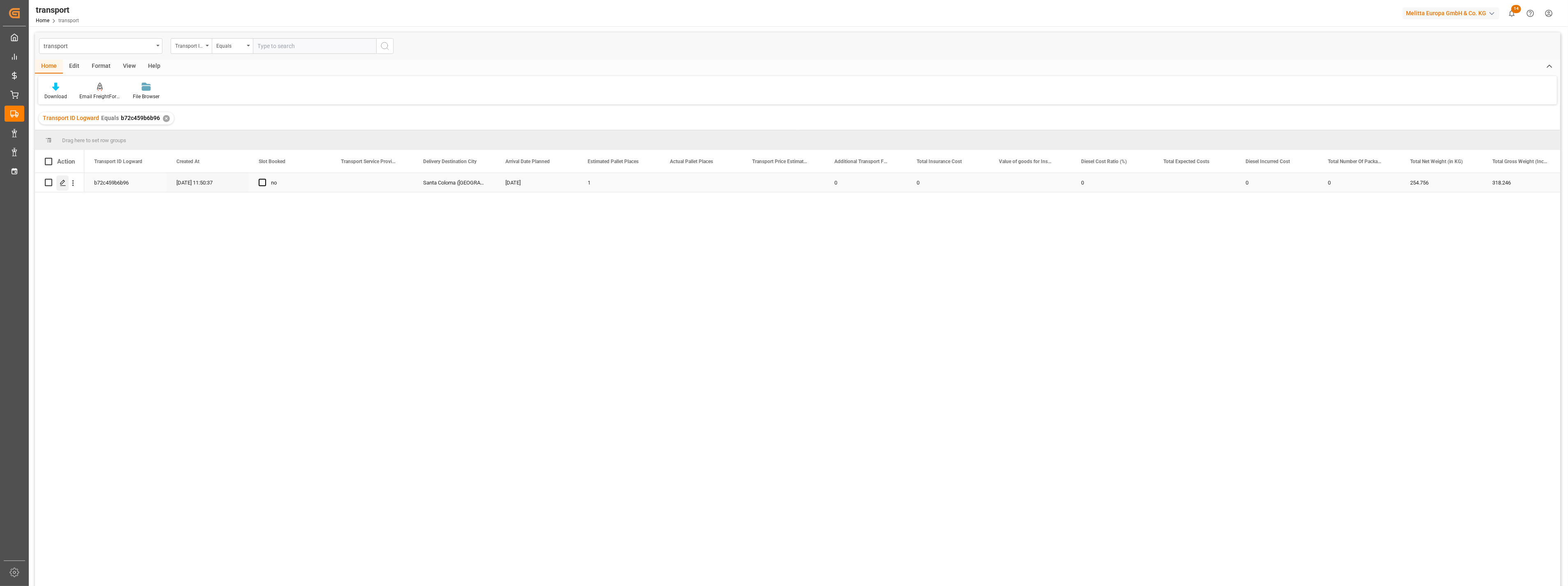
click at [65, 183] on icon "Press SPACE to select this row." at bounding box center [63, 183] width 7 height 7
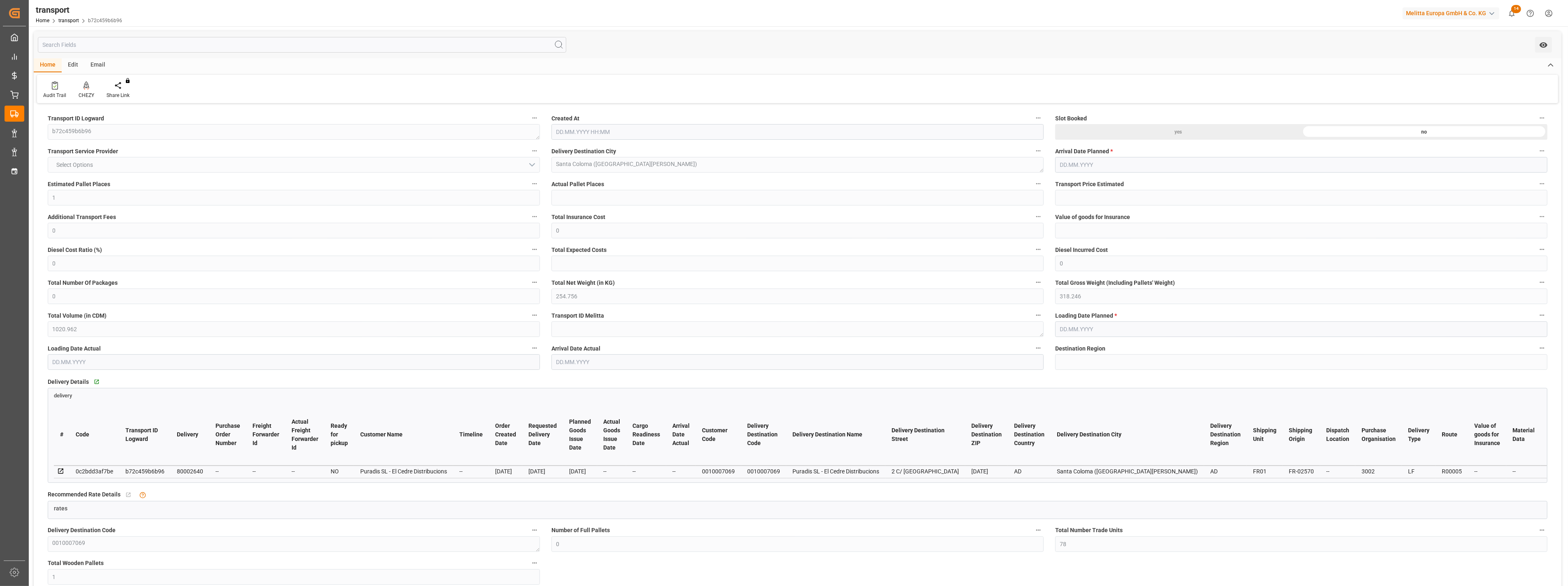
type input "1"
type input "0"
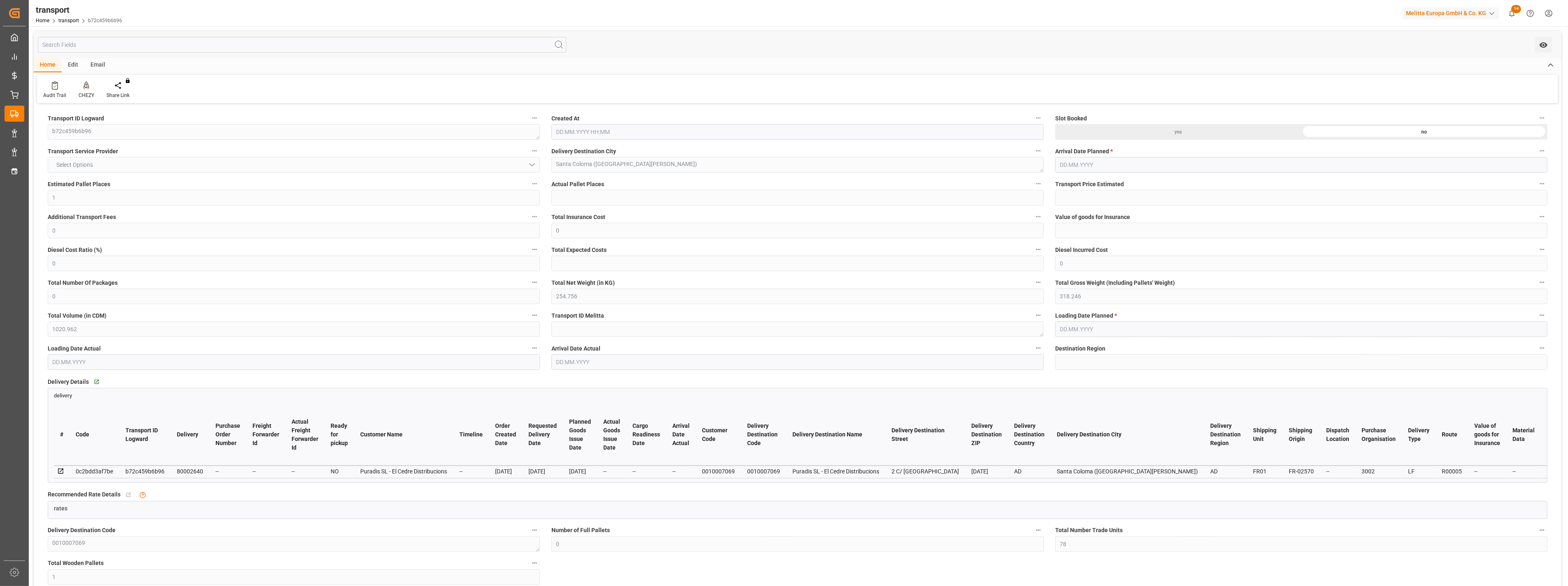
type input "0"
type input "254.756"
type input "318.246"
type input "1020.962"
type input "0"
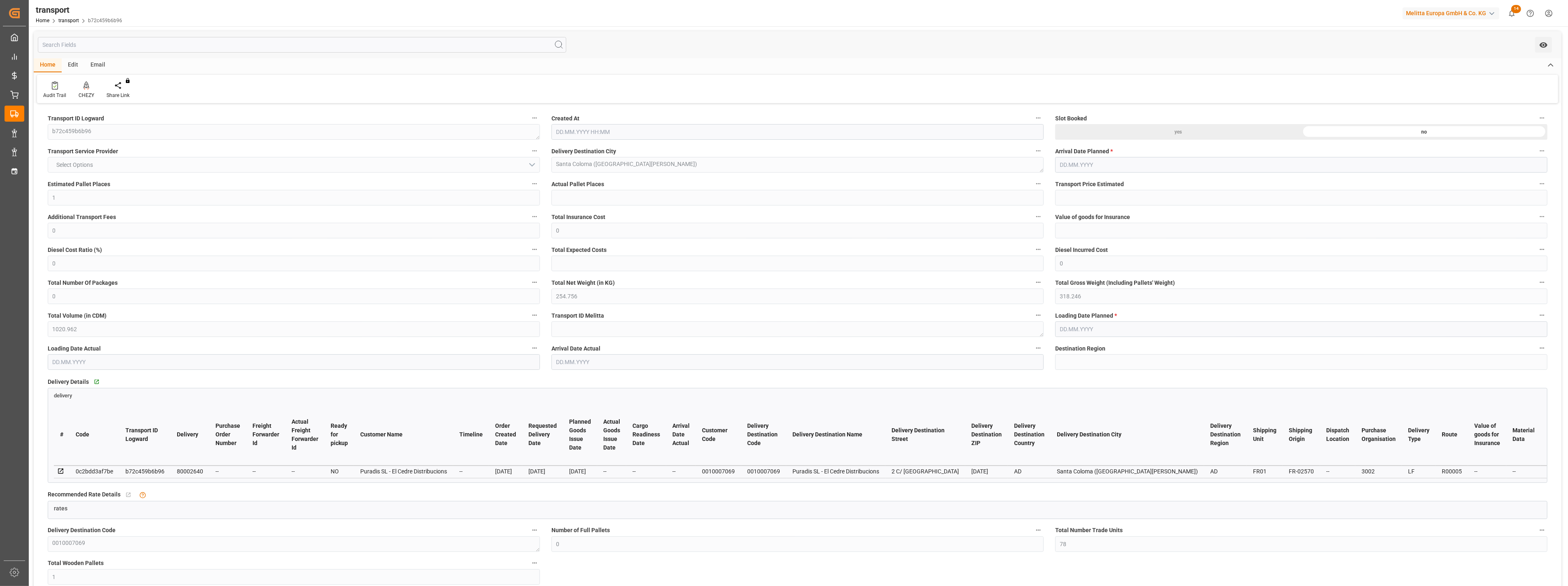
type input "78"
type input "1"
type input "101"
type input "294.246"
type input "0"
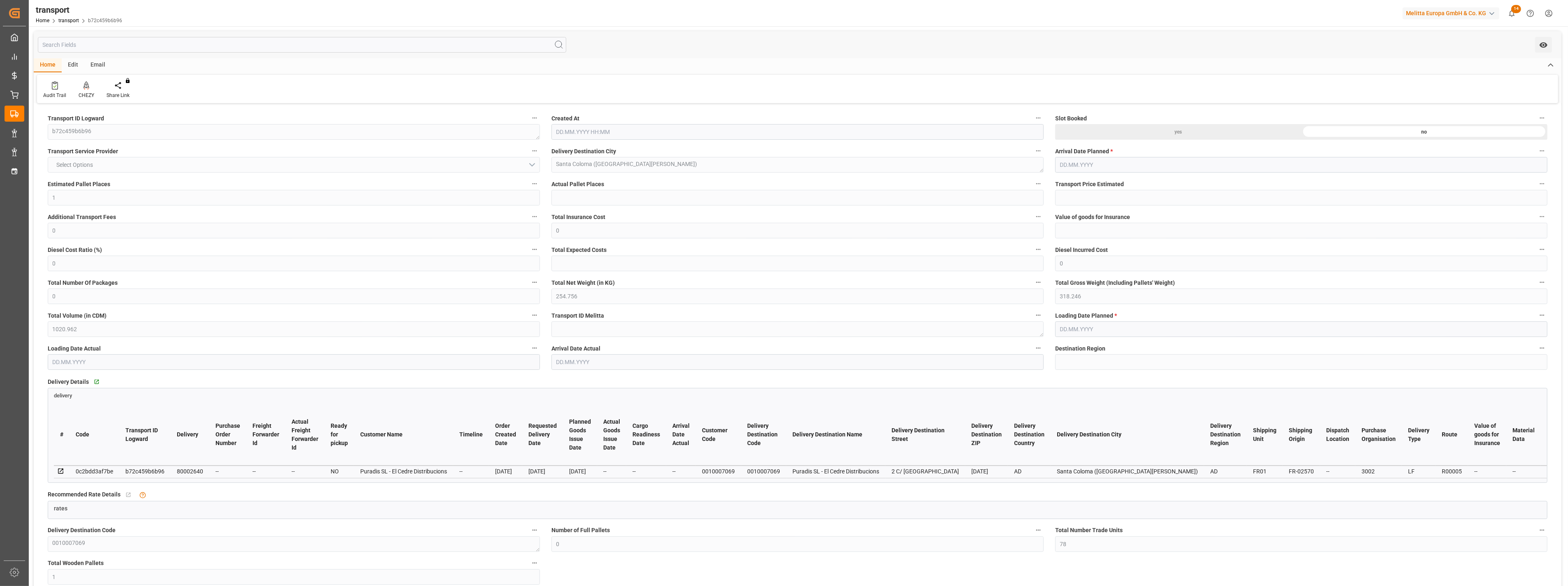
type input "4710.8598"
type input "0"
type input "21"
type input "35"
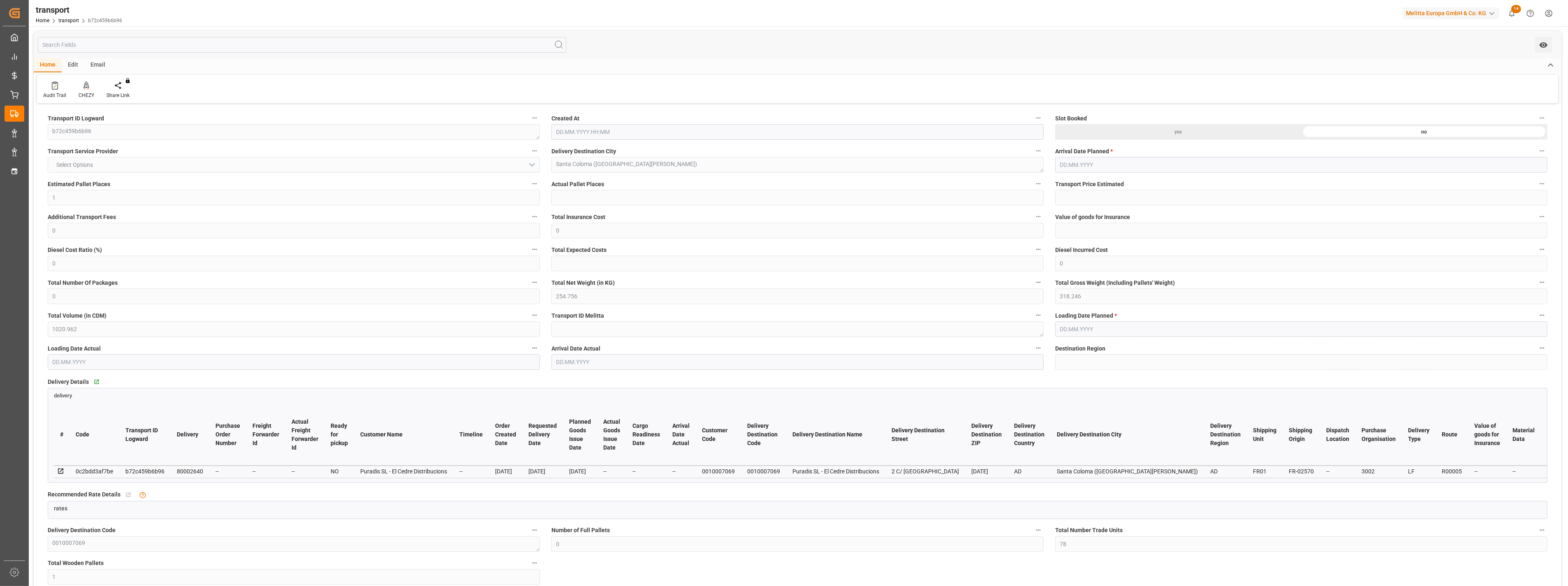
type input "[DATE] 11:50"
type input "[DATE]"
